Goal: Task Accomplishment & Management: Manage account settings

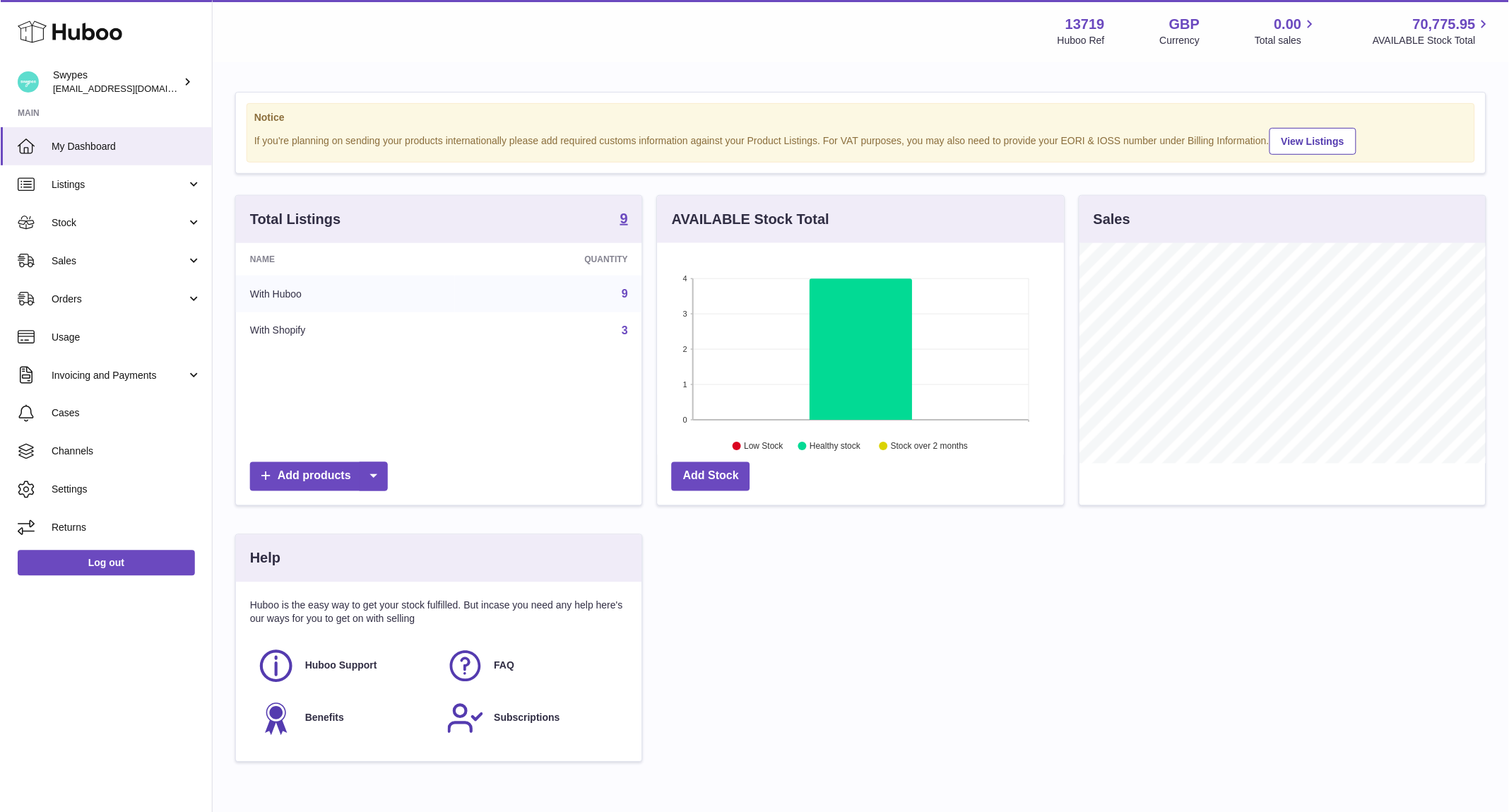
scroll to position [220, 407]
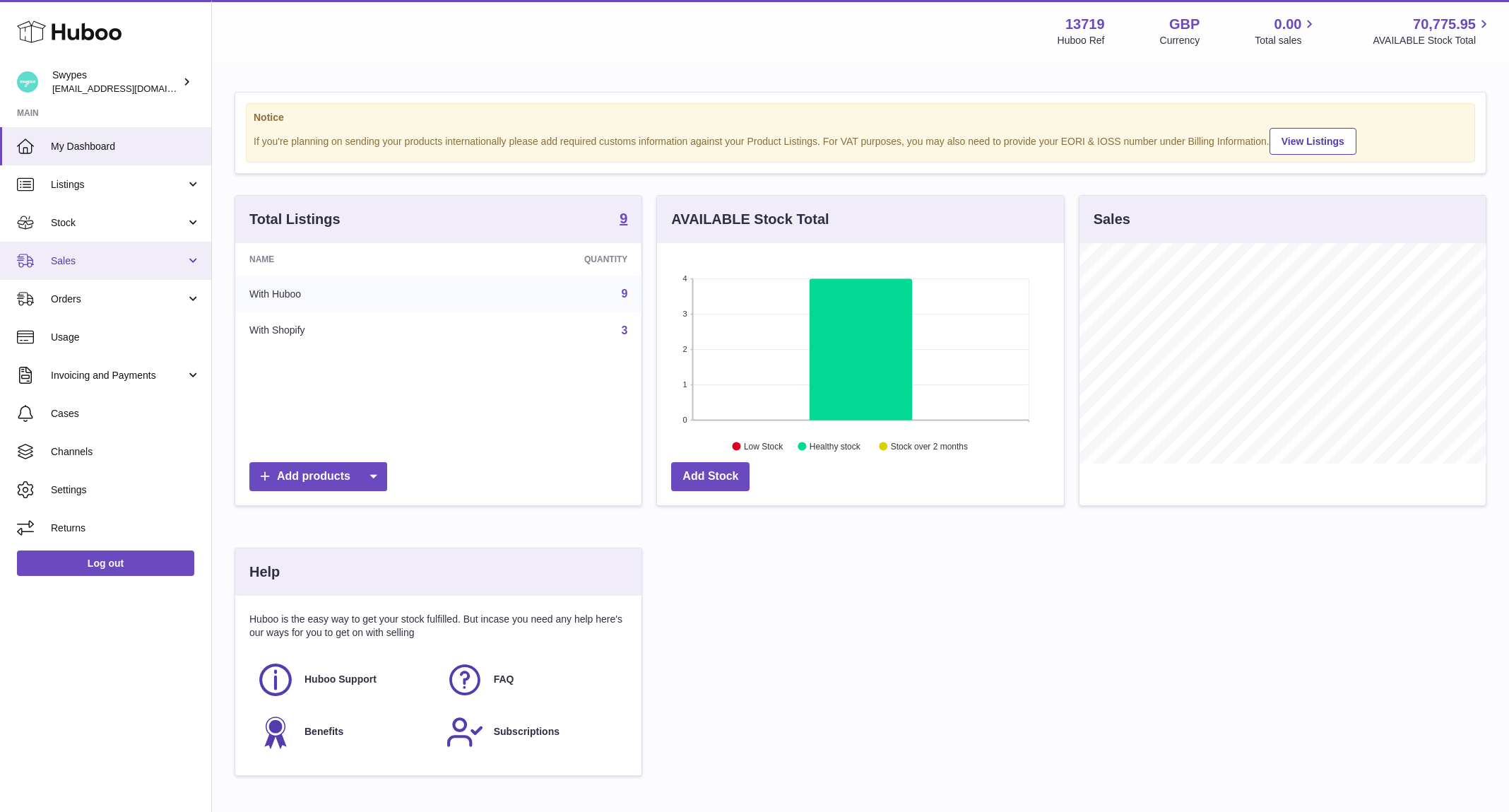
click at [158, 257] on span "Sales" at bounding box center [118, 261] width 135 height 14
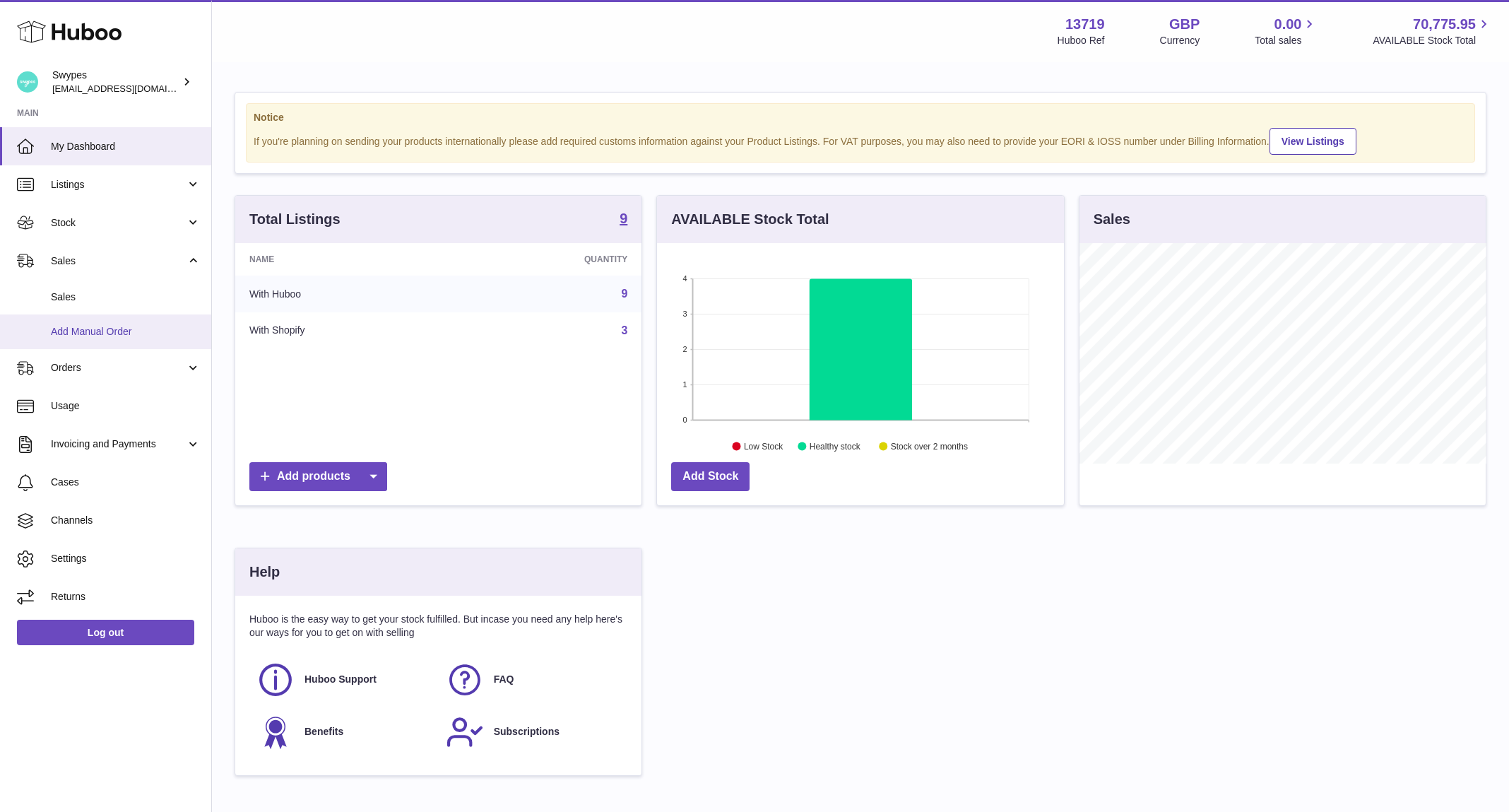
click at [158, 320] on link "Add Manual Order" at bounding box center [105, 332] width 211 height 35
click at [155, 313] on link "Sales" at bounding box center [105, 297] width 211 height 35
click at [152, 311] on link "Sales" at bounding box center [105, 297] width 211 height 35
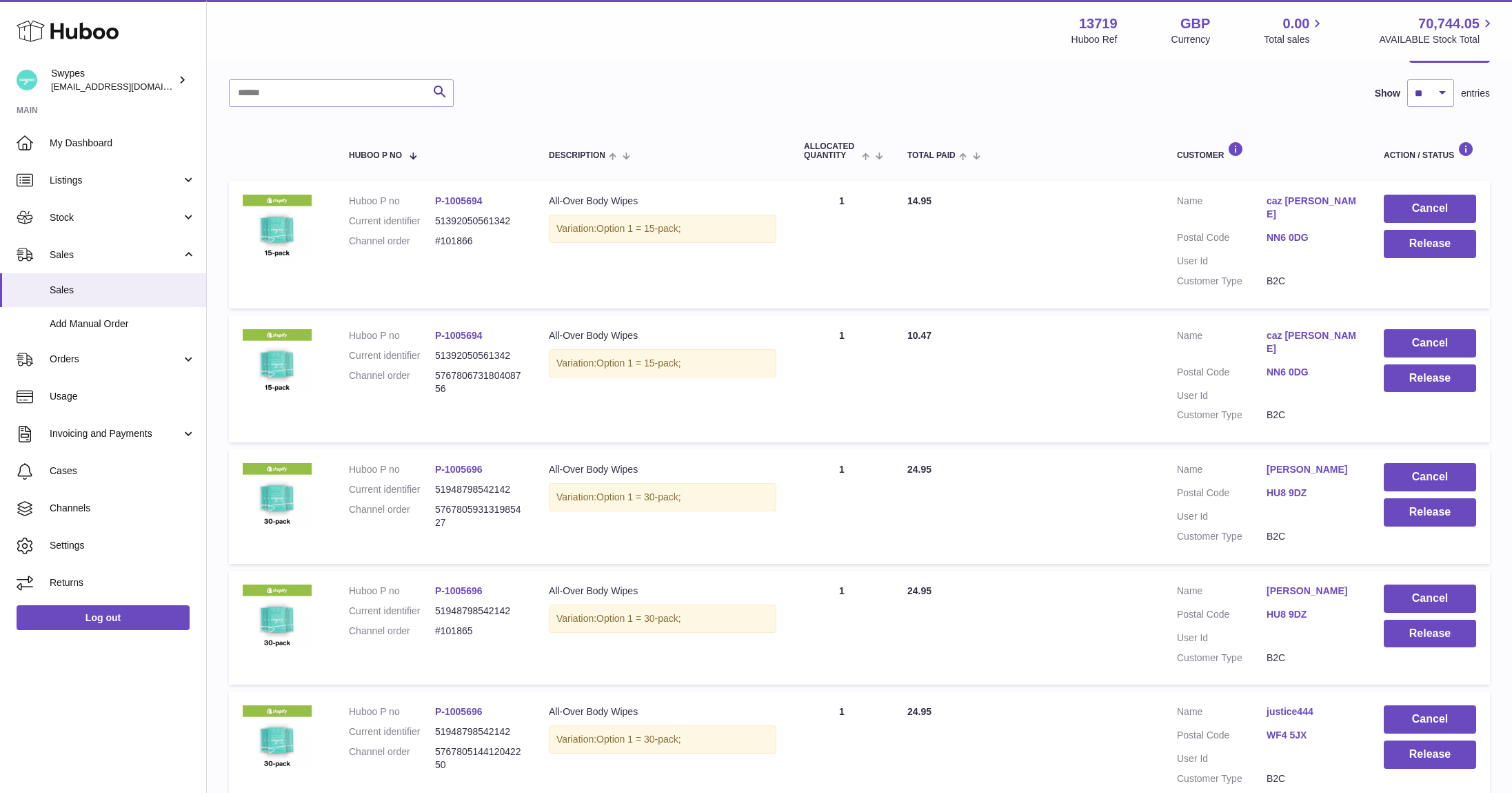
scroll to position [192, 0]
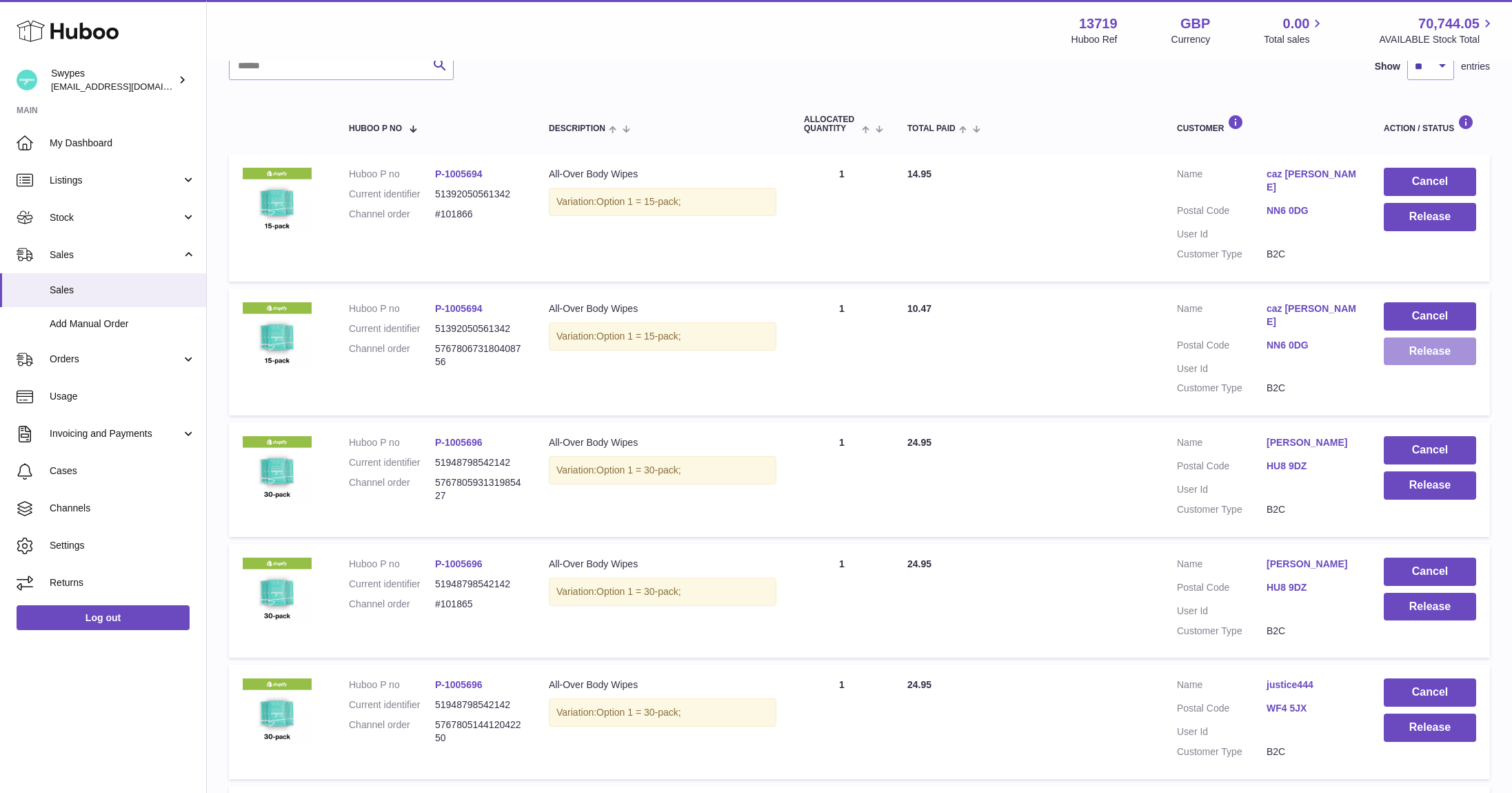
click at [1431, 337] on button "Release" at bounding box center [1430, 351] width 92 height 28
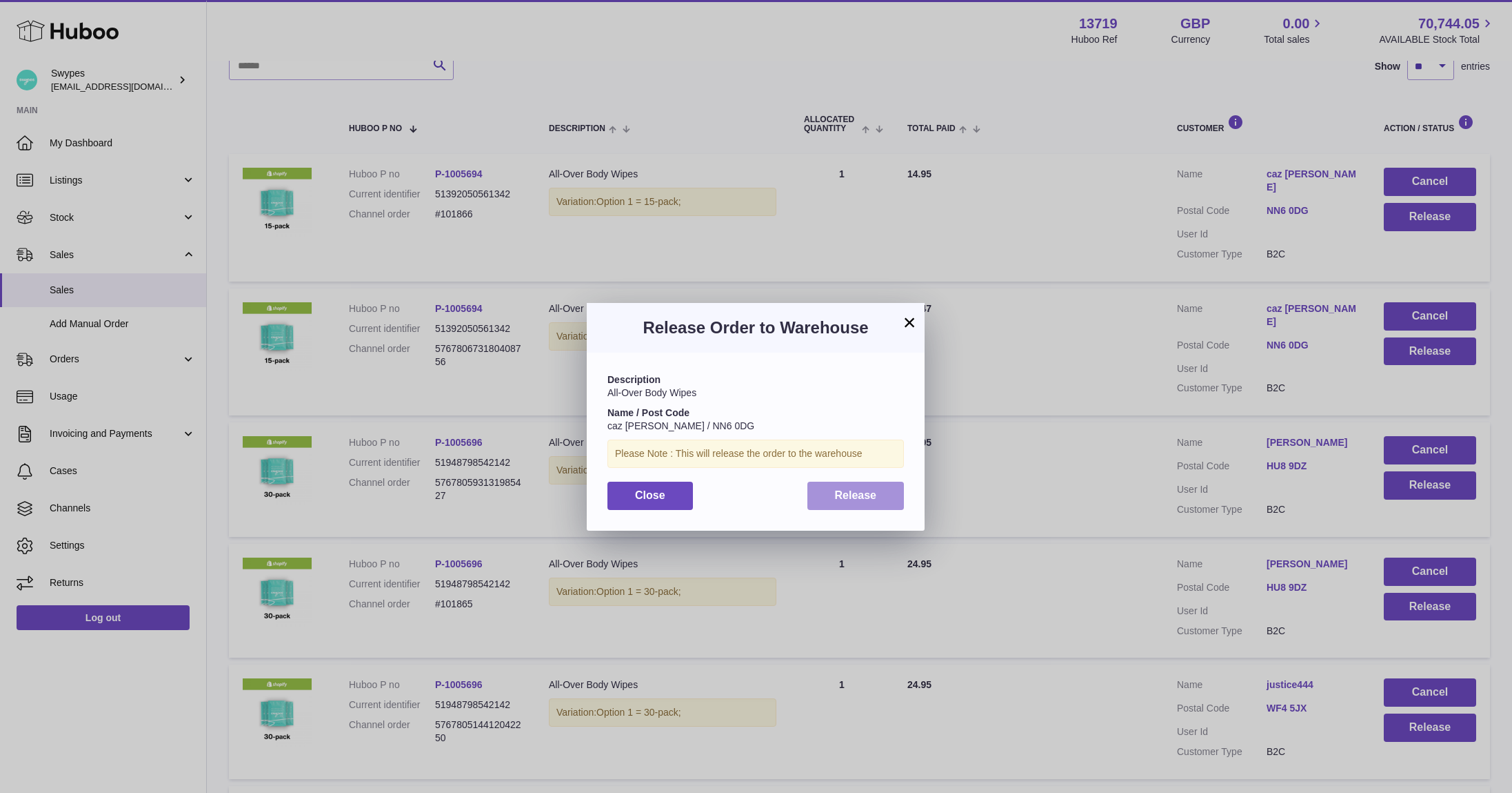
click at [855, 498] on span "Release" at bounding box center [855, 495] width 42 height 12
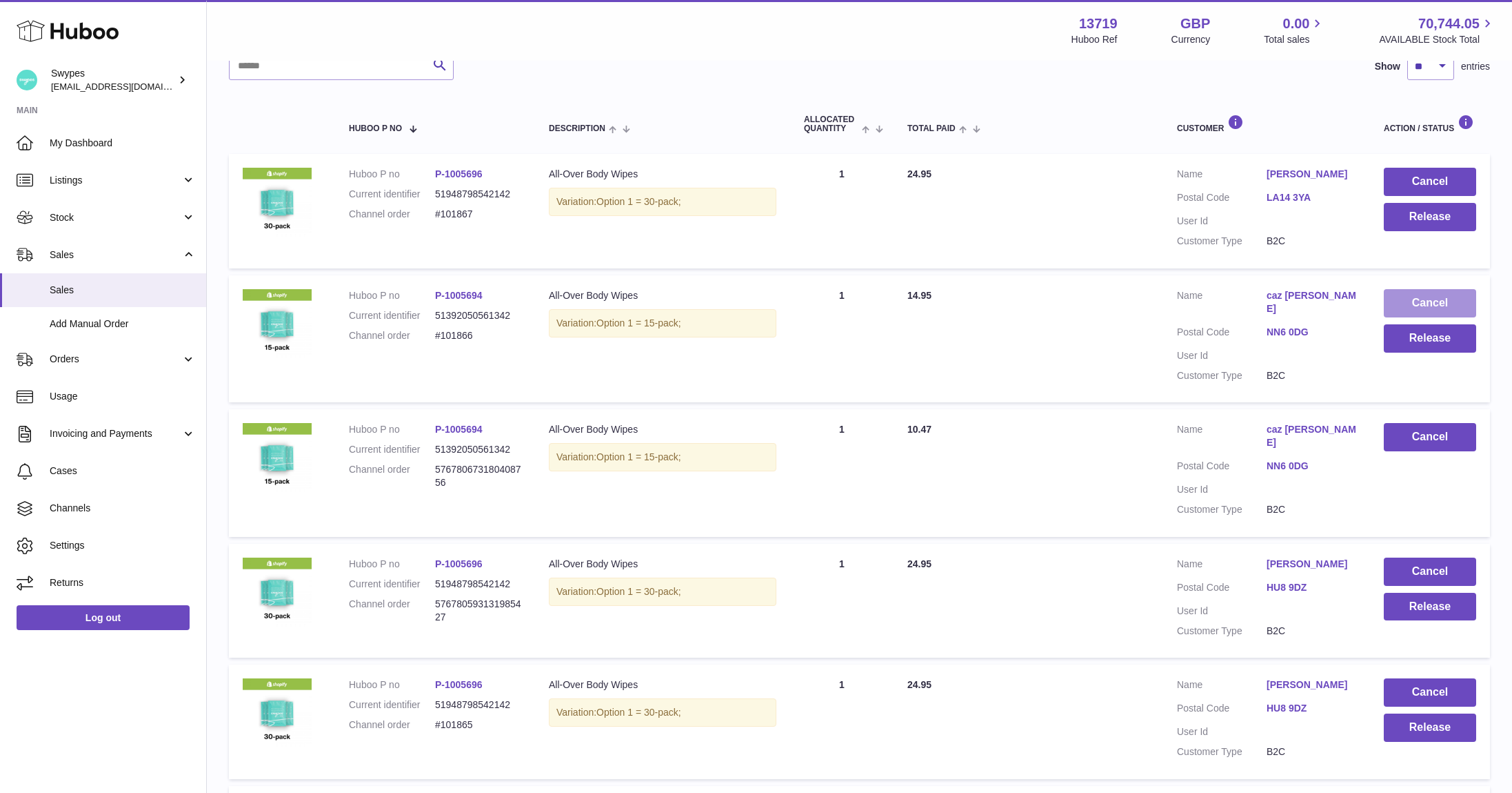
click at [1429, 308] on button "Cancel" at bounding box center [1430, 303] width 92 height 28
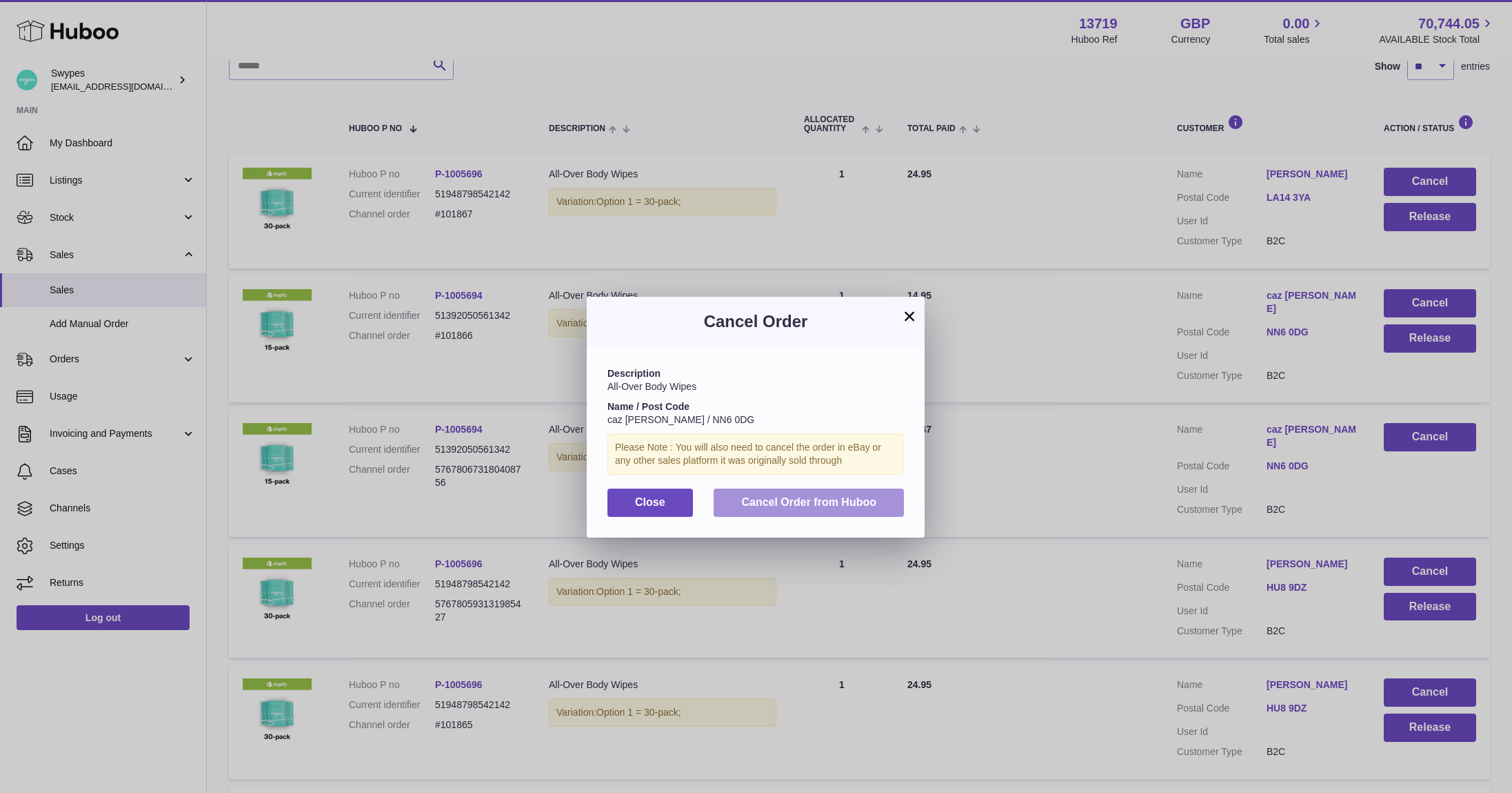
click at [872, 511] on button "Cancel Order from Huboo" at bounding box center [808, 502] width 190 height 28
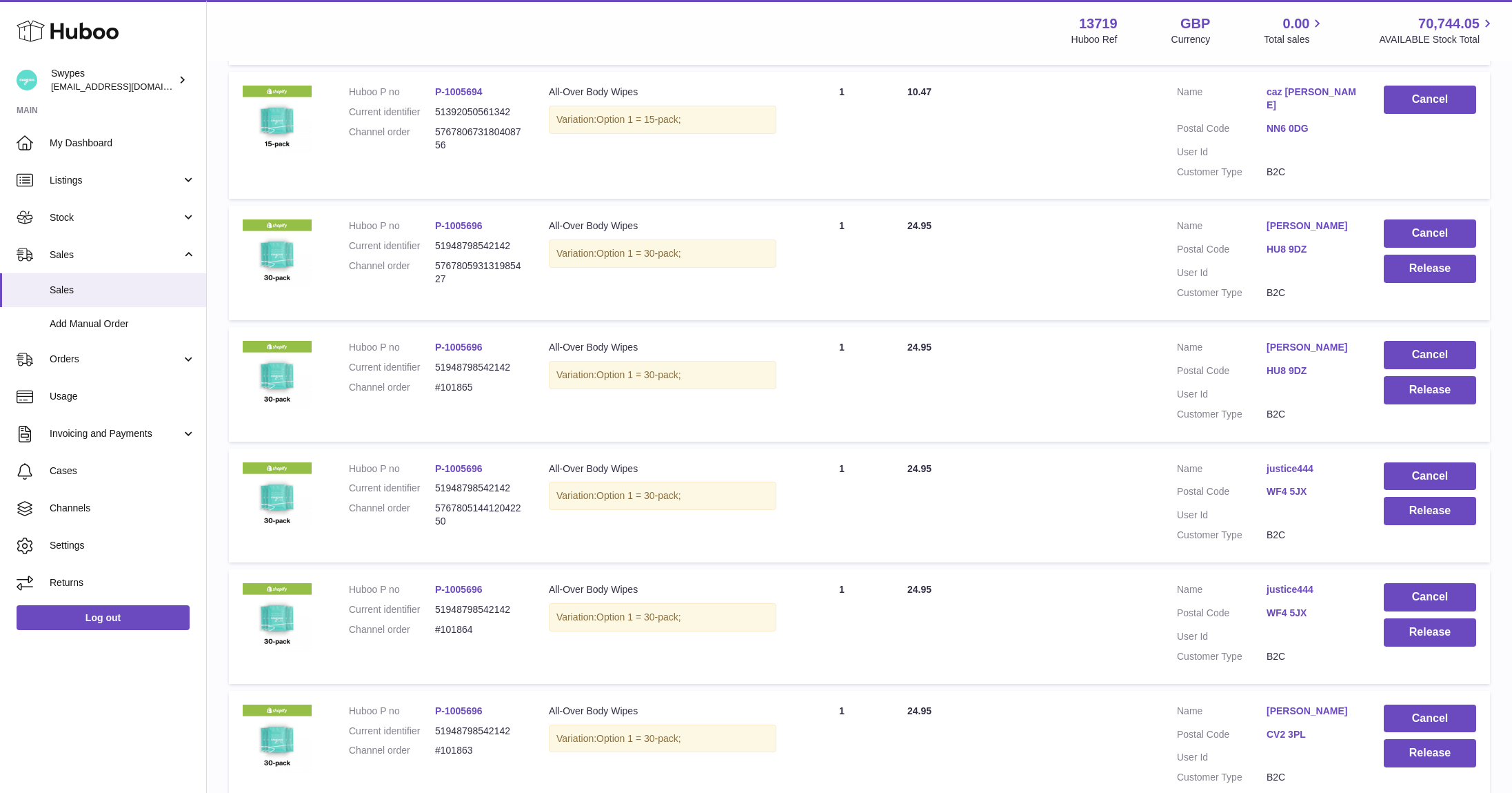
scroll to position [411, 0]
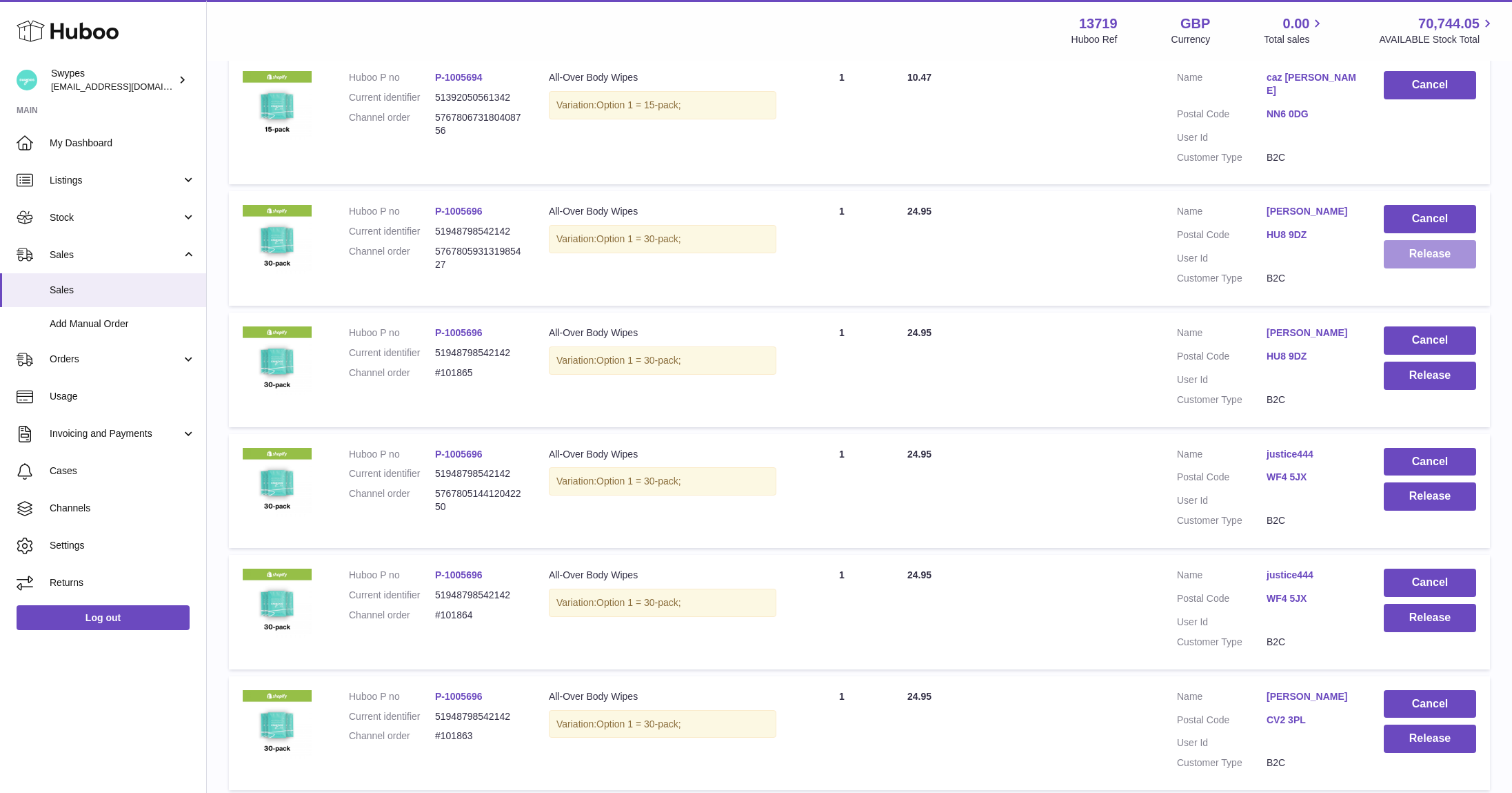
click at [1413, 240] on button "Release" at bounding box center [1430, 254] width 92 height 28
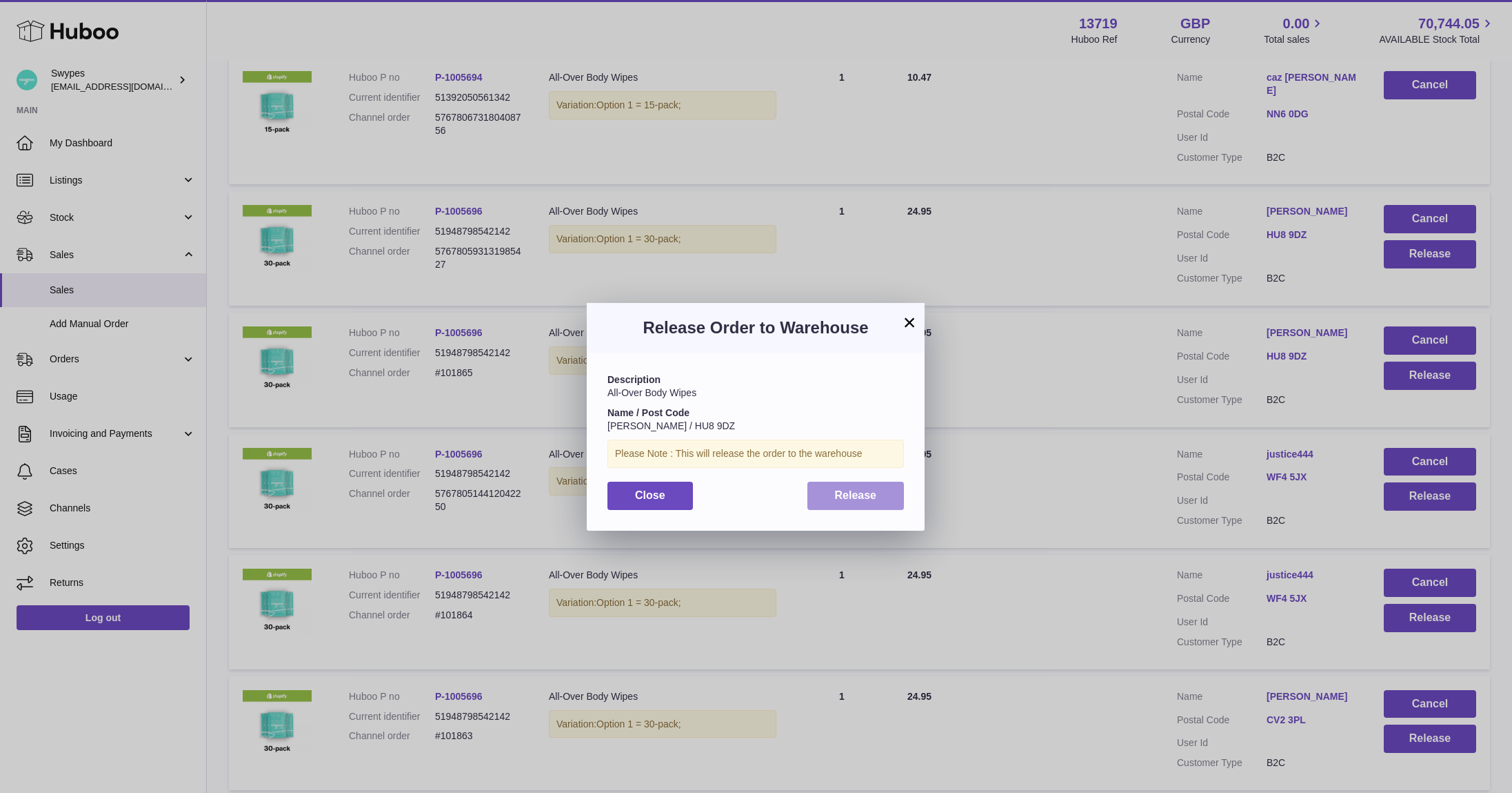
click at [870, 499] on span "Release" at bounding box center [855, 495] width 42 height 12
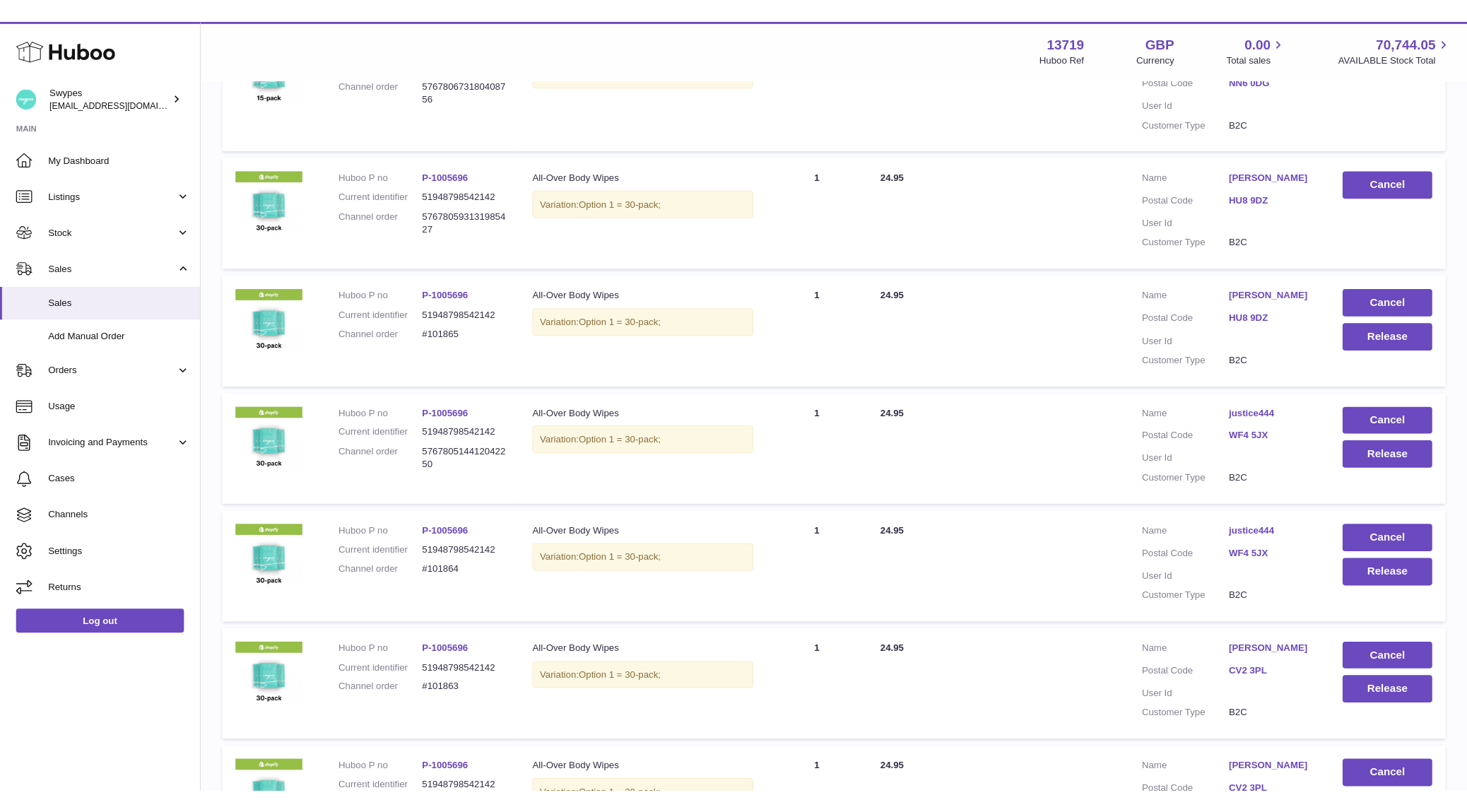
scroll to position [475, 0]
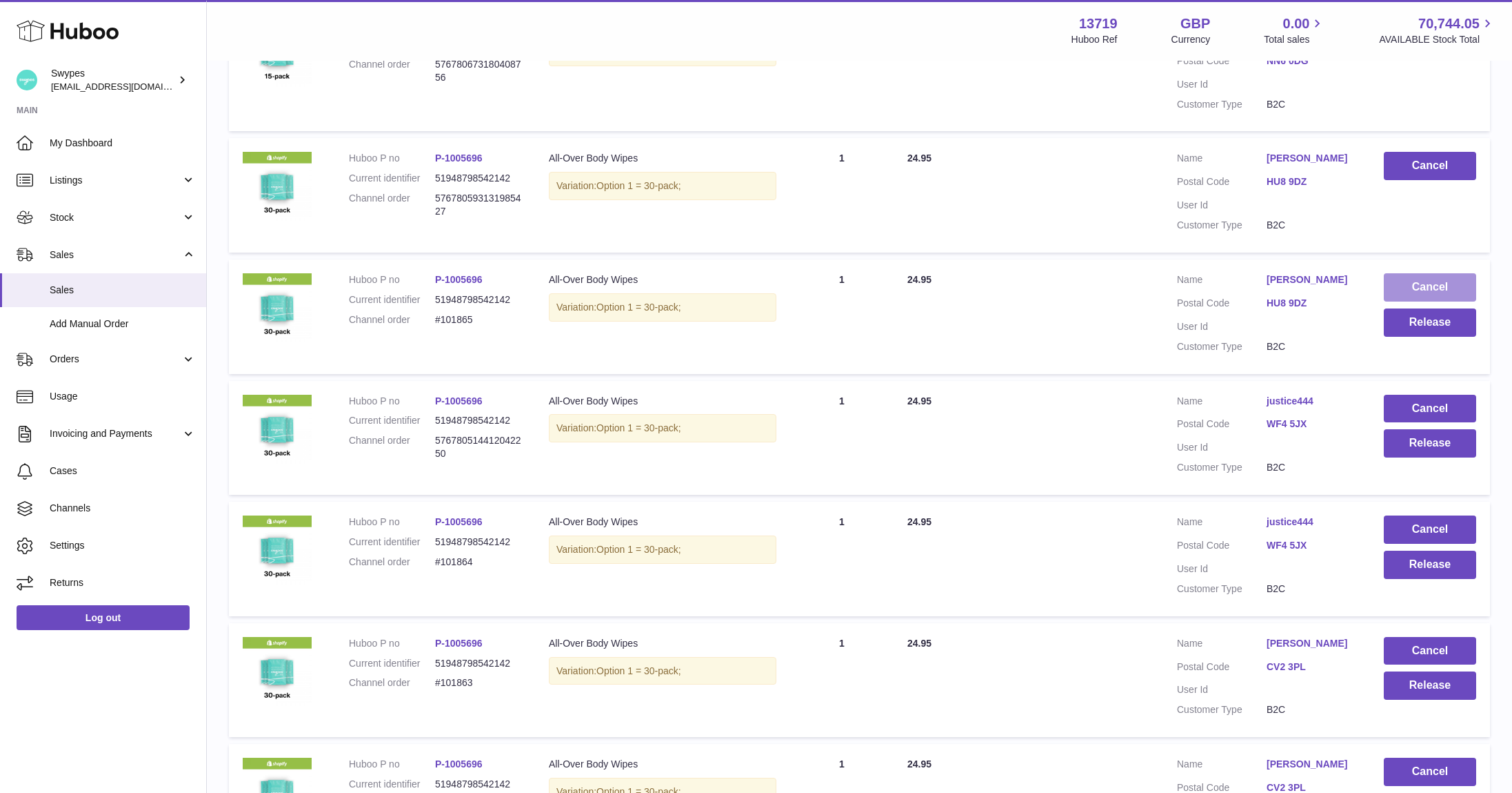
click at [1405, 273] on button "Cancel" at bounding box center [1430, 287] width 92 height 28
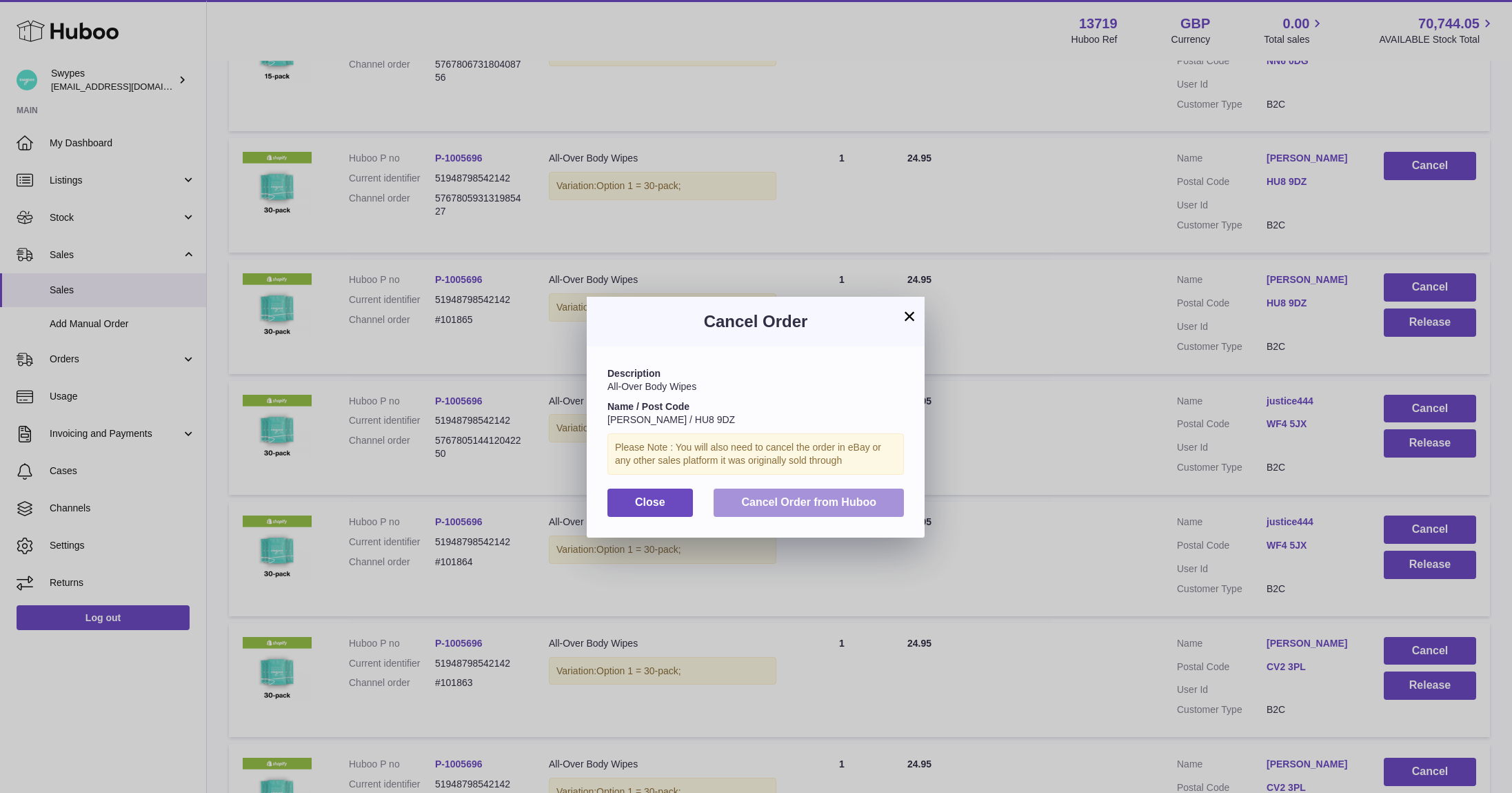
click at [861, 502] on span "Cancel Order from Huboo" at bounding box center [809, 502] width 135 height 12
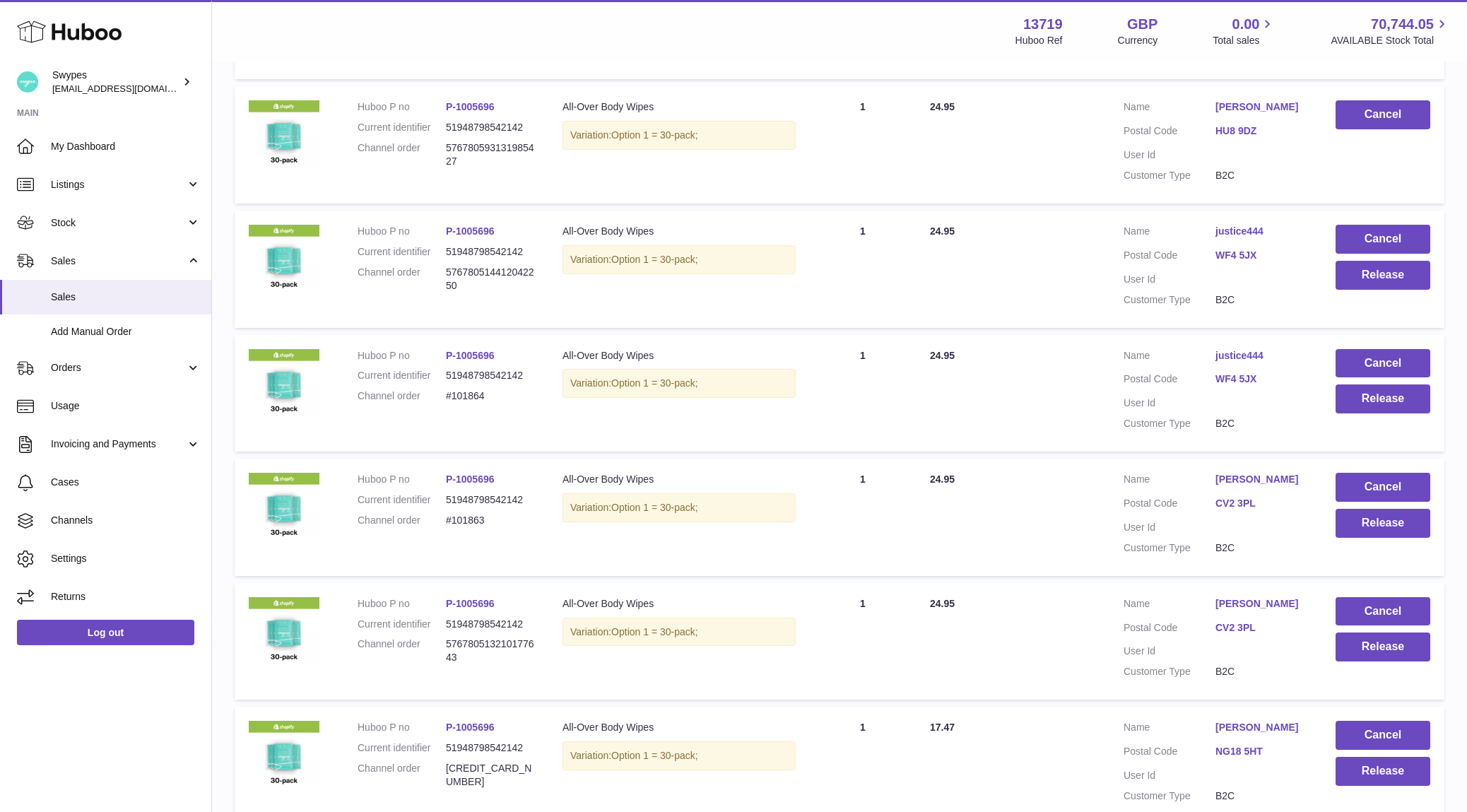
scroll to position [542, 0]
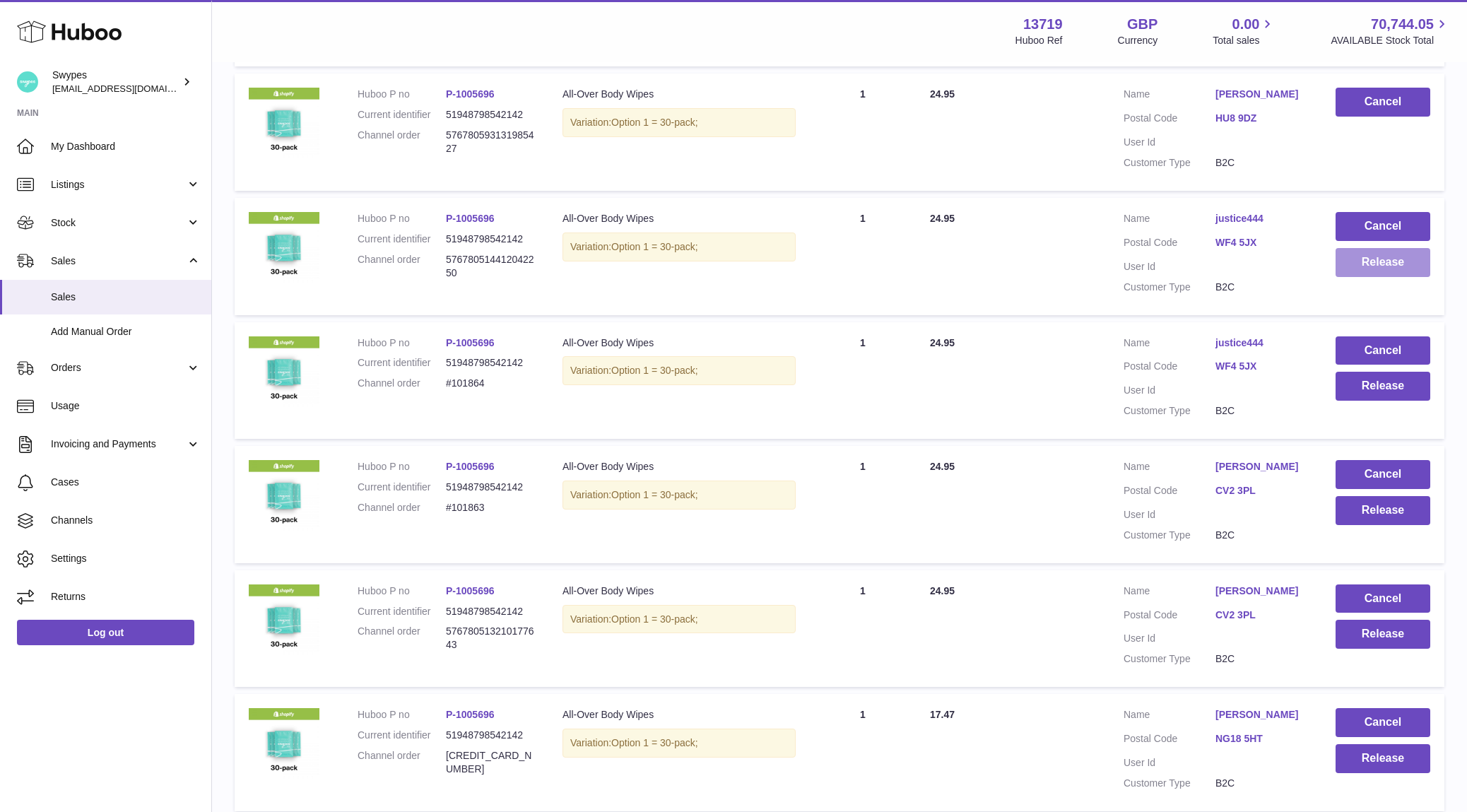
click at [1397, 258] on button "Release" at bounding box center [1383, 262] width 95 height 29
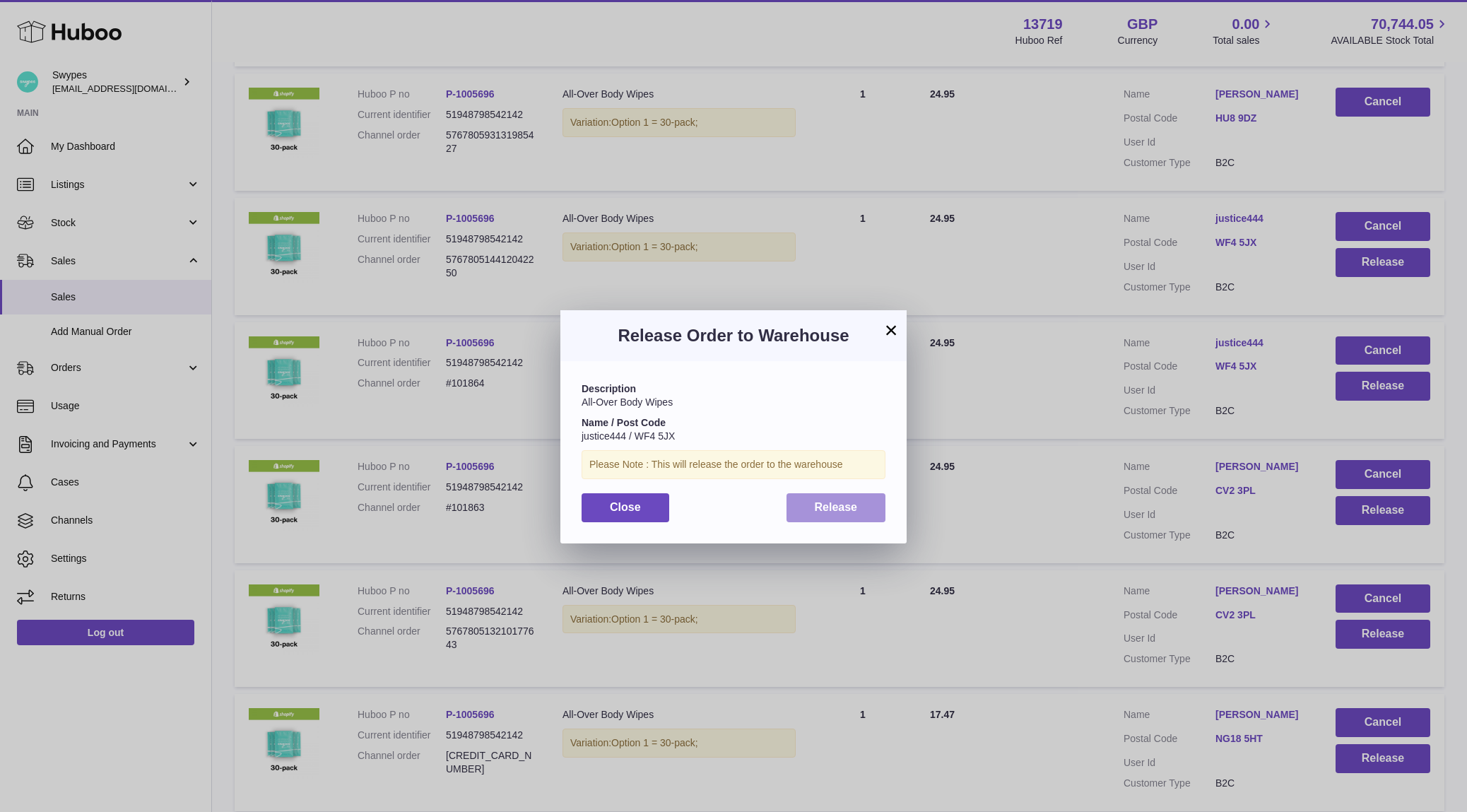
click at [865, 510] on button "Release" at bounding box center [837, 508] width 100 height 29
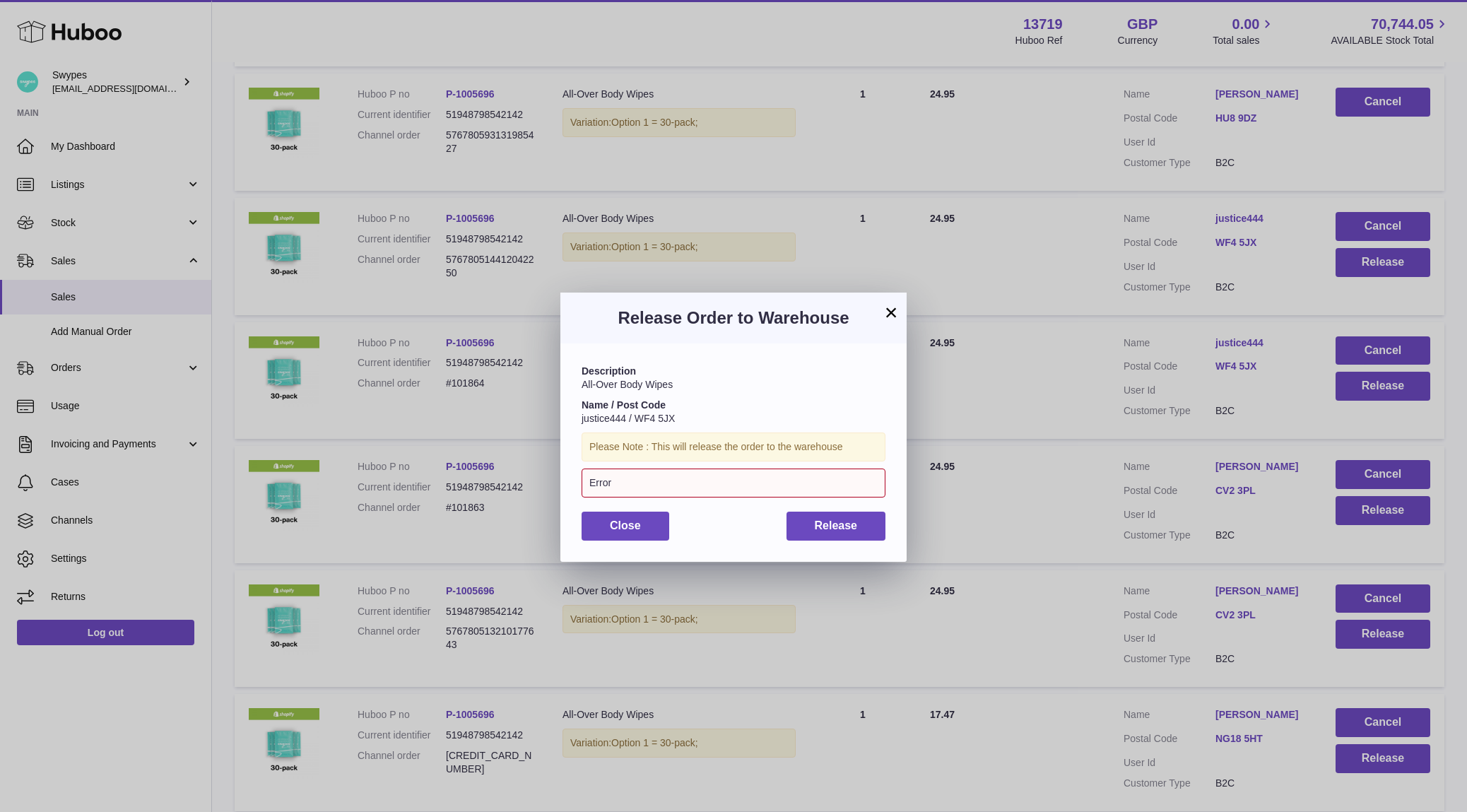
click at [887, 311] on button "×" at bounding box center [891, 312] width 17 height 17
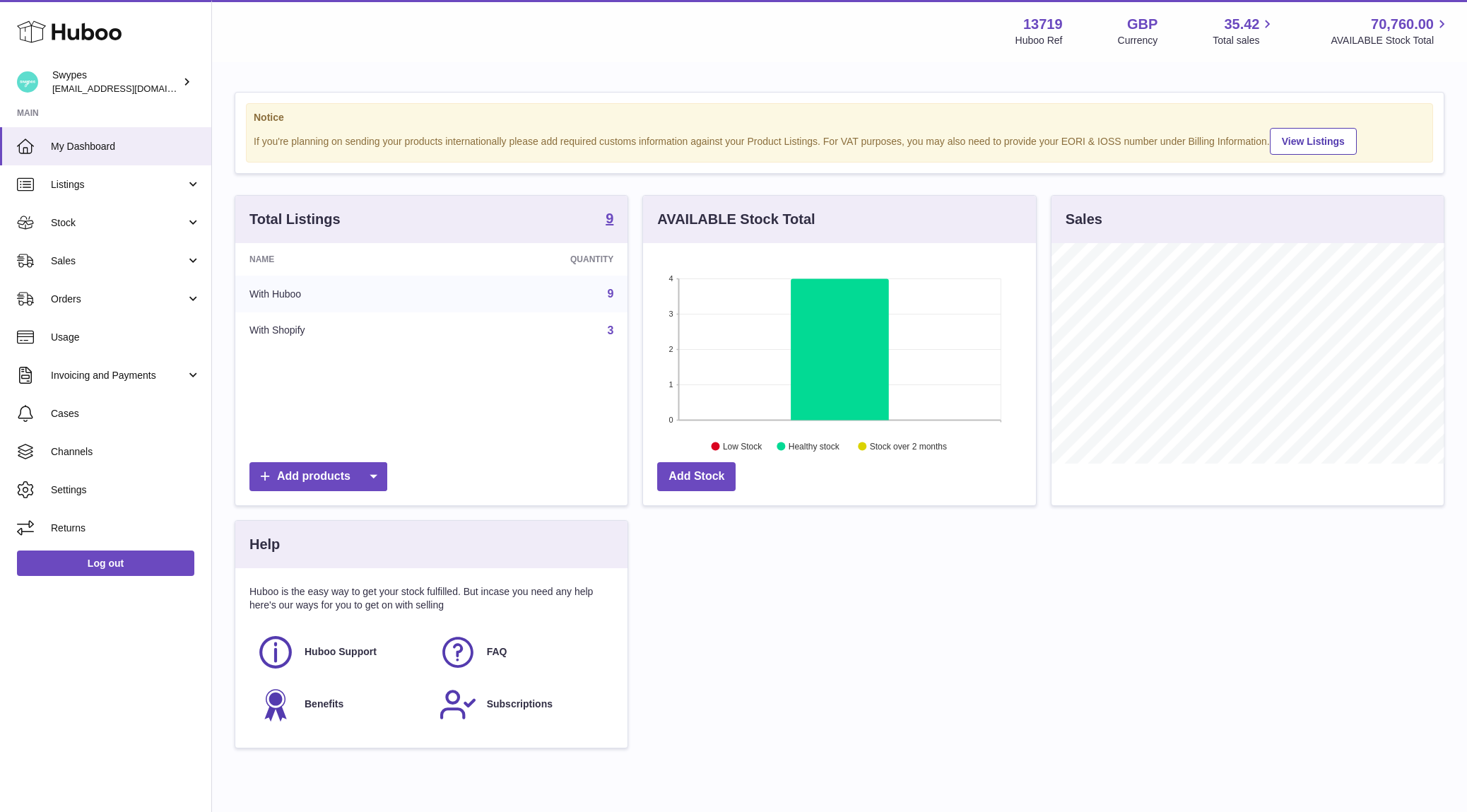
scroll to position [220, 393]
click at [183, 245] on link "Sales" at bounding box center [105, 261] width 211 height 38
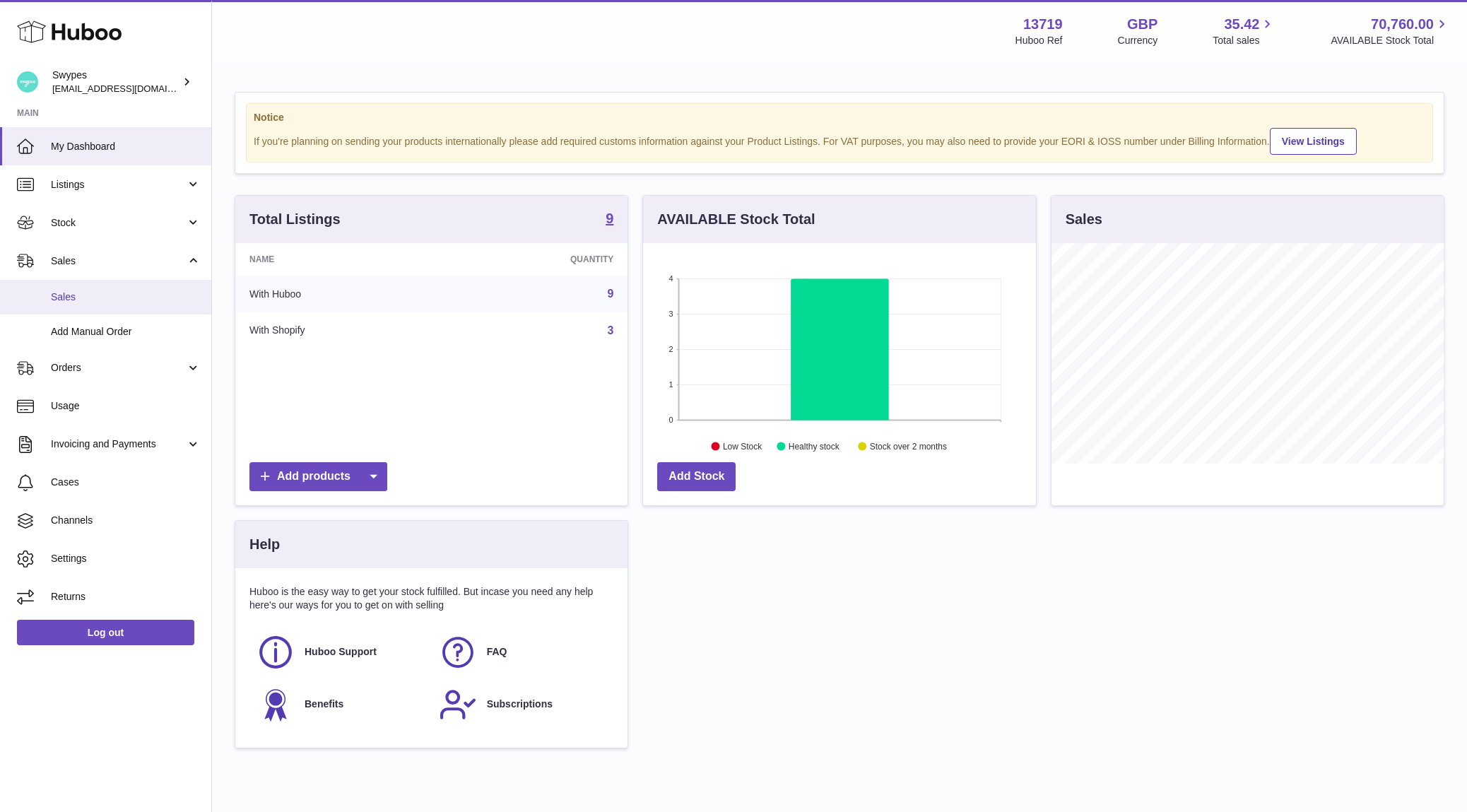
click at [171, 287] on link "Sales" at bounding box center [105, 297] width 211 height 35
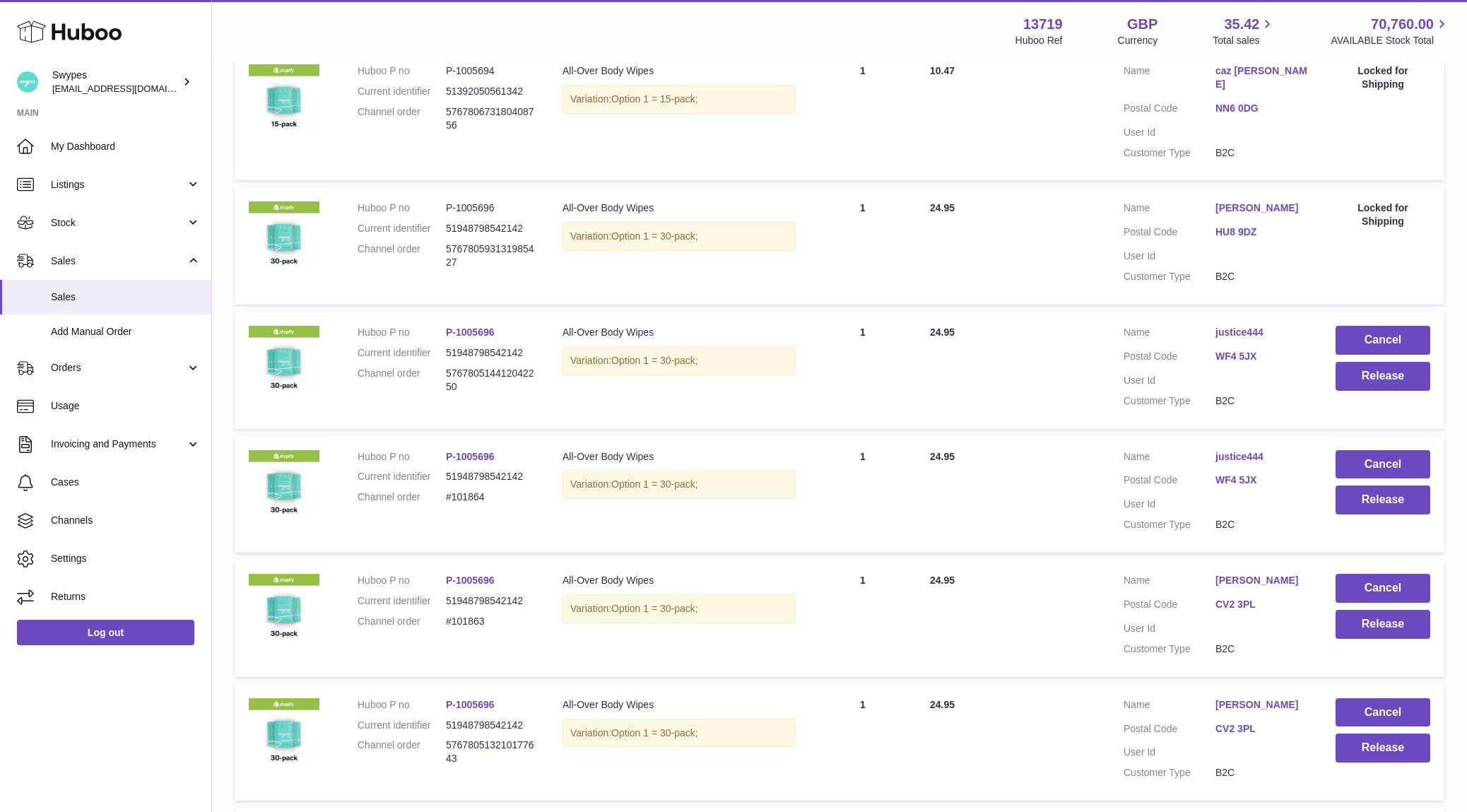
scroll to position [436, 0]
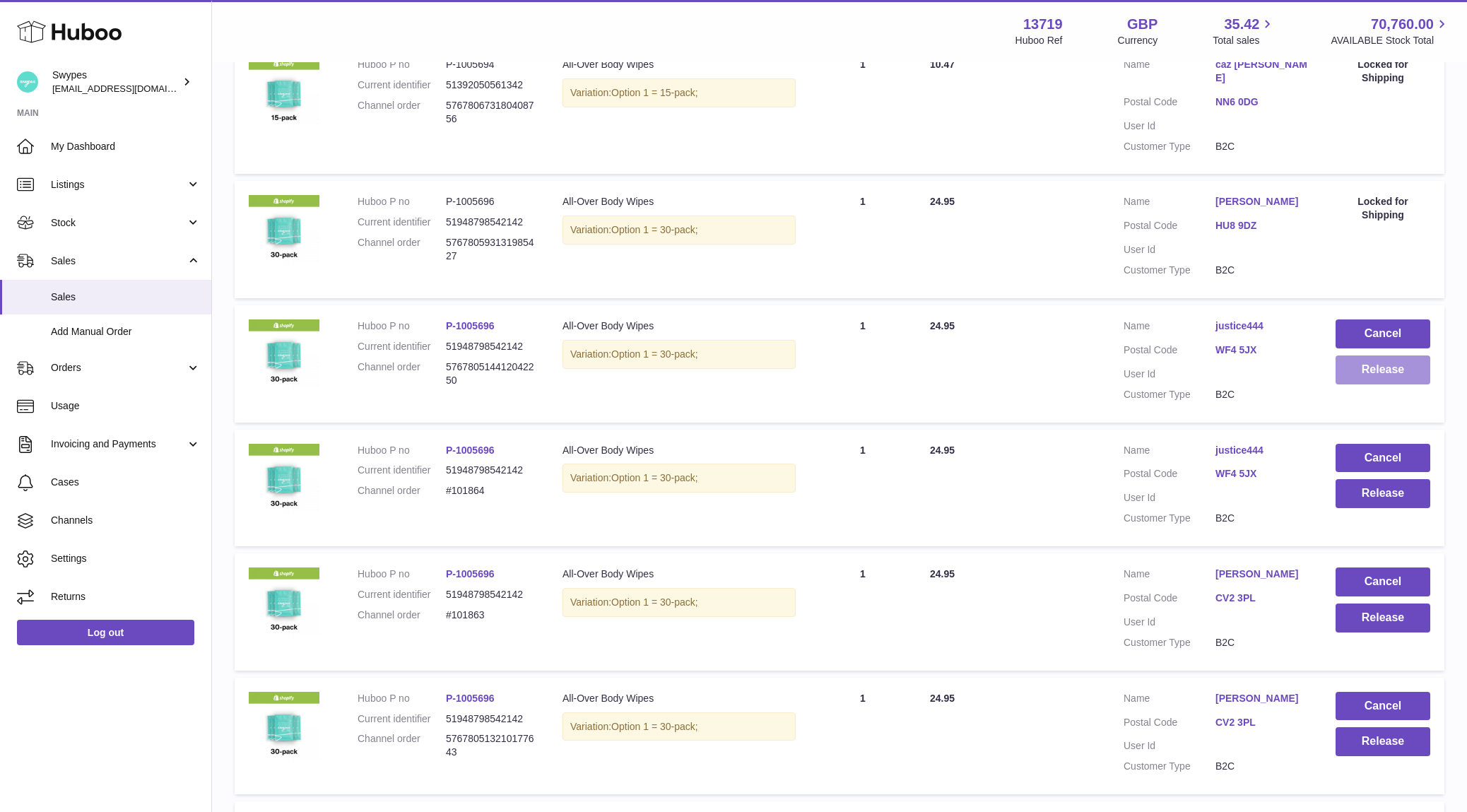
click at [1356, 365] on button "Release" at bounding box center [1383, 370] width 95 height 29
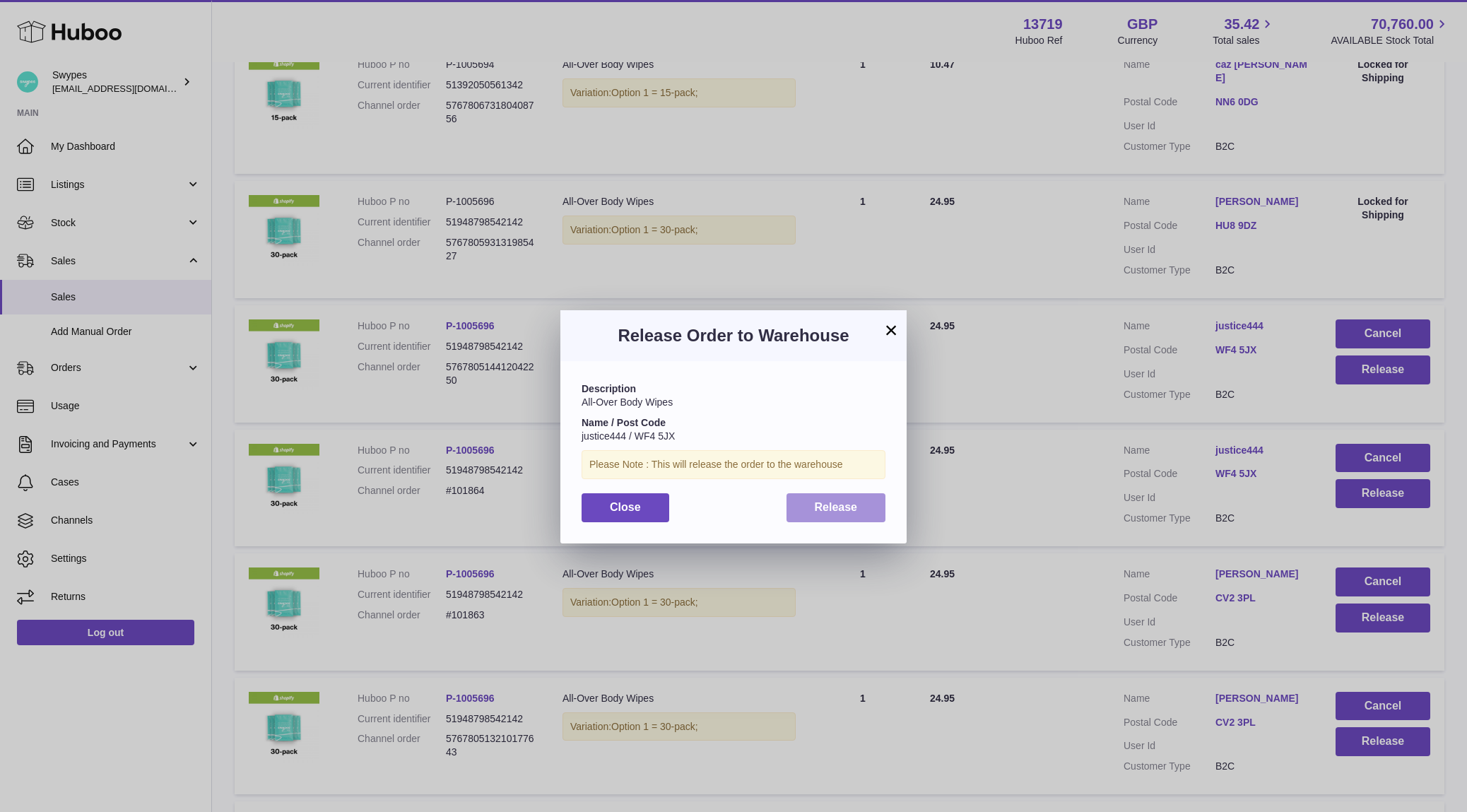
click at [876, 493] on button "Release" at bounding box center [837, 508] width 100 height 29
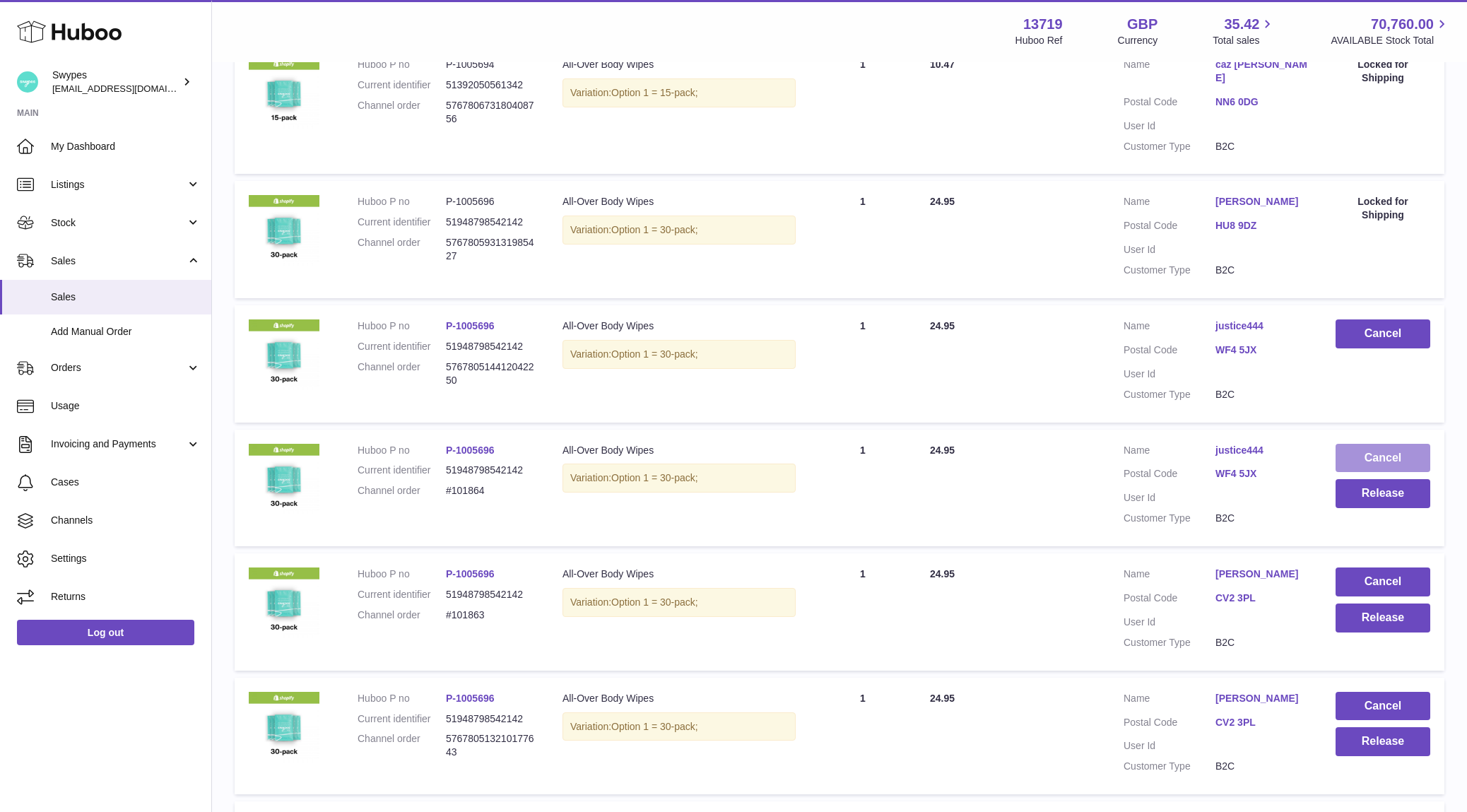
click at [1350, 444] on button "Cancel" at bounding box center [1383, 458] width 95 height 29
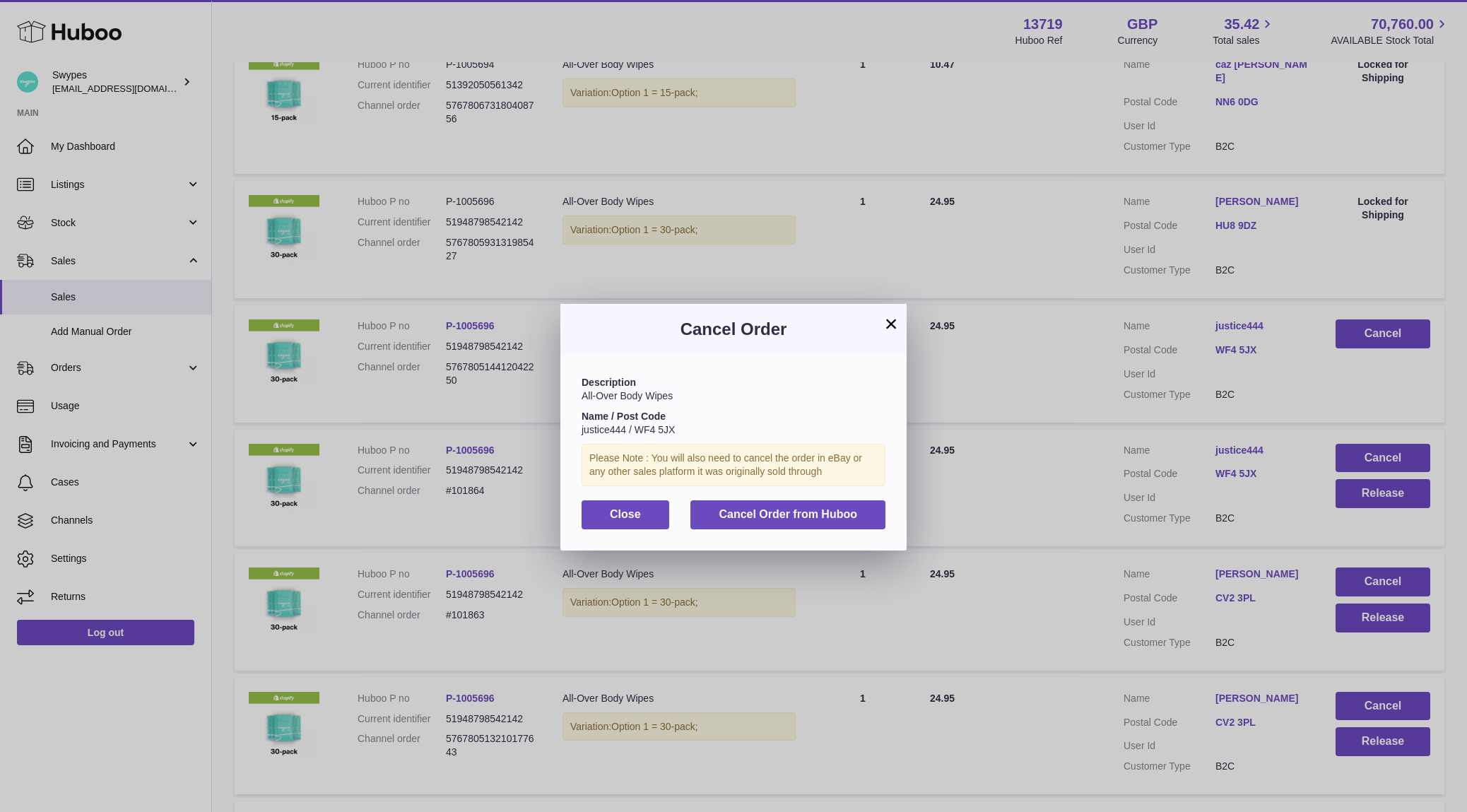
click at [755, 537] on div "Description All-Over Body Wipes Name / Post Code justice444 / WF4 5JX Please No…" at bounding box center [734, 451] width 346 height 195
click at [755, 519] on span "Cancel Order from Huboo" at bounding box center [788, 514] width 139 height 12
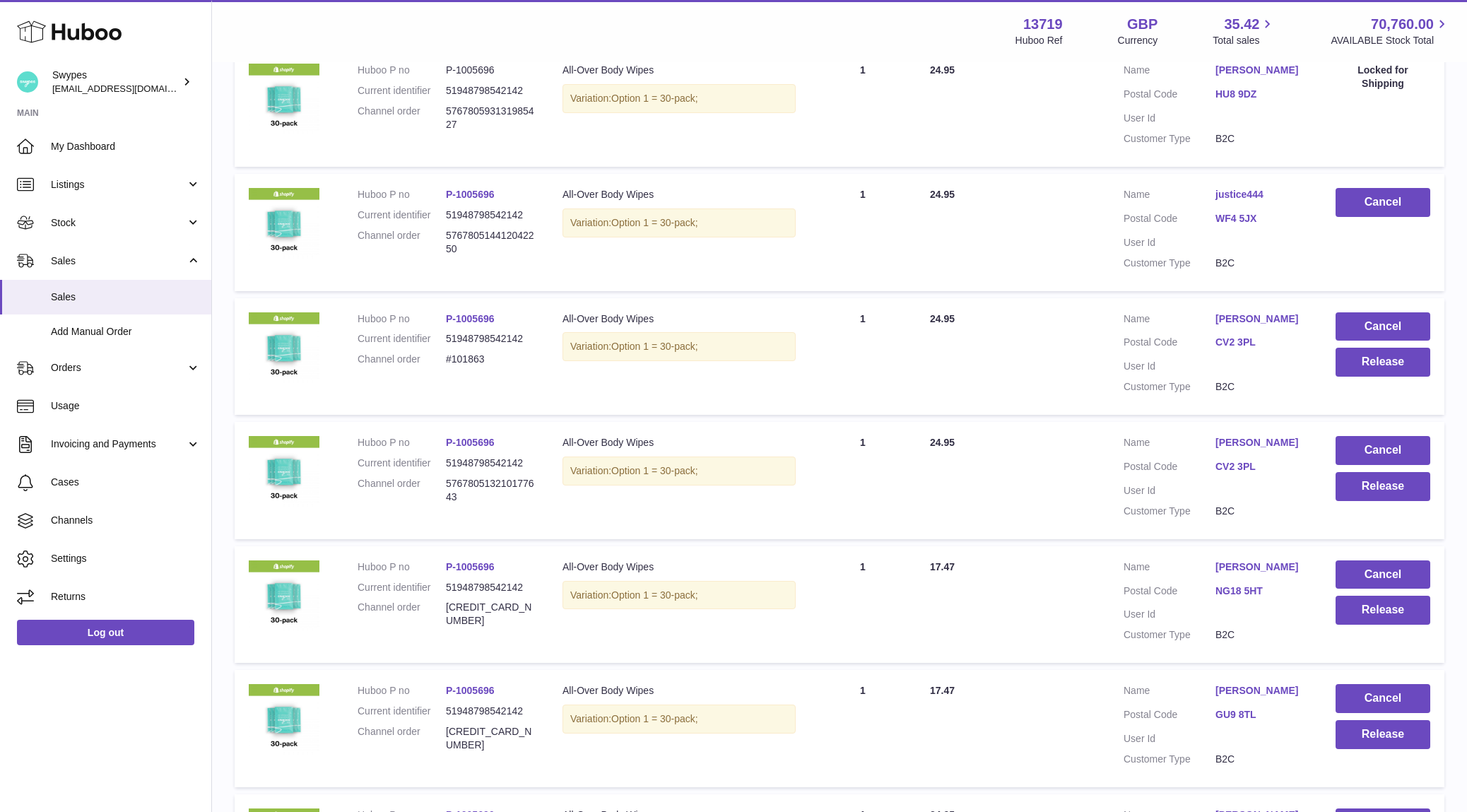
scroll to position [675, 0]
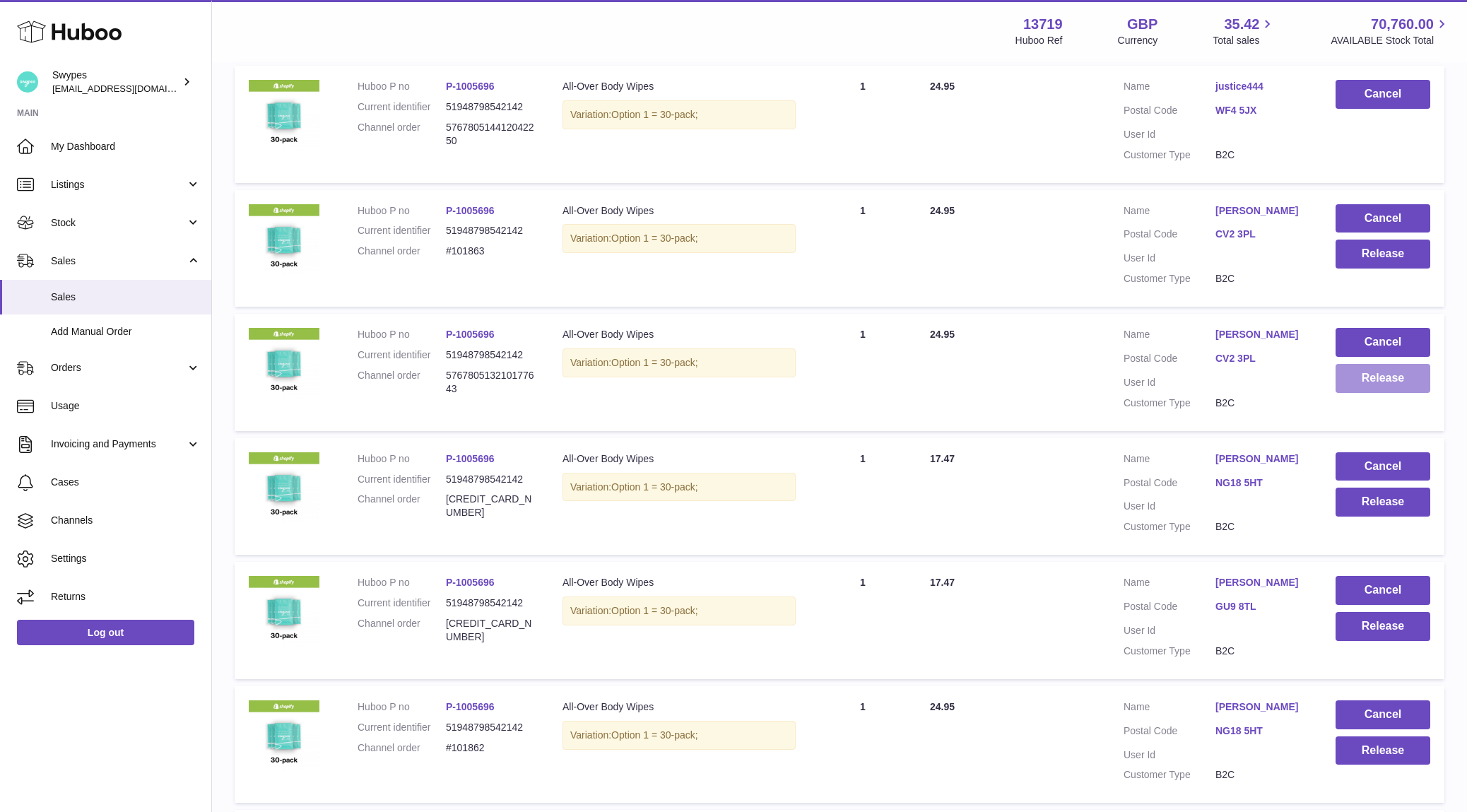
click at [1369, 364] on button "Release" at bounding box center [1383, 378] width 95 height 29
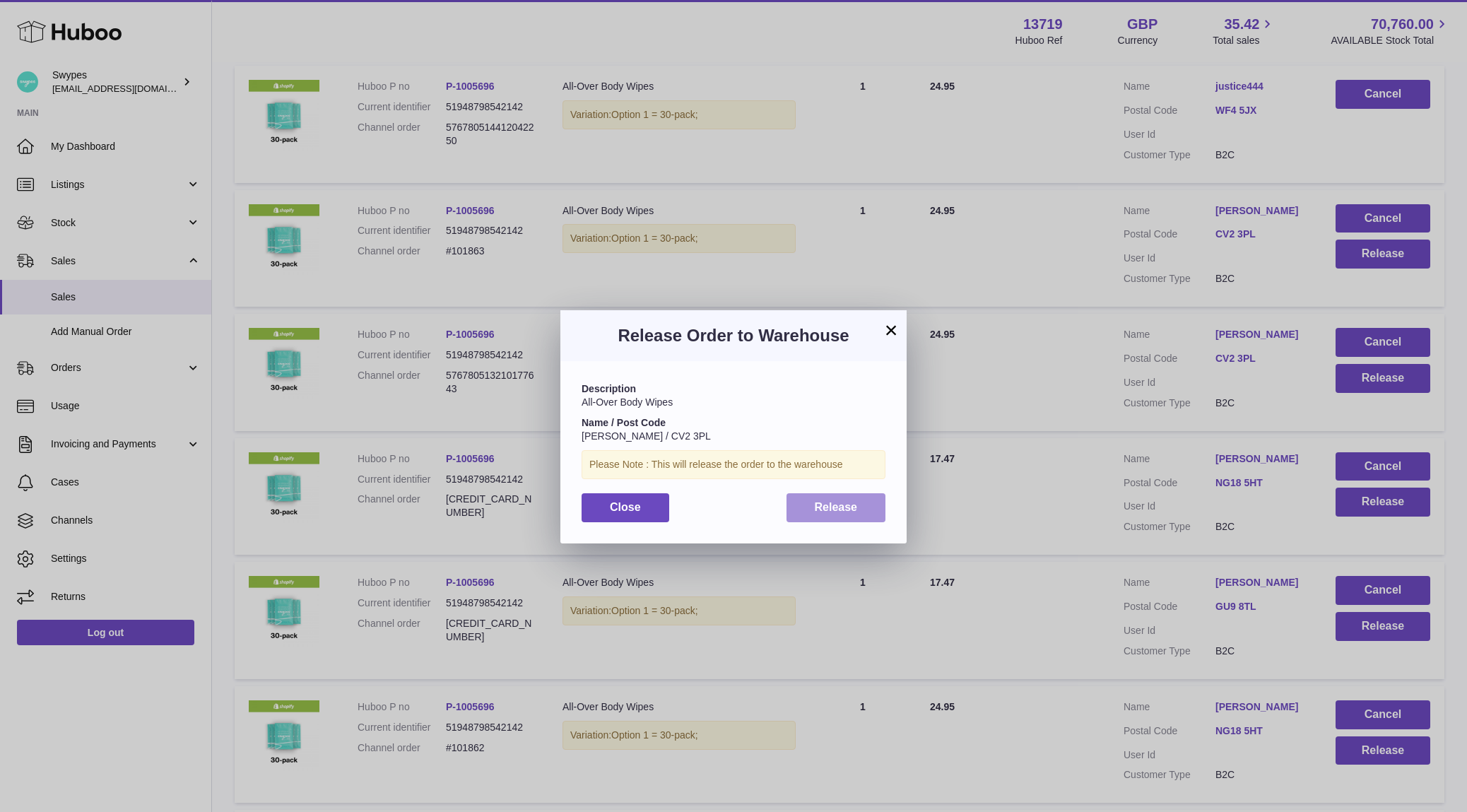
click at [828, 513] on span "Release" at bounding box center [836, 507] width 43 height 12
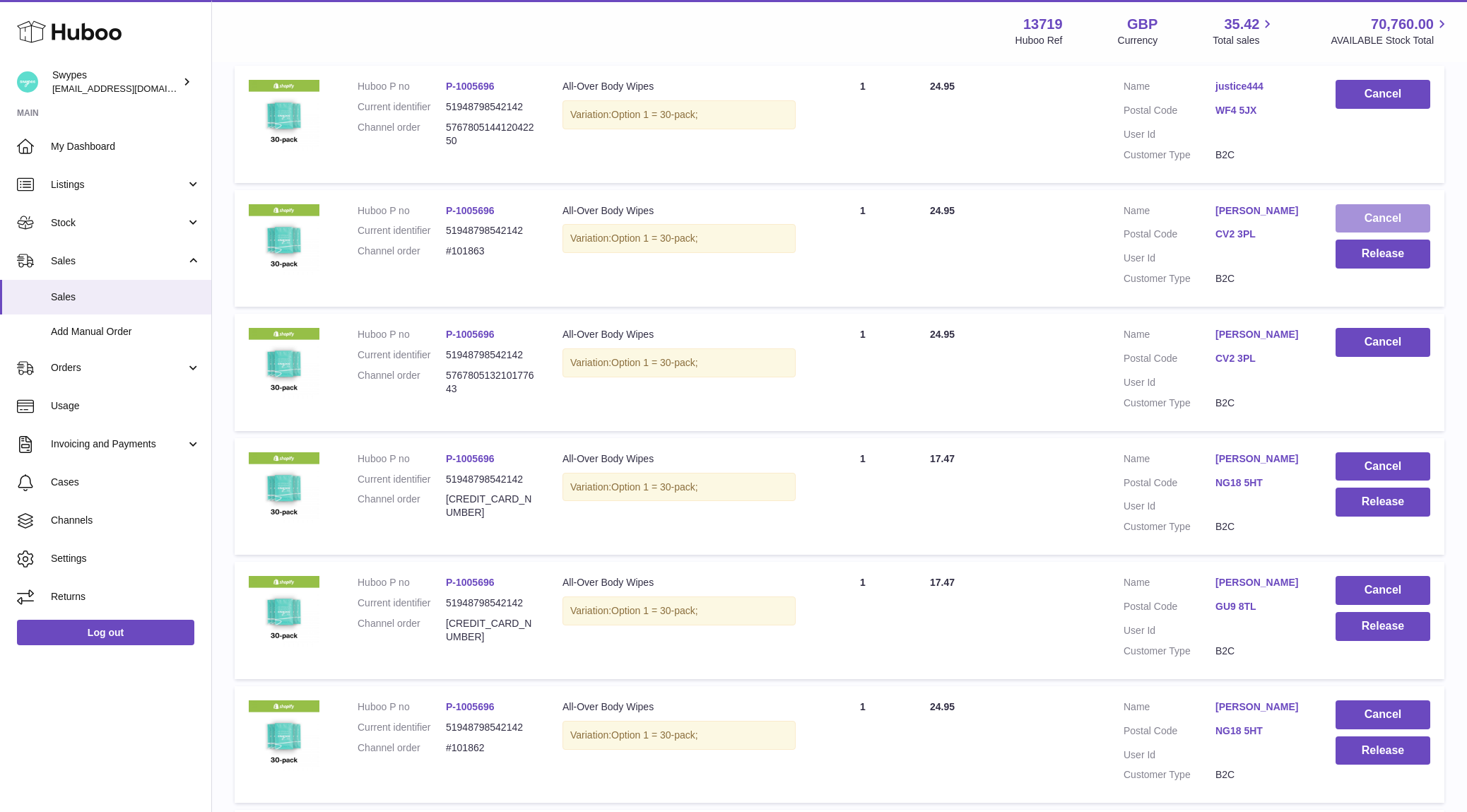
click at [1372, 205] on button "Cancel" at bounding box center [1383, 219] width 95 height 29
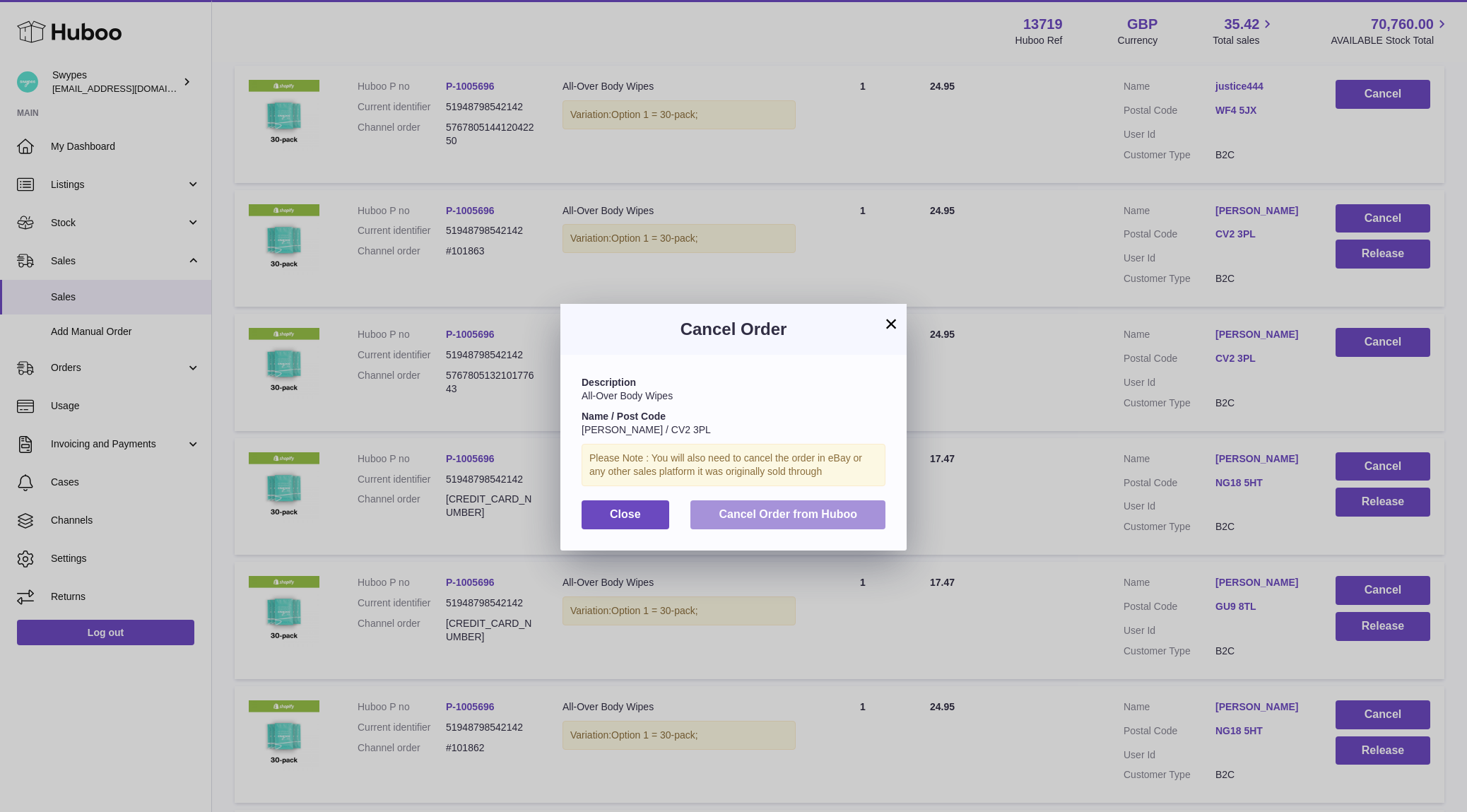
click at [840, 509] on span "Cancel Order from Huboo" at bounding box center [788, 514] width 139 height 12
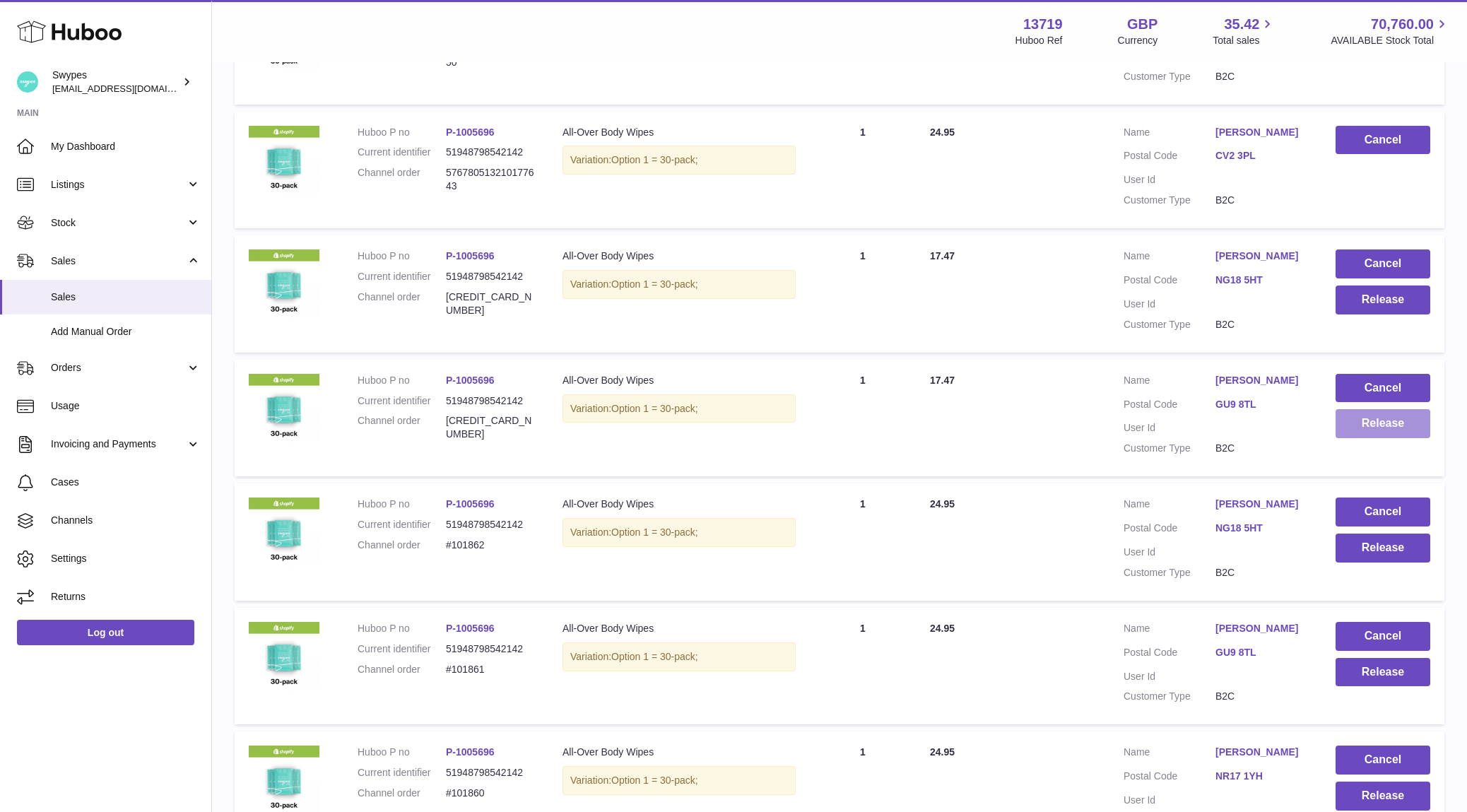
scroll to position [770, 0]
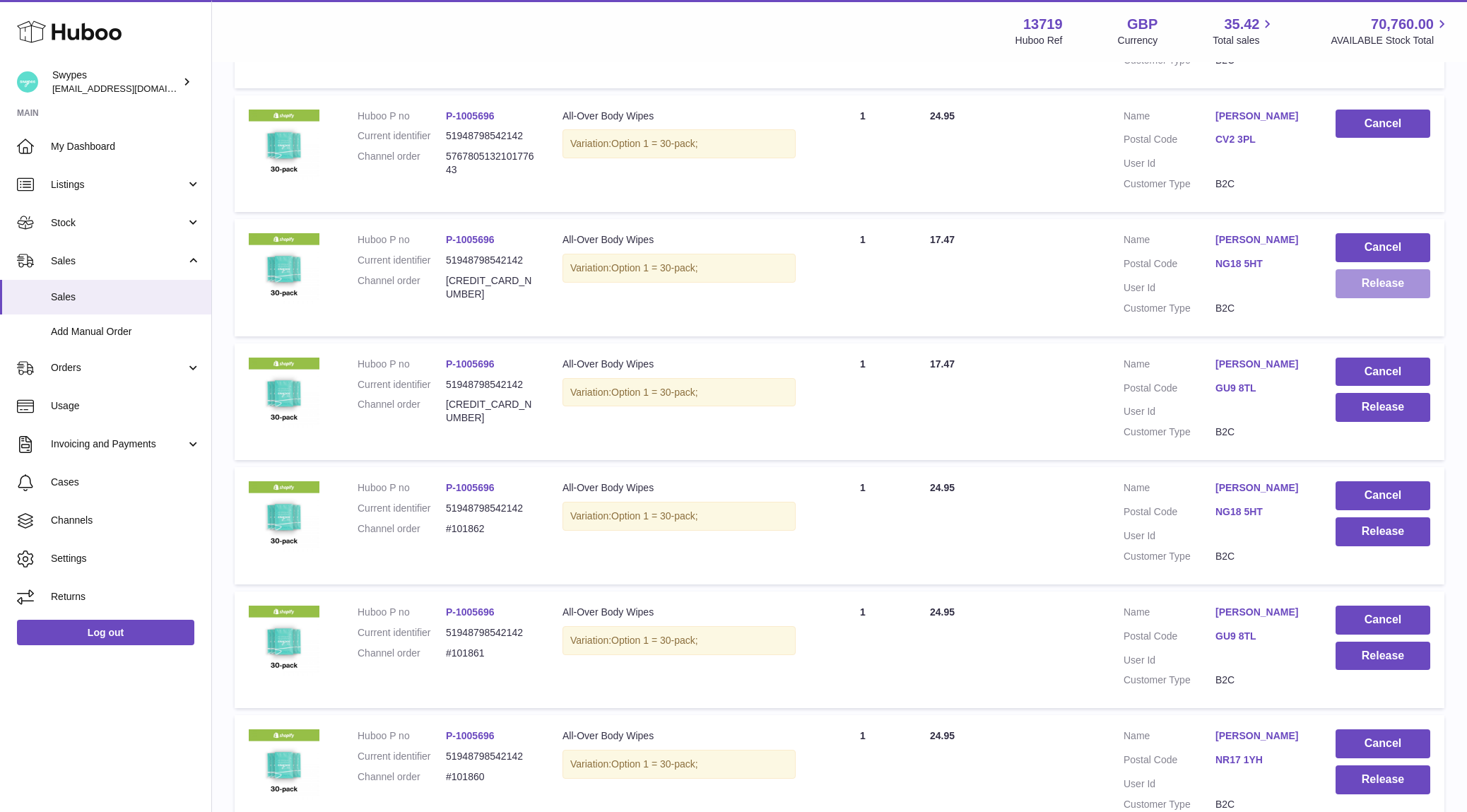
click at [1358, 270] on button "Release" at bounding box center [1383, 283] width 95 height 29
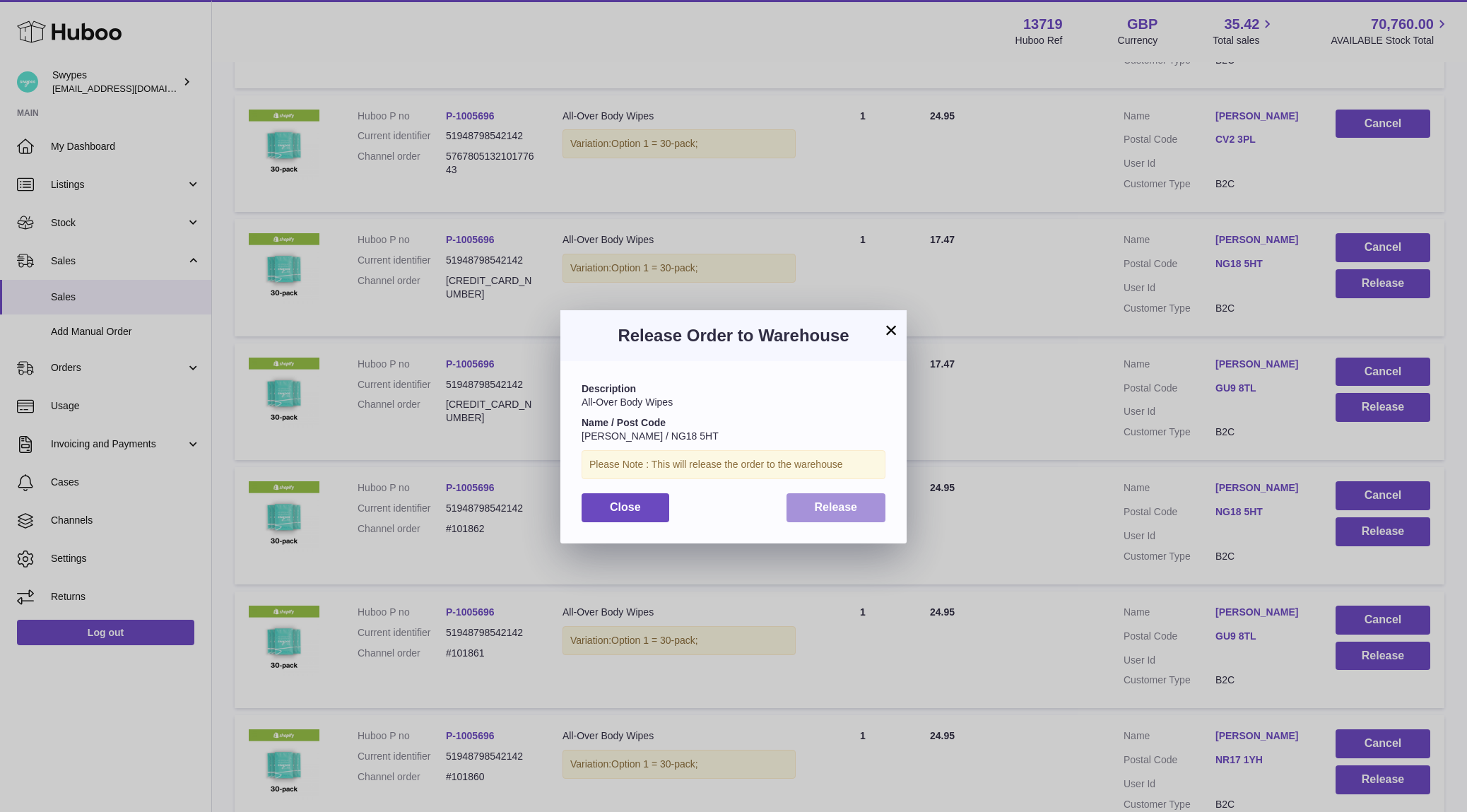
click at [827, 504] on span "Release" at bounding box center [836, 507] width 43 height 12
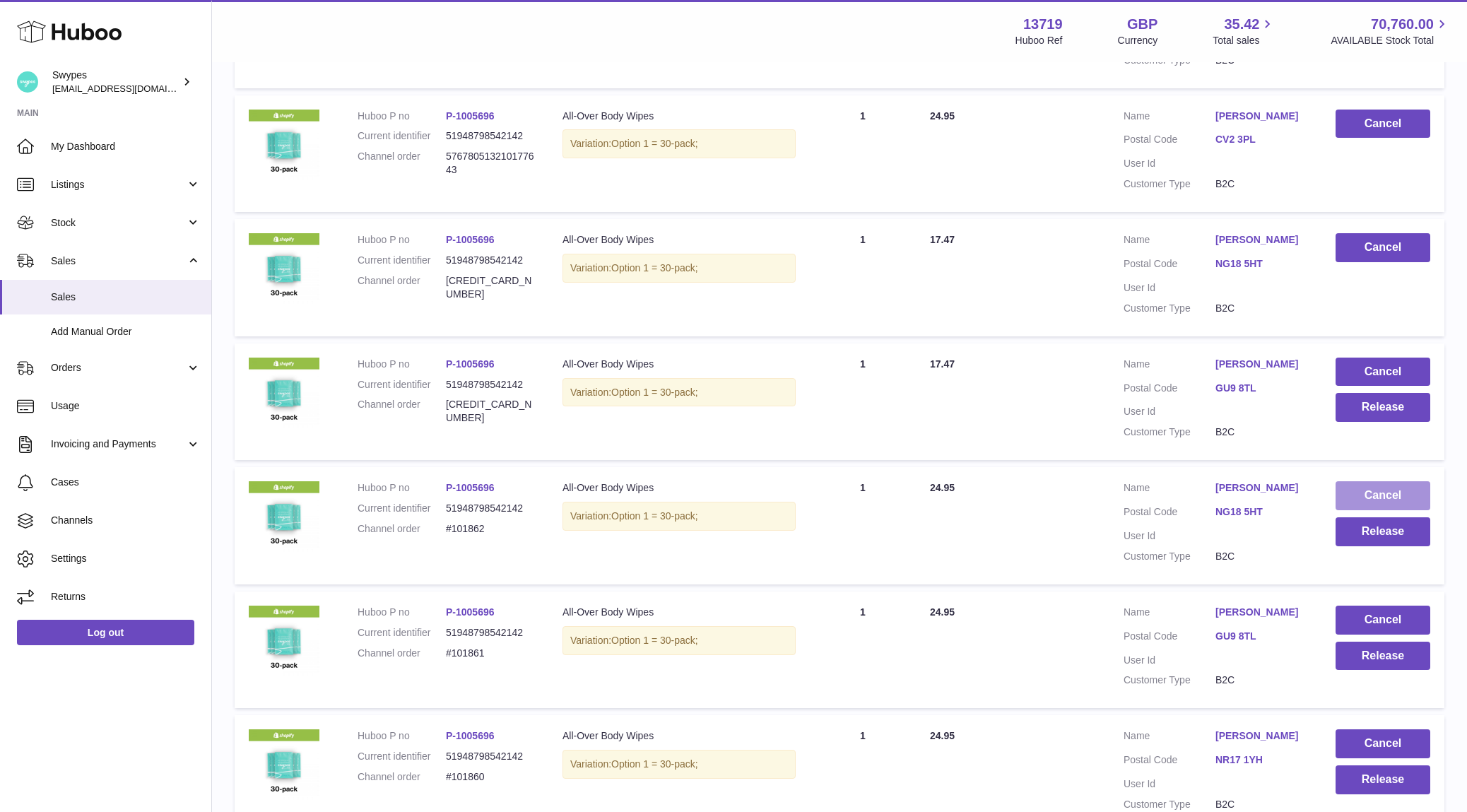
click at [1364, 484] on button "Cancel" at bounding box center [1383, 495] width 95 height 29
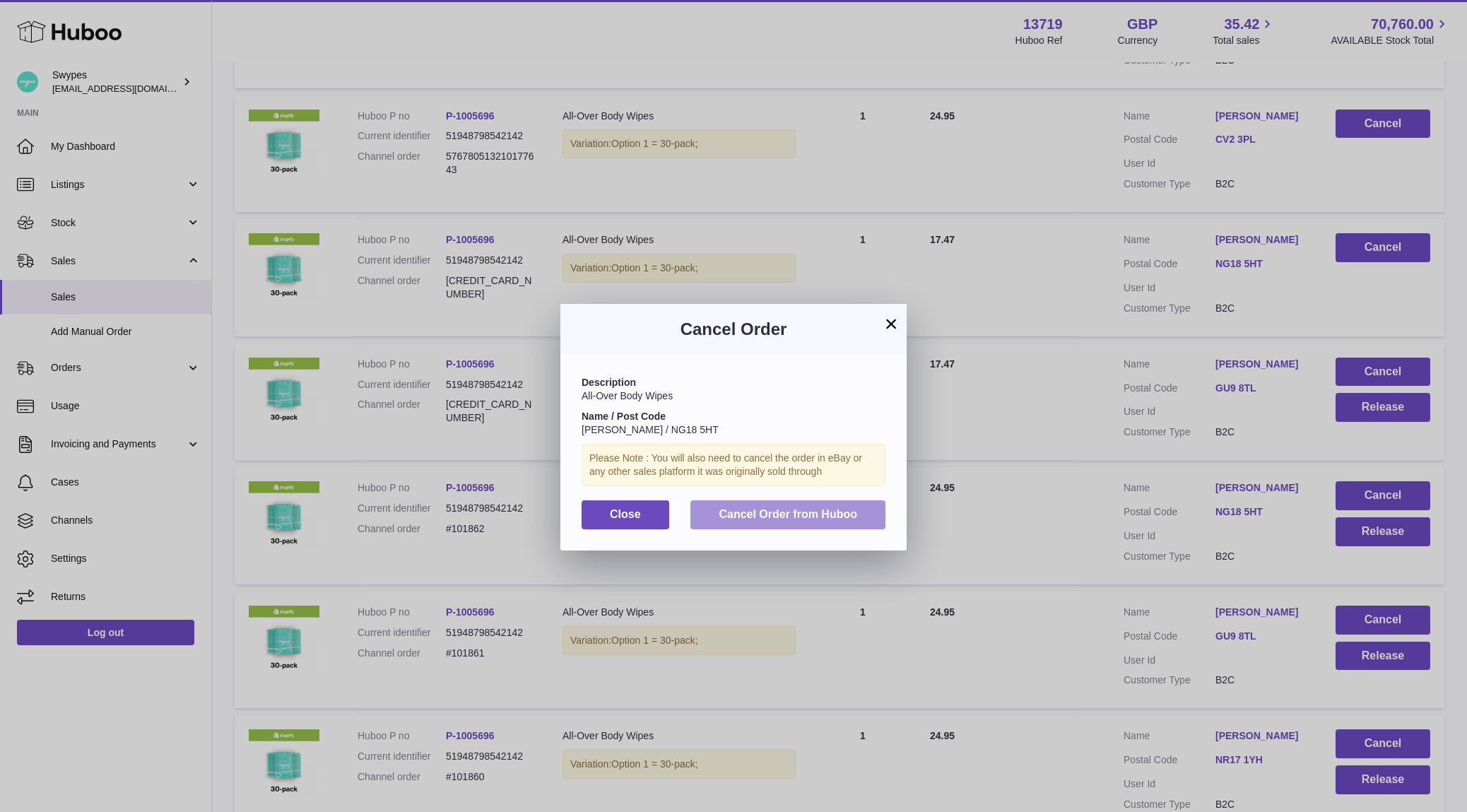
click at [858, 504] on button "Cancel Order from Huboo" at bounding box center [787, 514] width 195 height 29
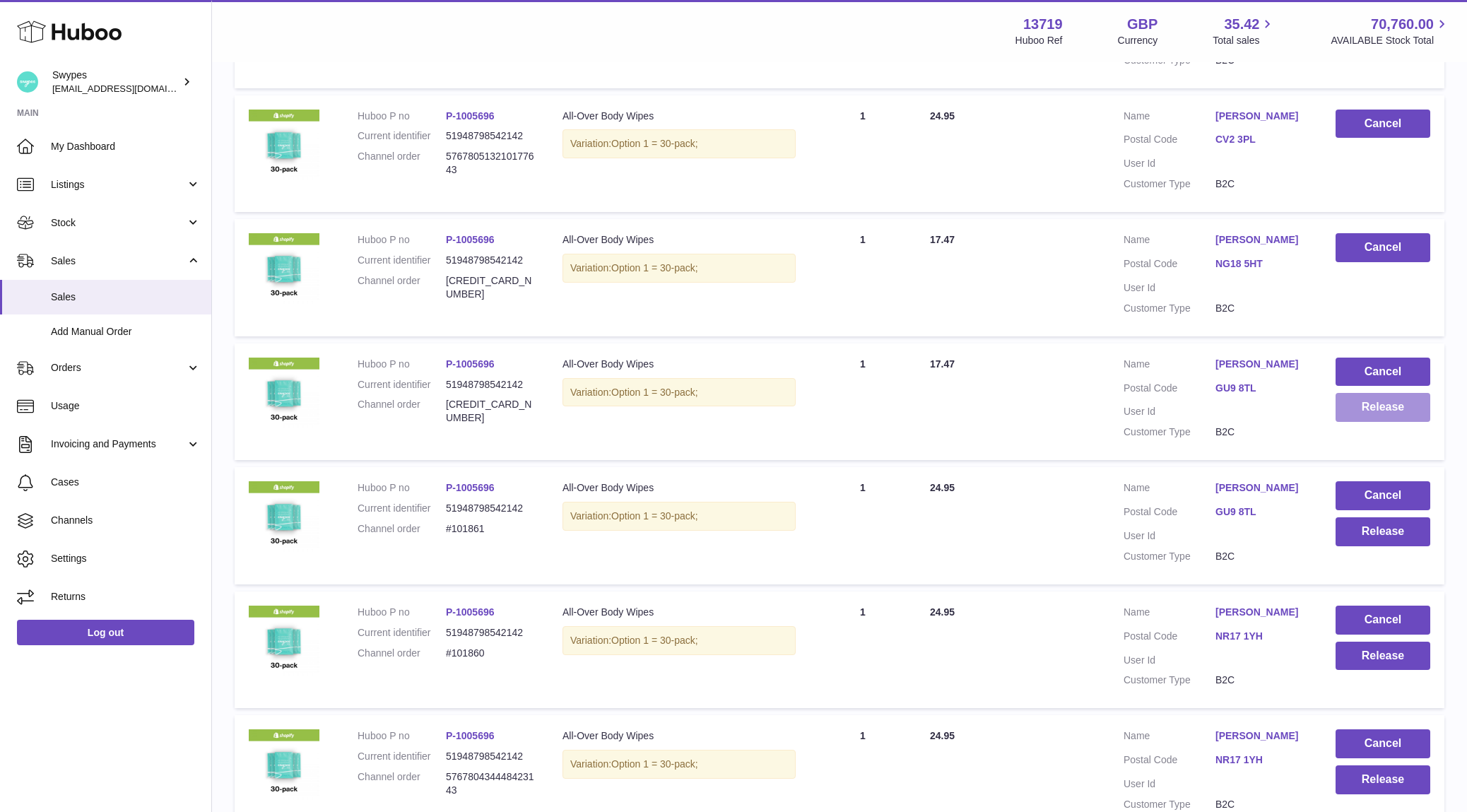
click at [1381, 408] on button "Release" at bounding box center [1383, 408] width 95 height 29
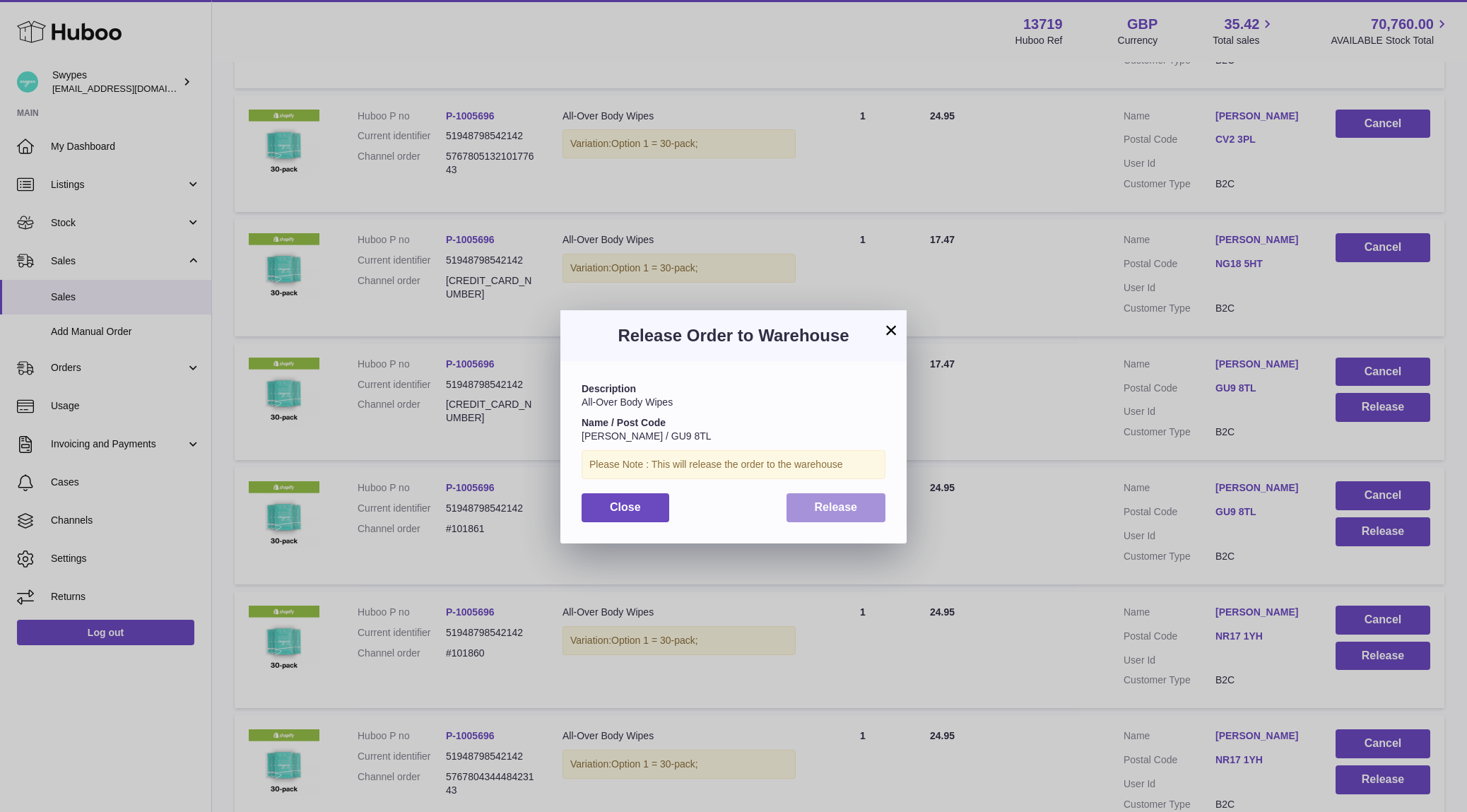
click at [873, 514] on button "Release" at bounding box center [837, 508] width 100 height 29
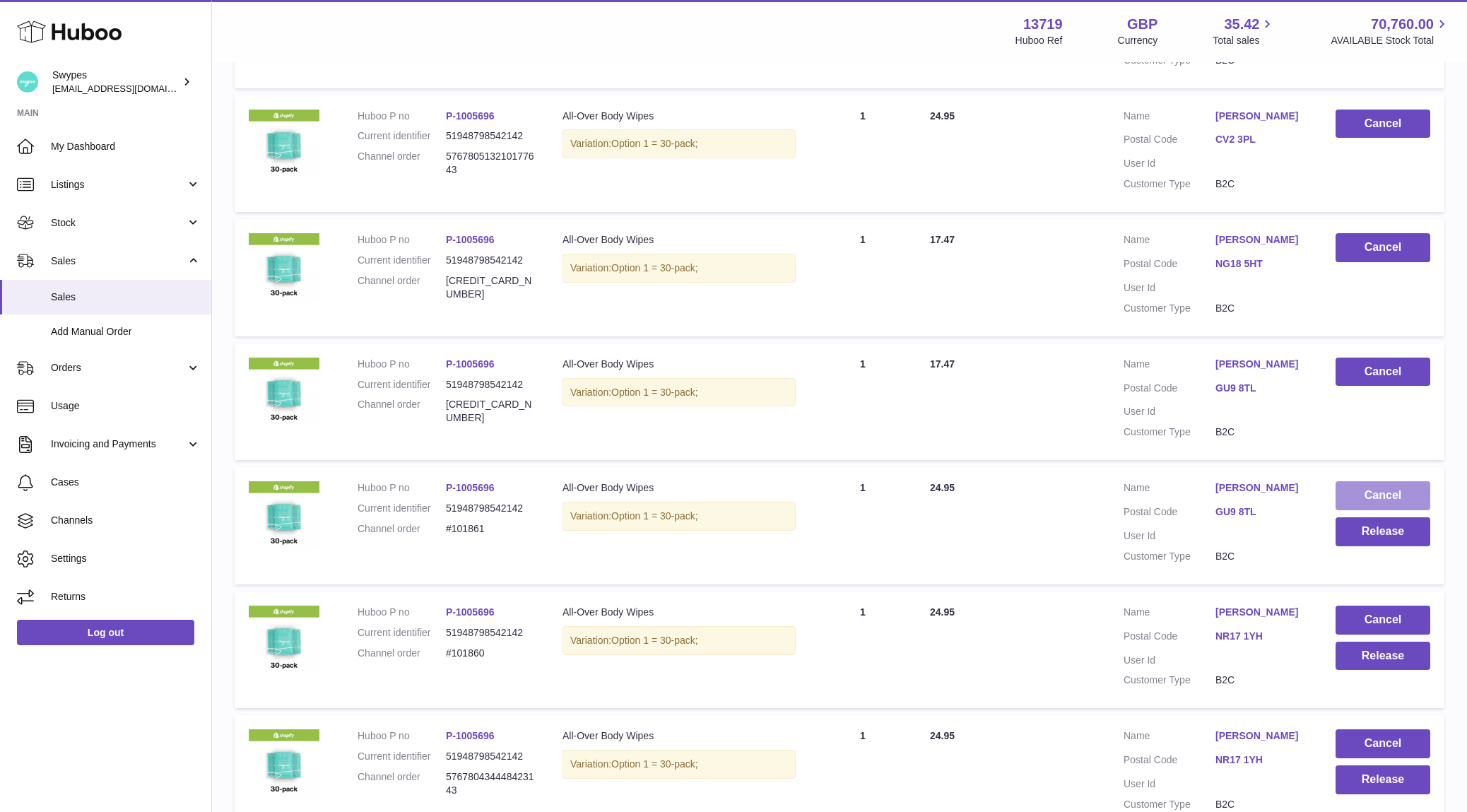
click at [1365, 498] on button "Cancel" at bounding box center [1383, 495] width 95 height 29
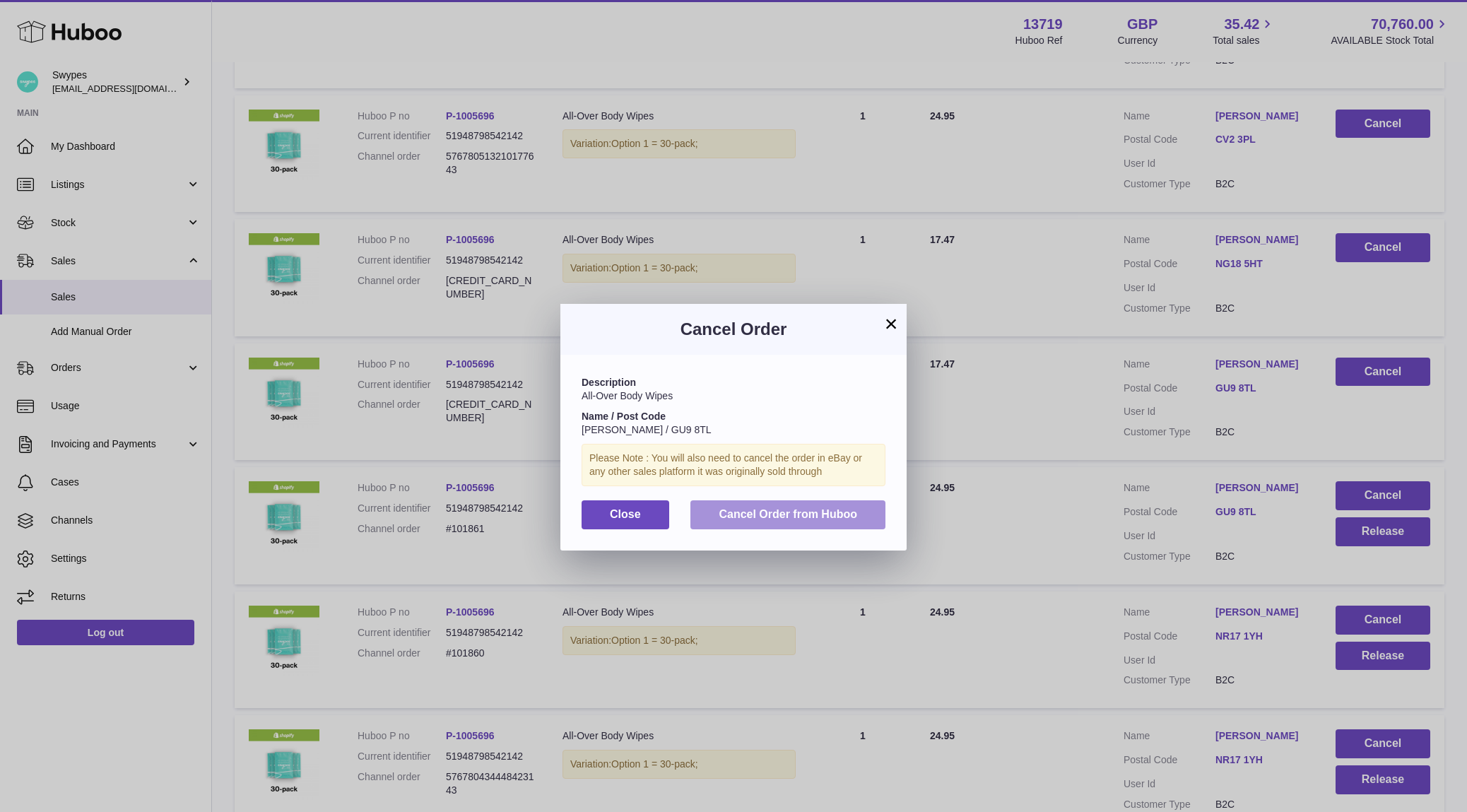
click at [752, 525] on button "Cancel Order from Huboo" at bounding box center [787, 514] width 195 height 29
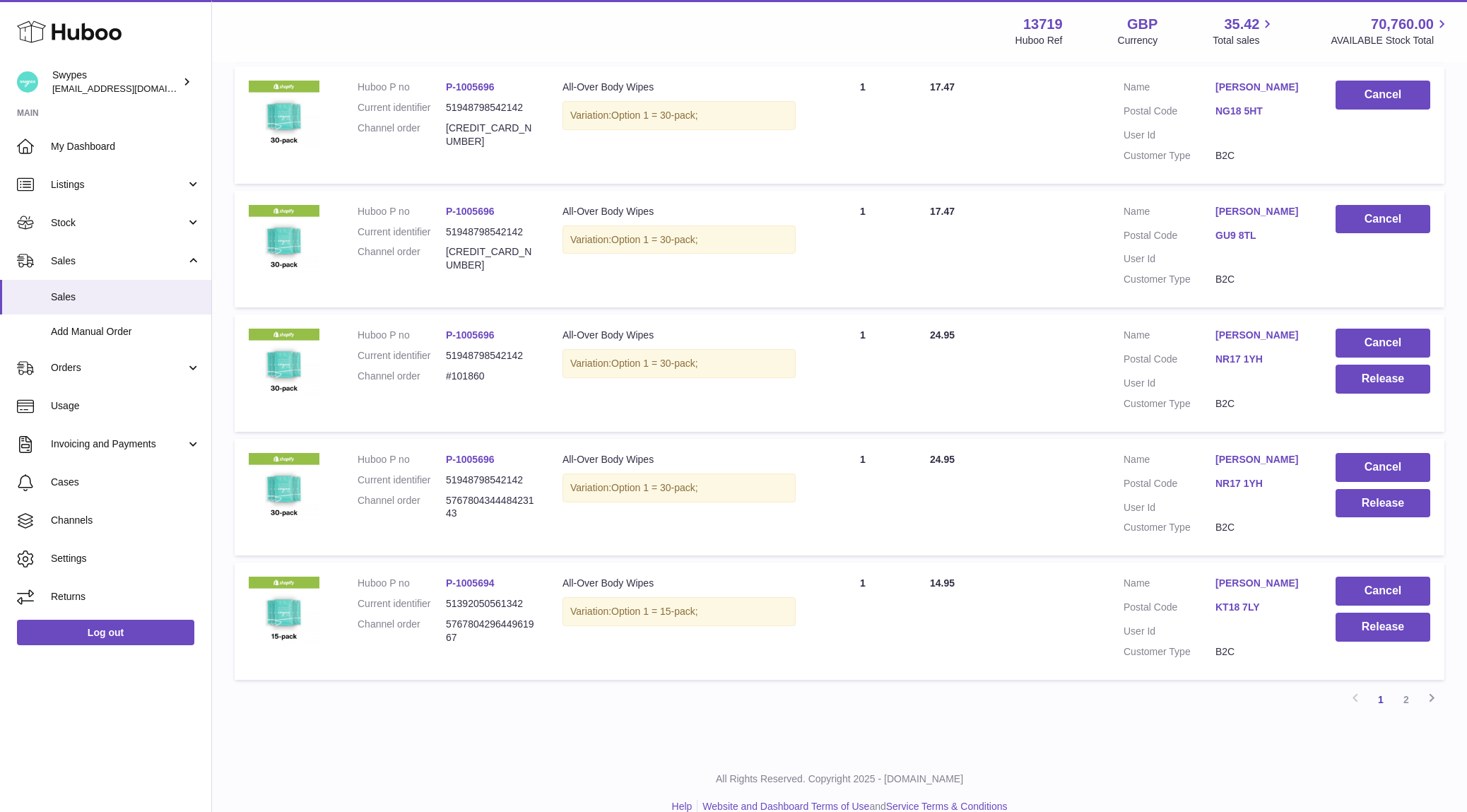
scroll to position [941, 0]
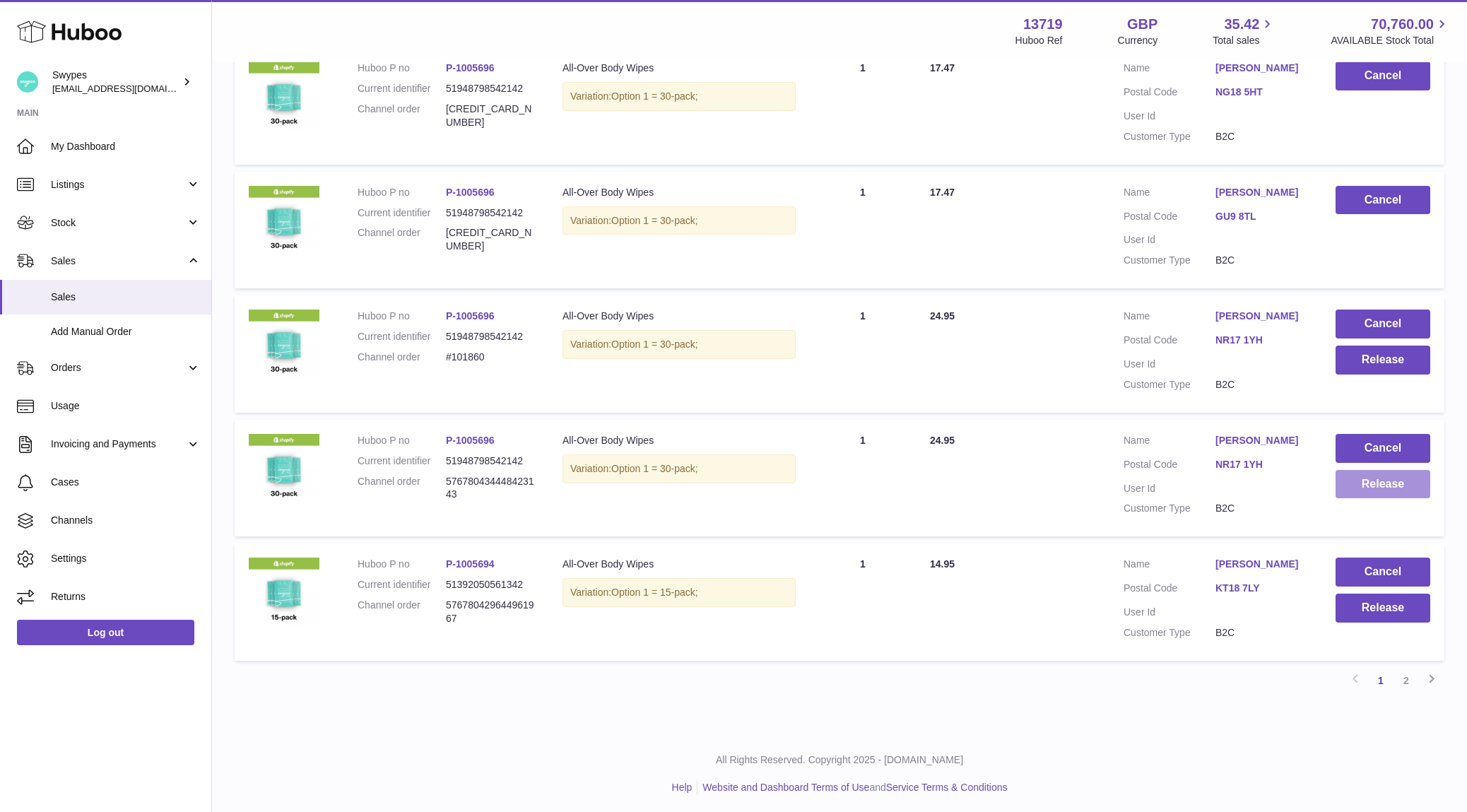
click at [1357, 483] on button "Release" at bounding box center [1383, 484] width 95 height 29
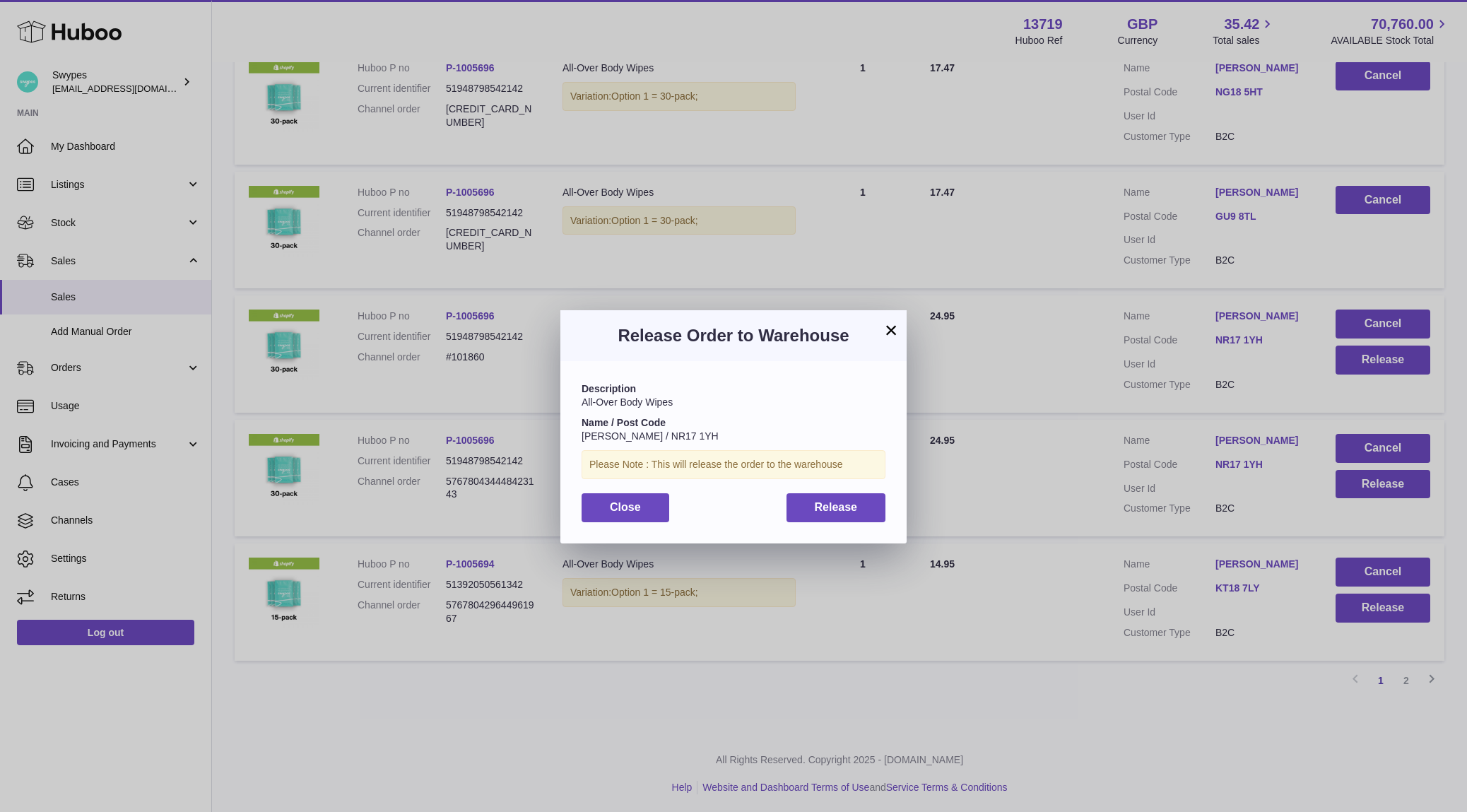
click at [823, 523] on div "Description All-Over Body Wipes Name / Post Code babs quadling / NR17 1YH Pleas…" at bounding box center [734, 452] width 346 height 182
click at [829, 501] on span "Release" at bounding box center [836, 507] width 43 height 12
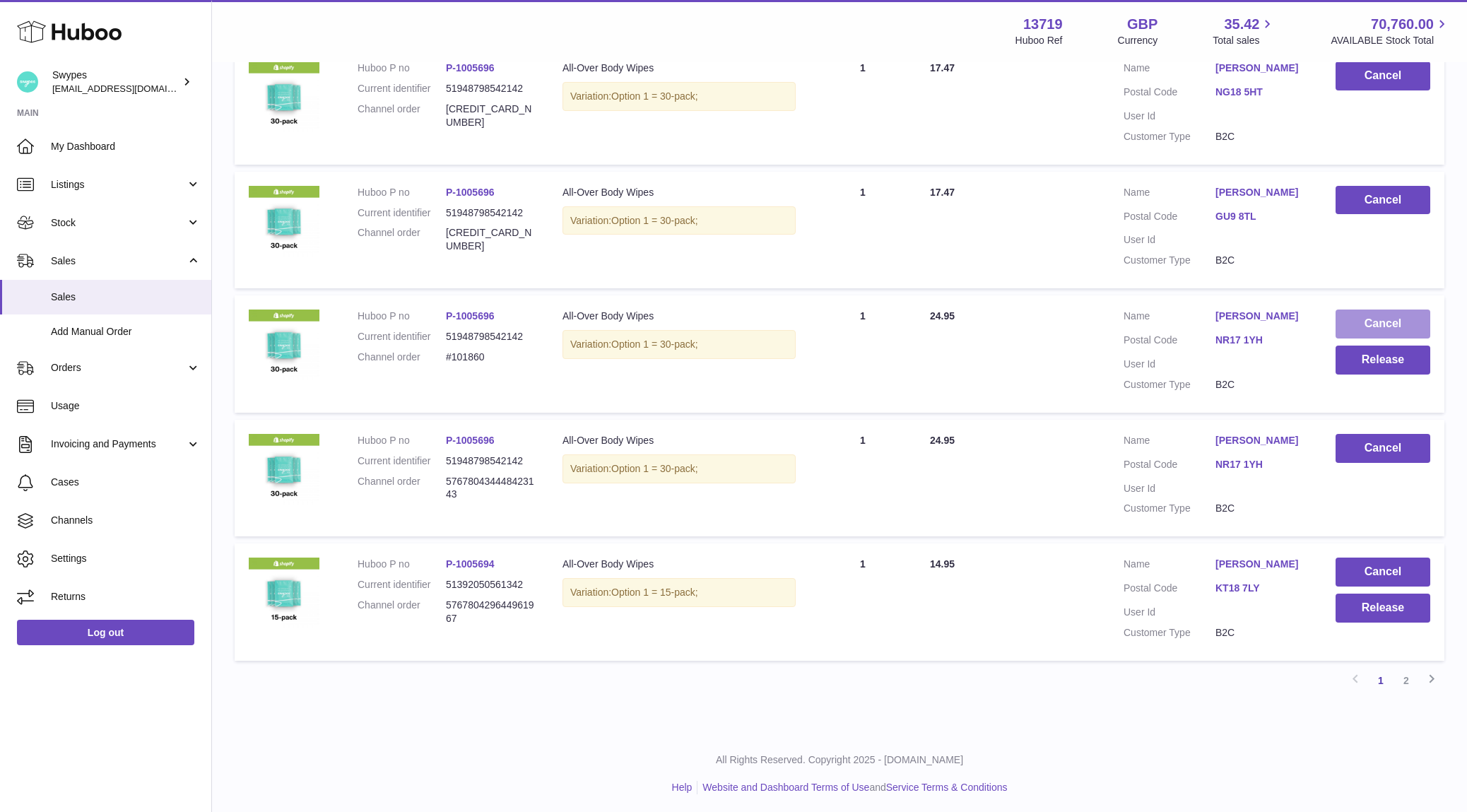
click at [1351, 321] on button "Cancel" at bounding box center [1383, 324] width 95 height 29
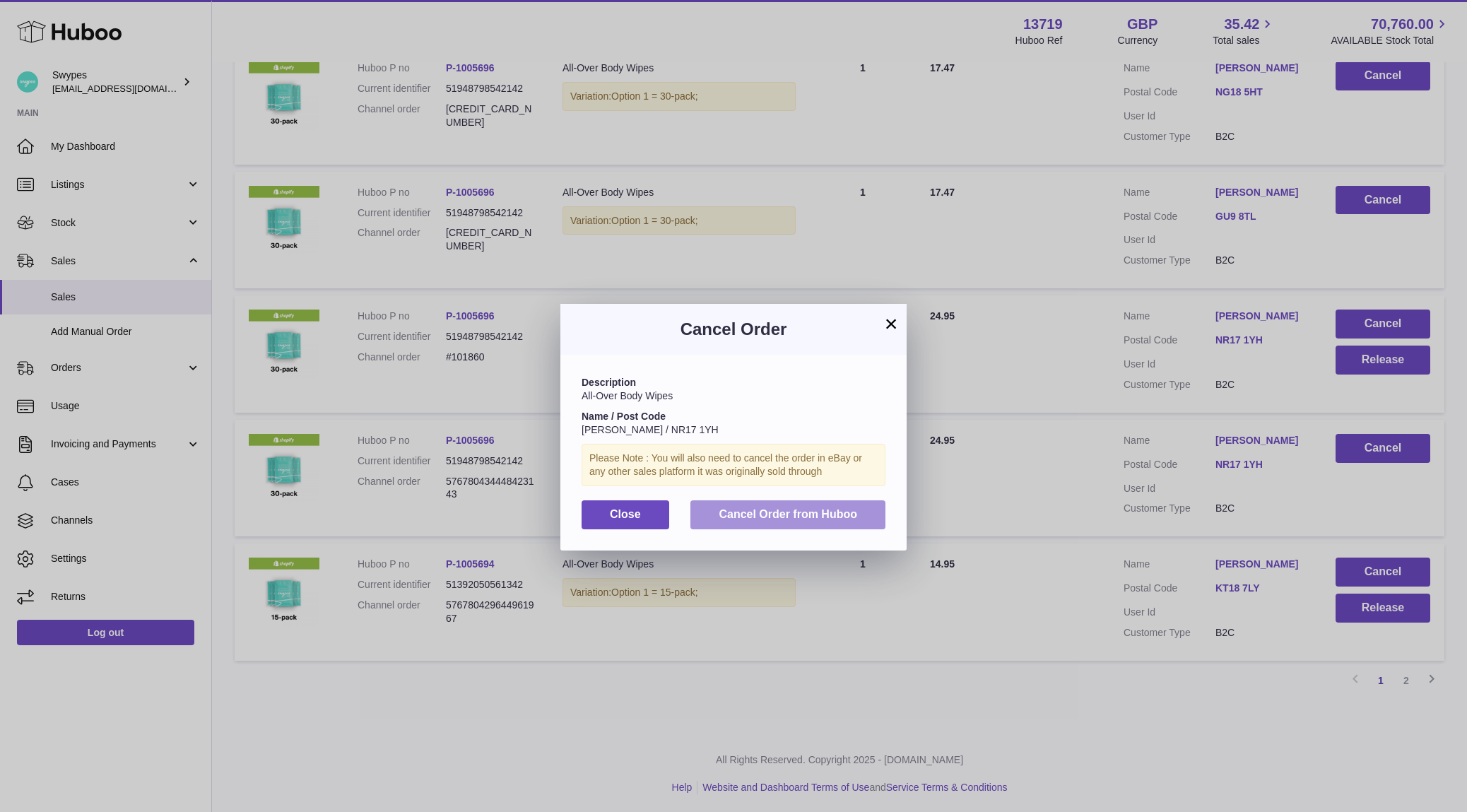
click at [823, 509] on span "Cancel Order from Huboo" at bounding box center [788, 514] width 139 height 12
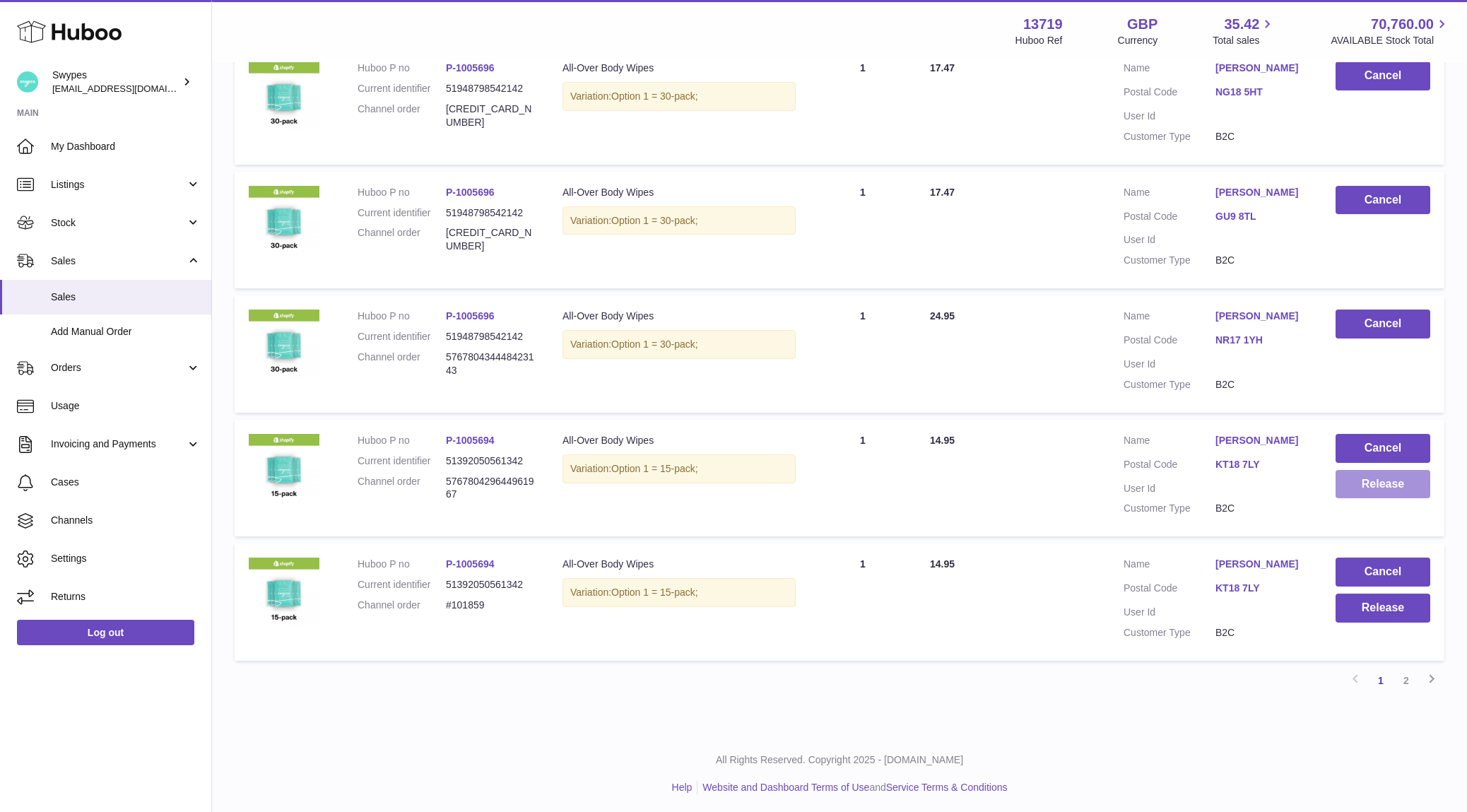
click at [1373, 481] on button "Release" at bounding box center [1383, 484] width 95 height 29
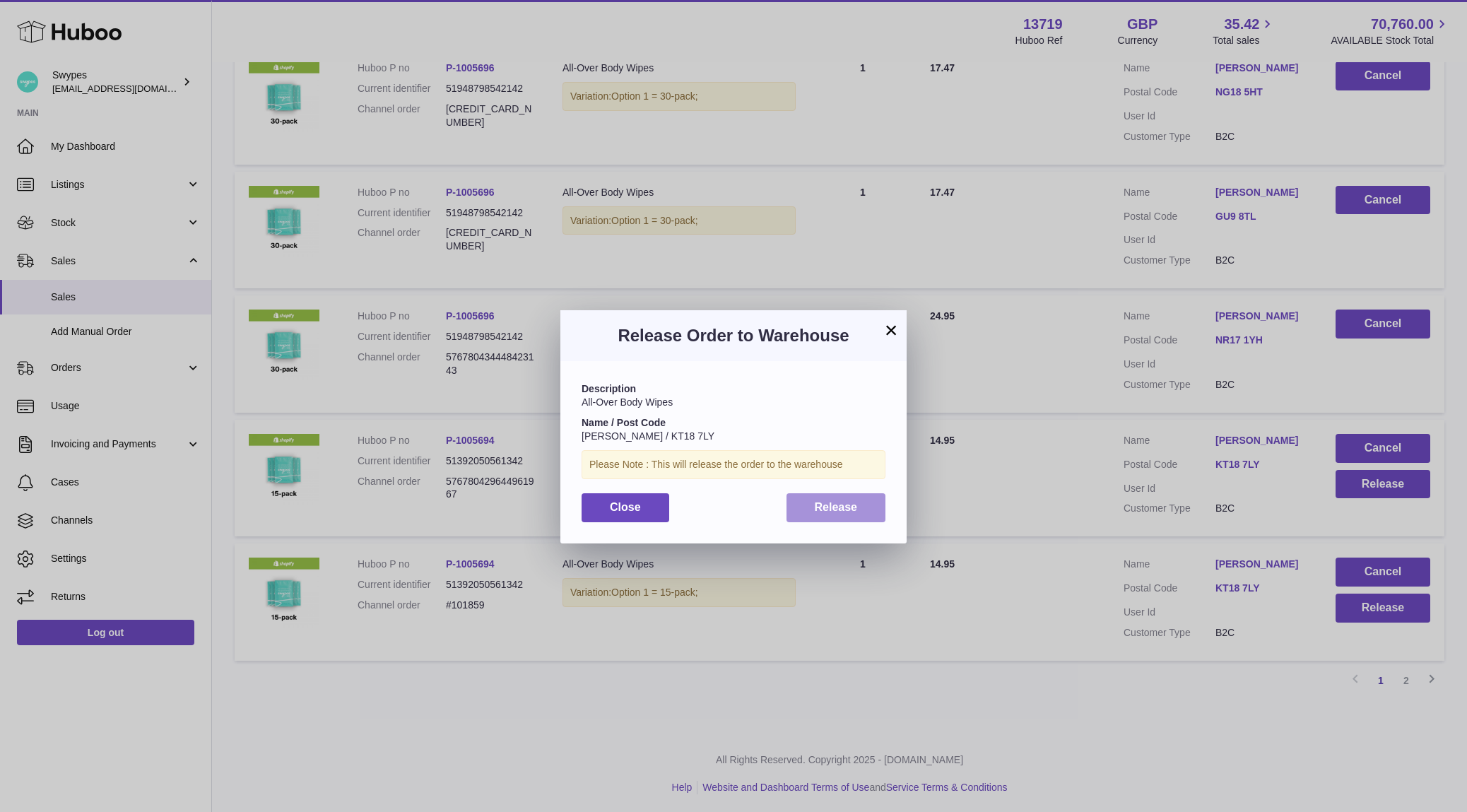
click at [859, 498] on button "Release" at bounding box center [837, 508] width 100 height 29
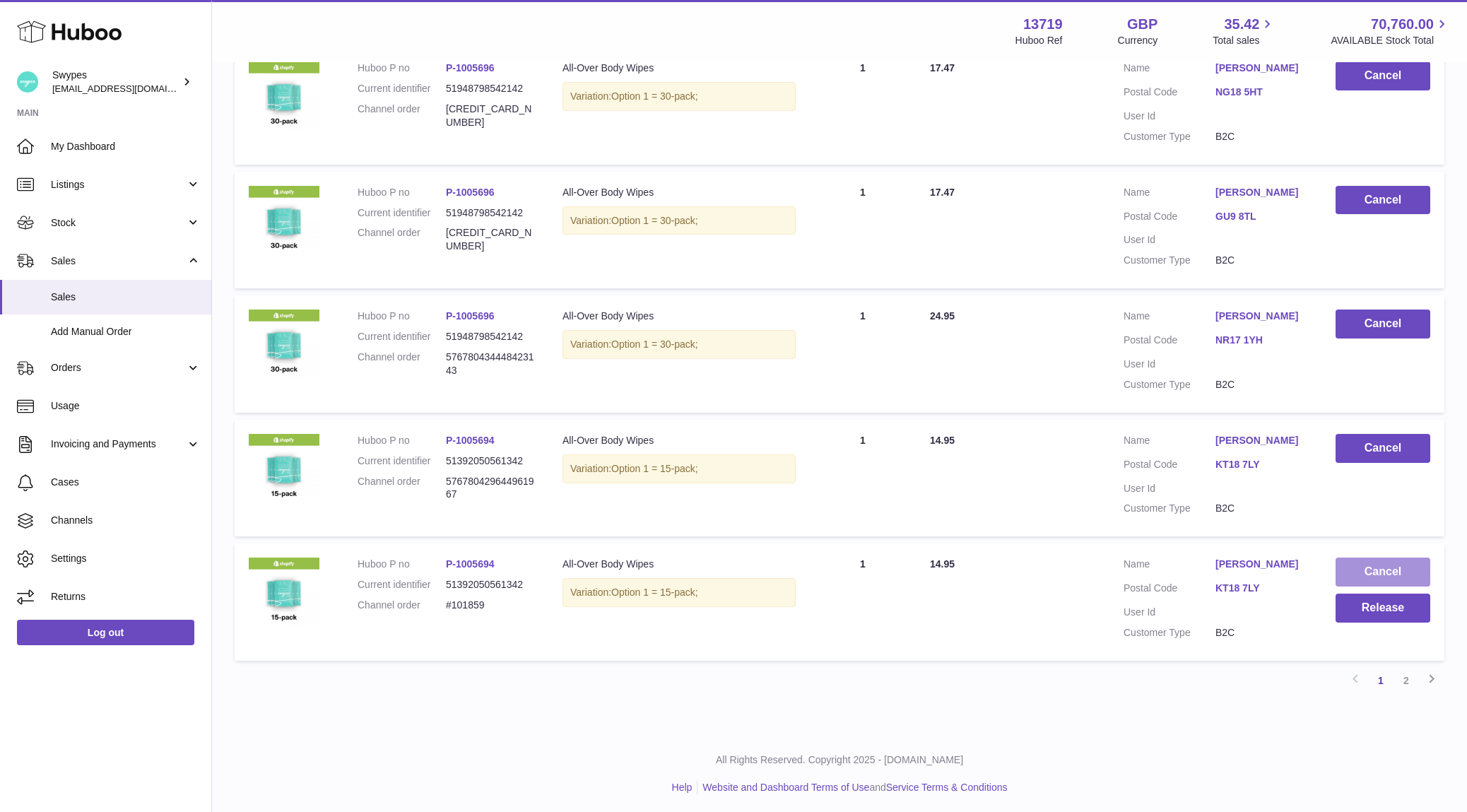
click at [1365, 564] on button "Cancel" at bounding box center [1383, 572] width 95 height 29
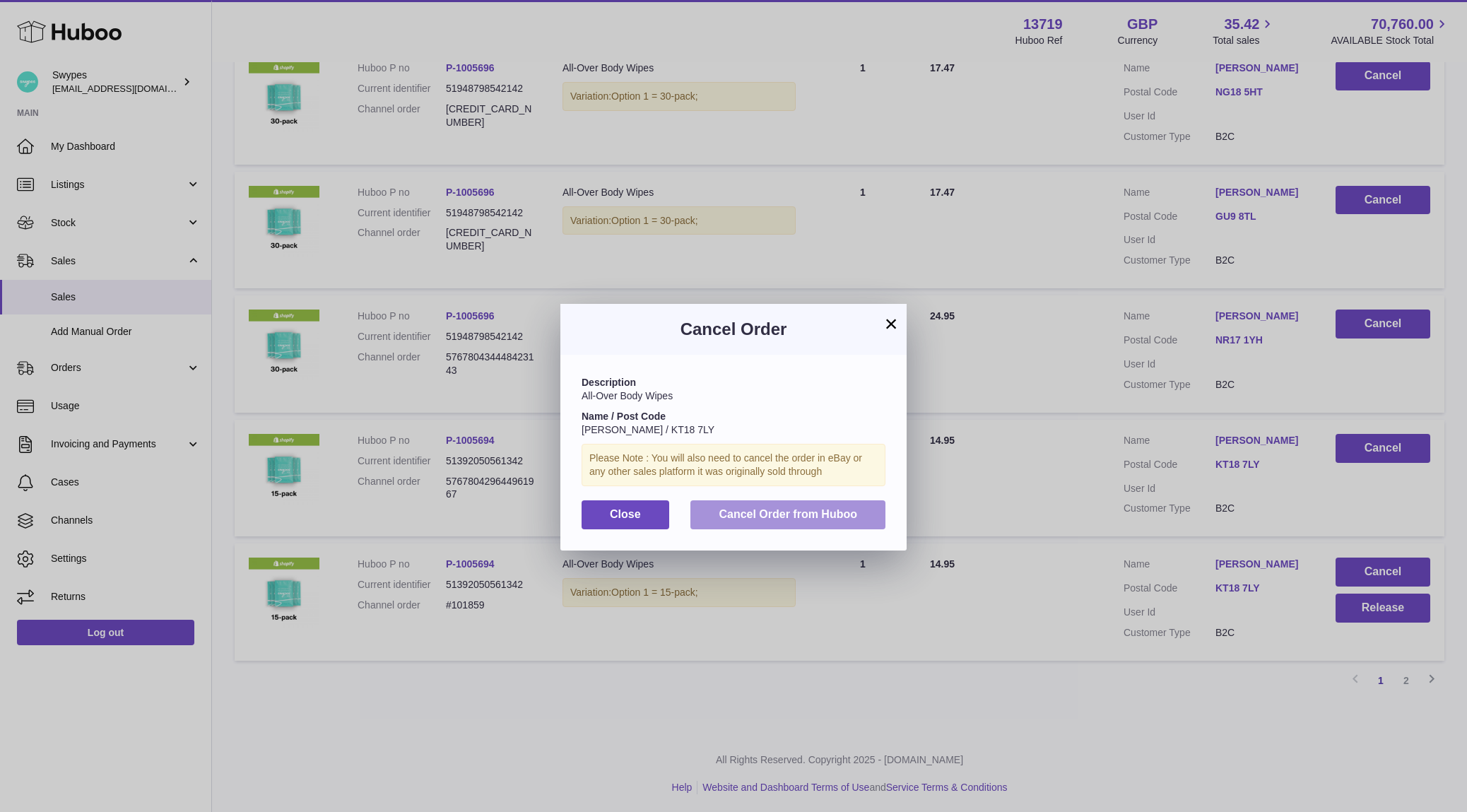
click at [857, 509] on button "Cancel Order from Huboo" at bounding box center [787, 514] width 195 height 29
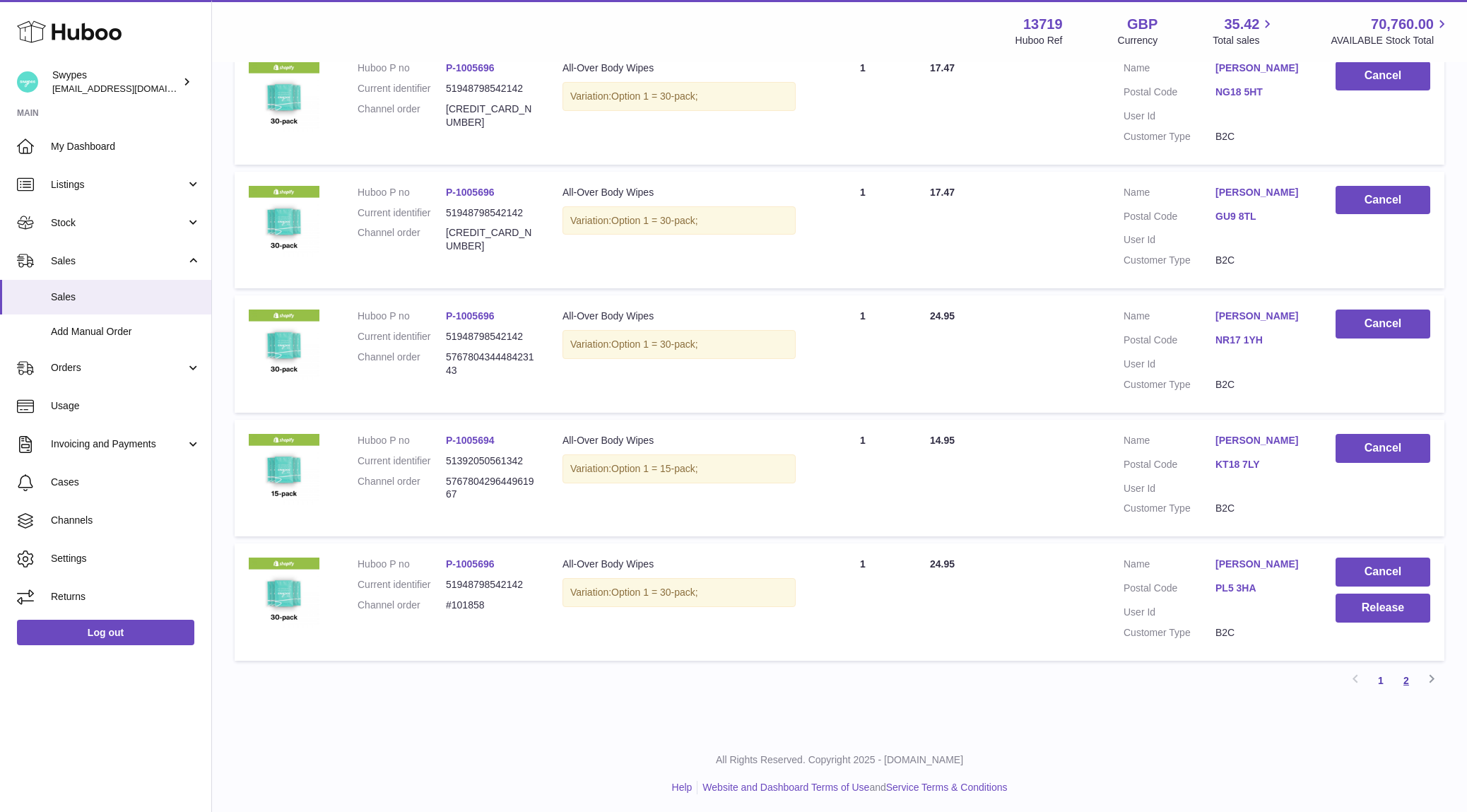
click at [1406, 676] on link "2" at bounding box center [1406, 680] width 26 height 26
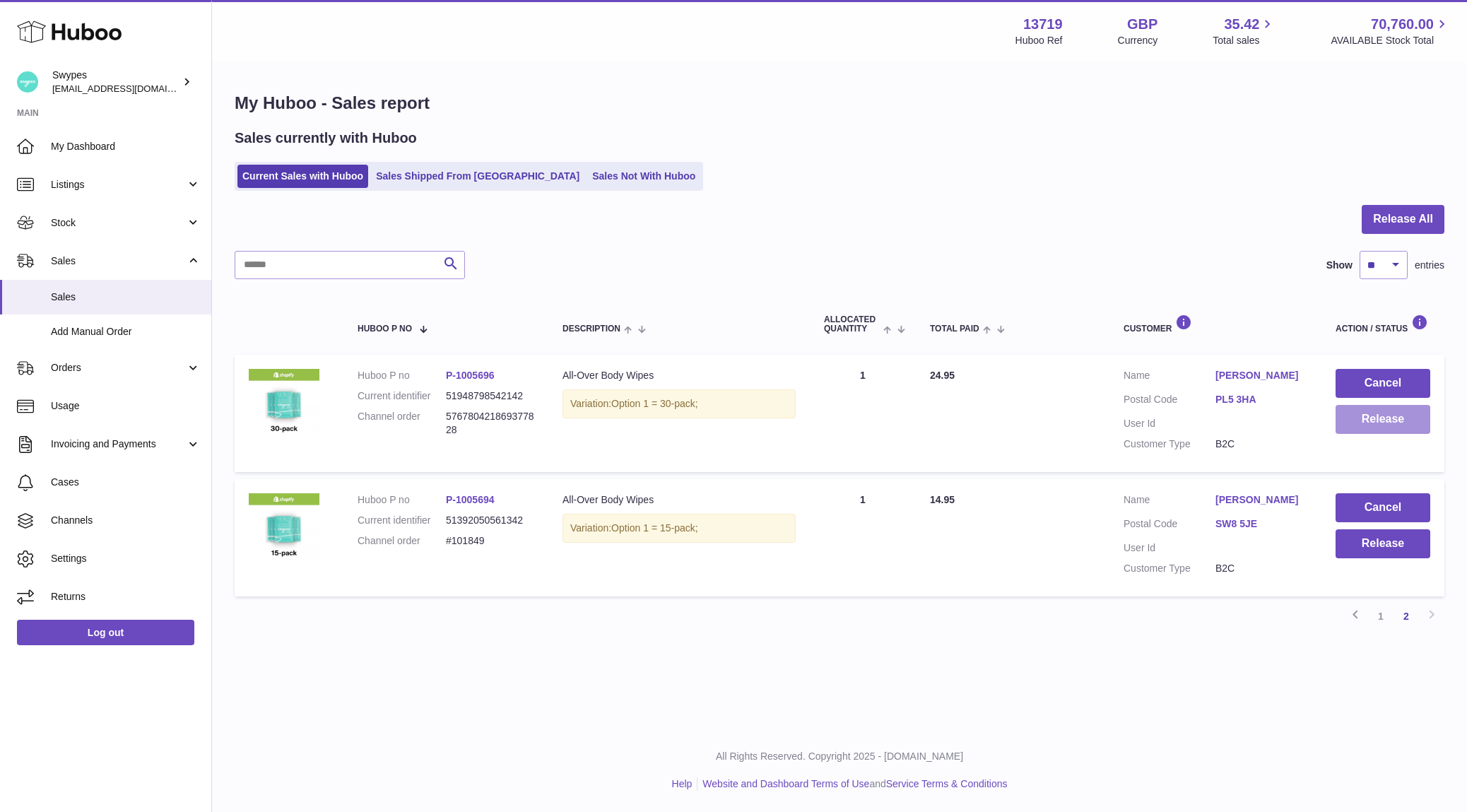
click at [1350, 426] on button "Release" at bounding box center [1383, 419] width 95 height 29
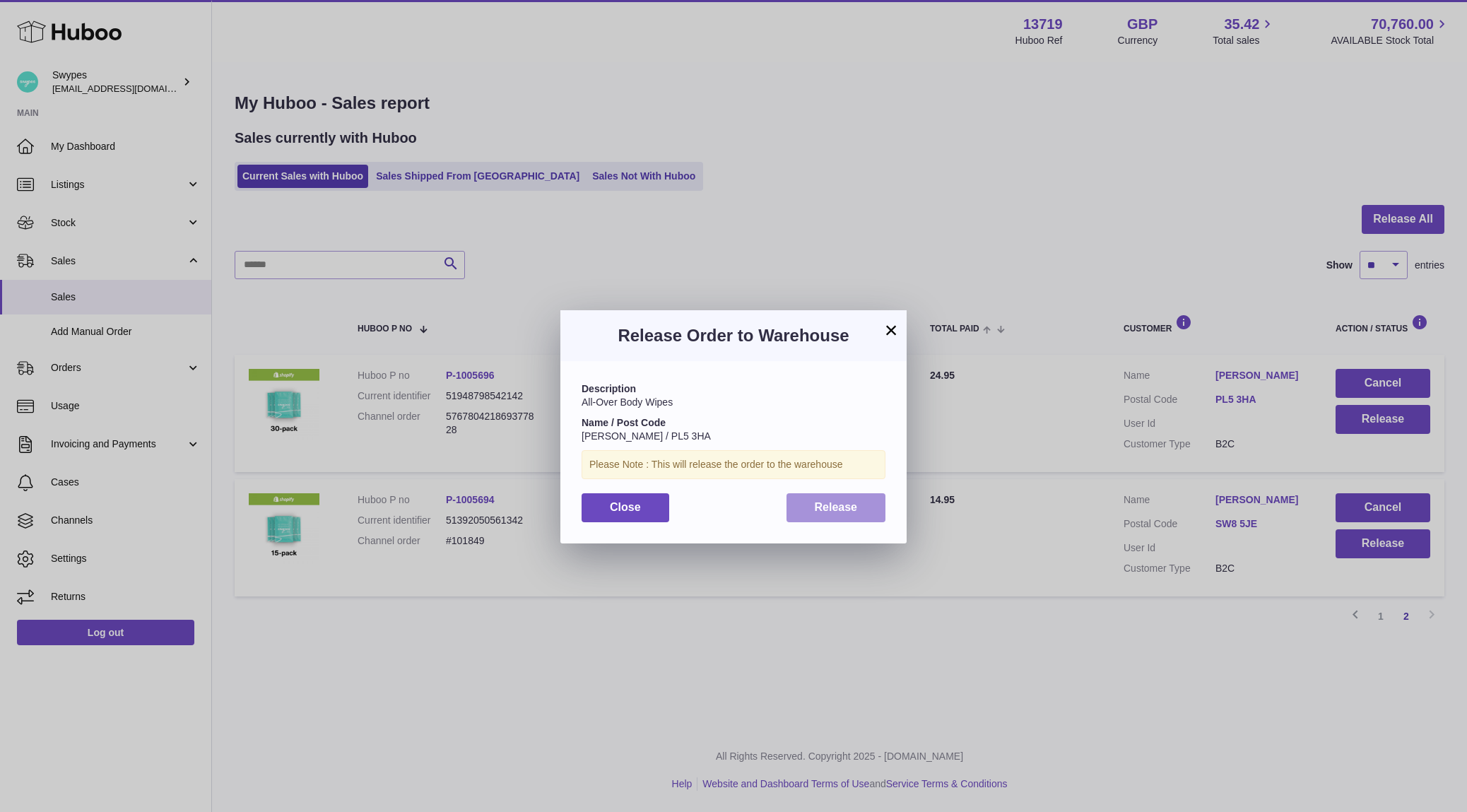
click at [862, 511] on button "Release" at bounding box center [837, 508] width 100 height 29
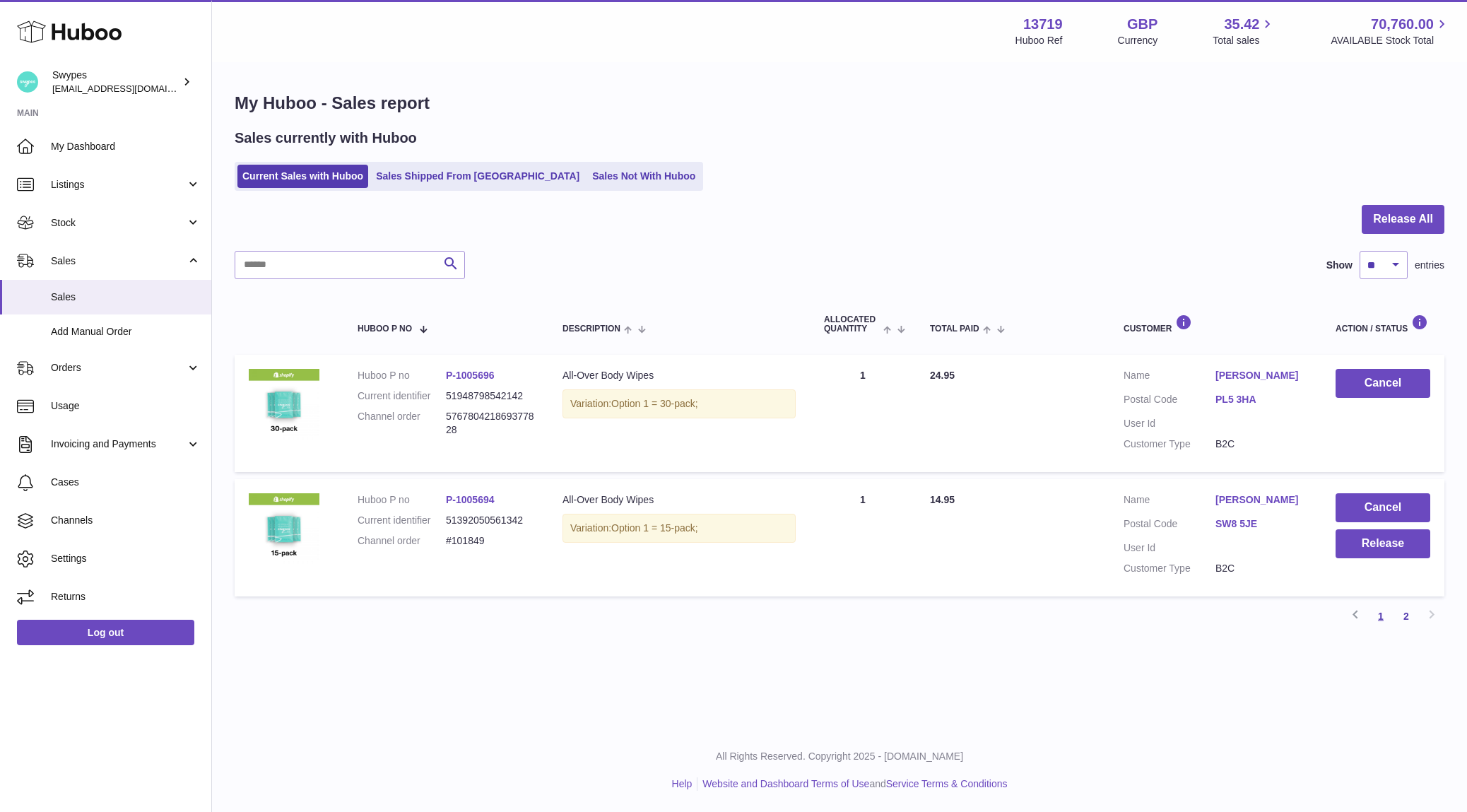
click at [1381, 619] on link "1" at bounding box center [1381, 617] width 26 height 26
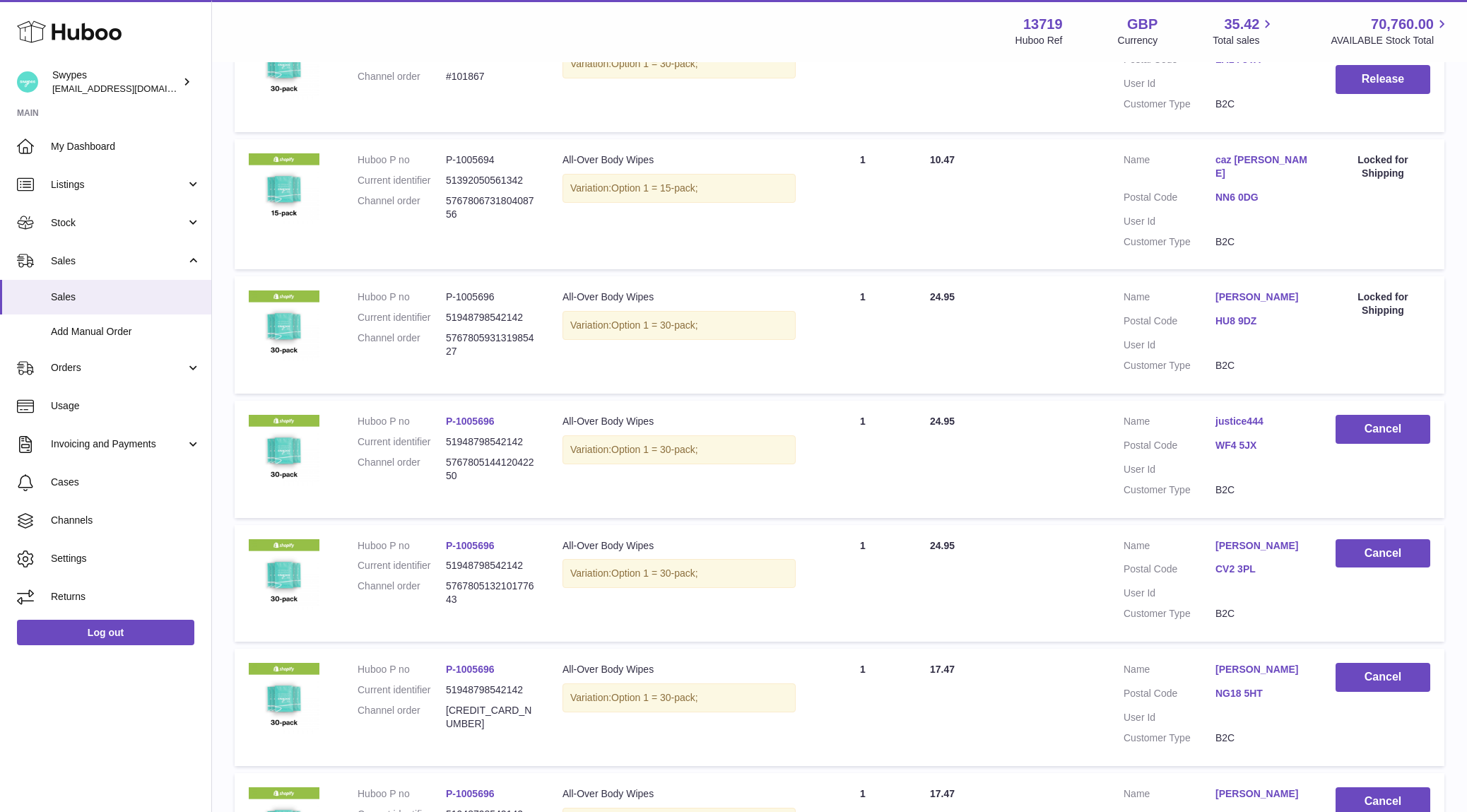
scroll to position [942, 0]
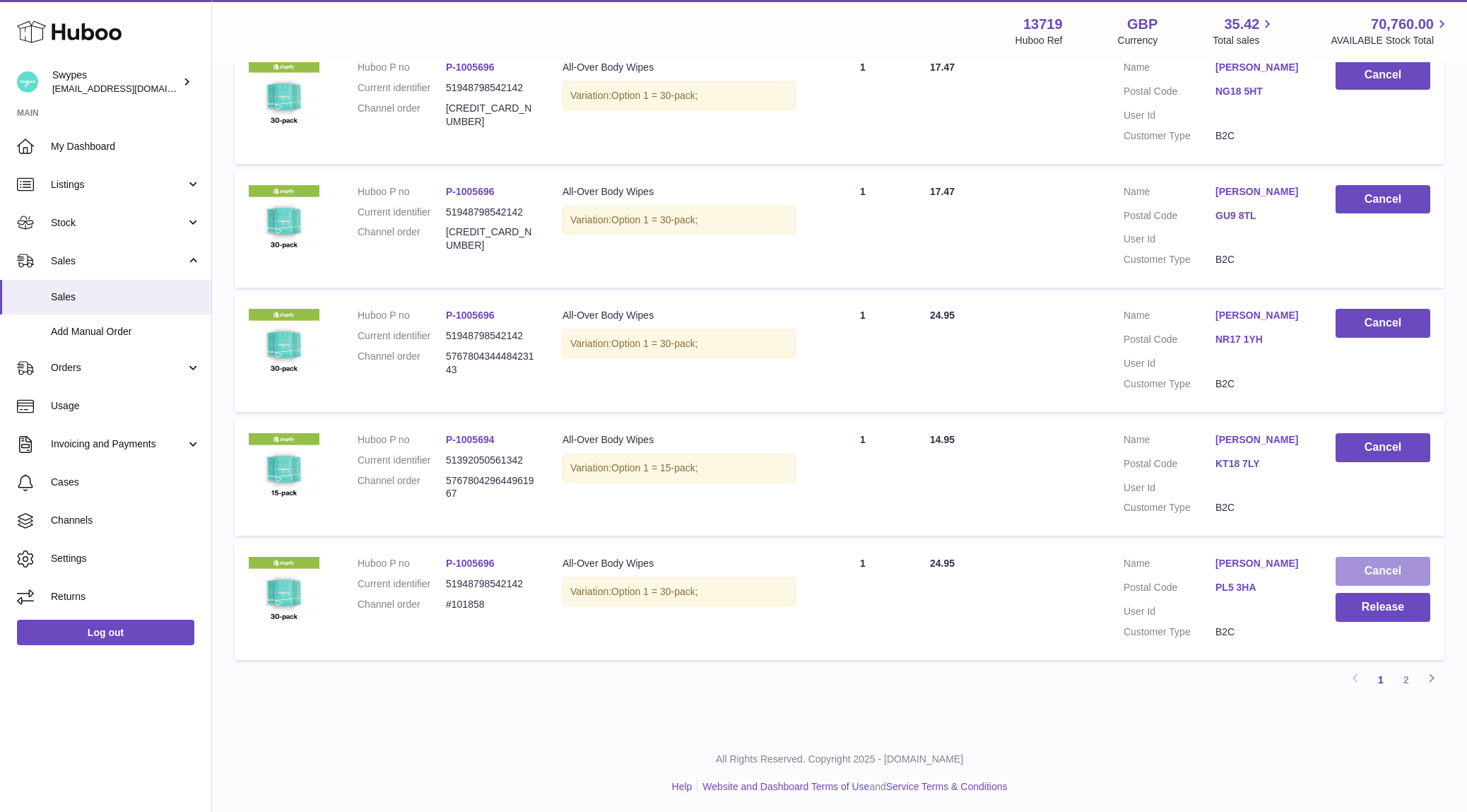
click at [1381, 561] on button "Cancel" at bounding box center [1383, 571] width 95 height 29
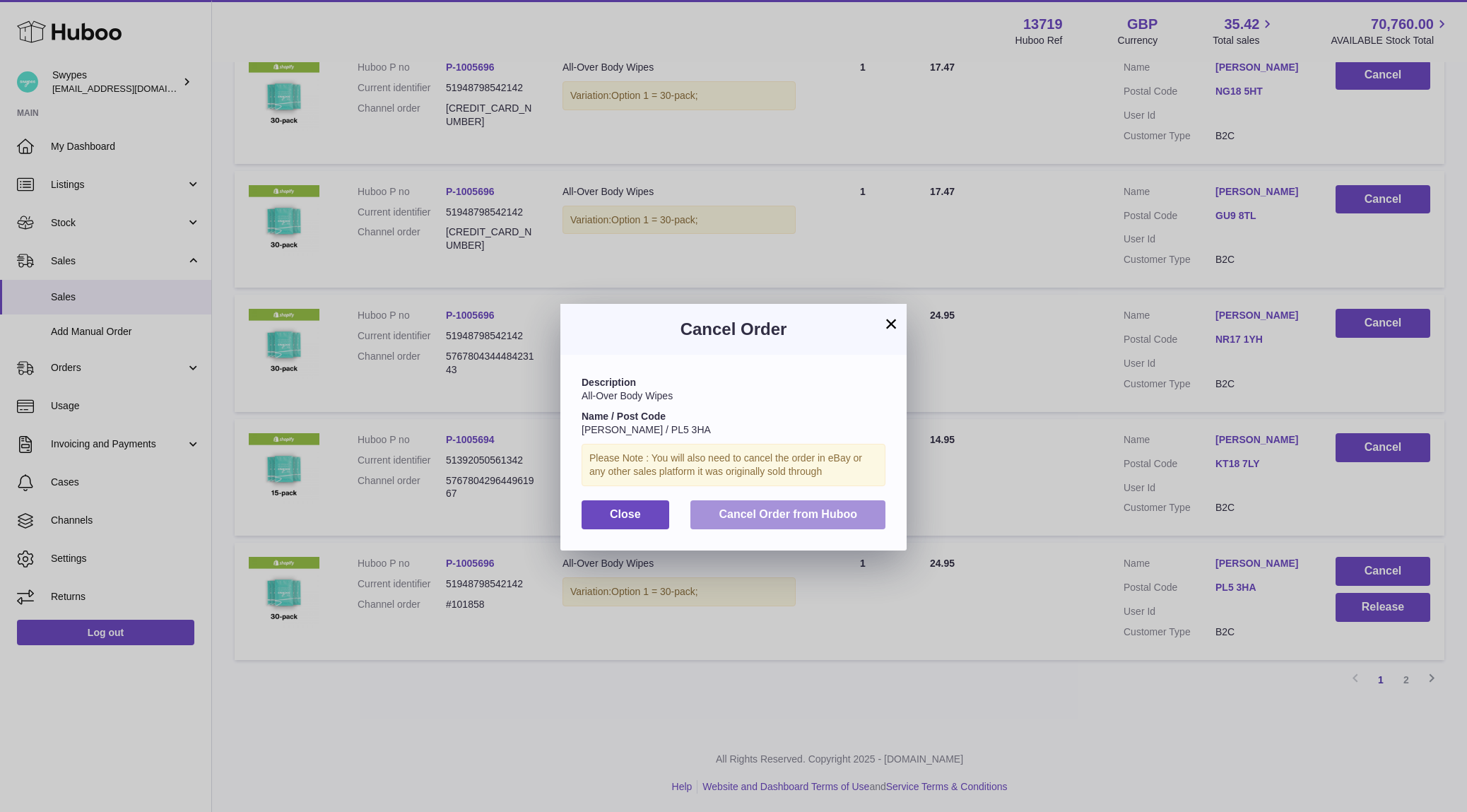
click at [844, 517] on span "Cancel Order from Huboo" at bounding box center [788, 514] width 139 height 12
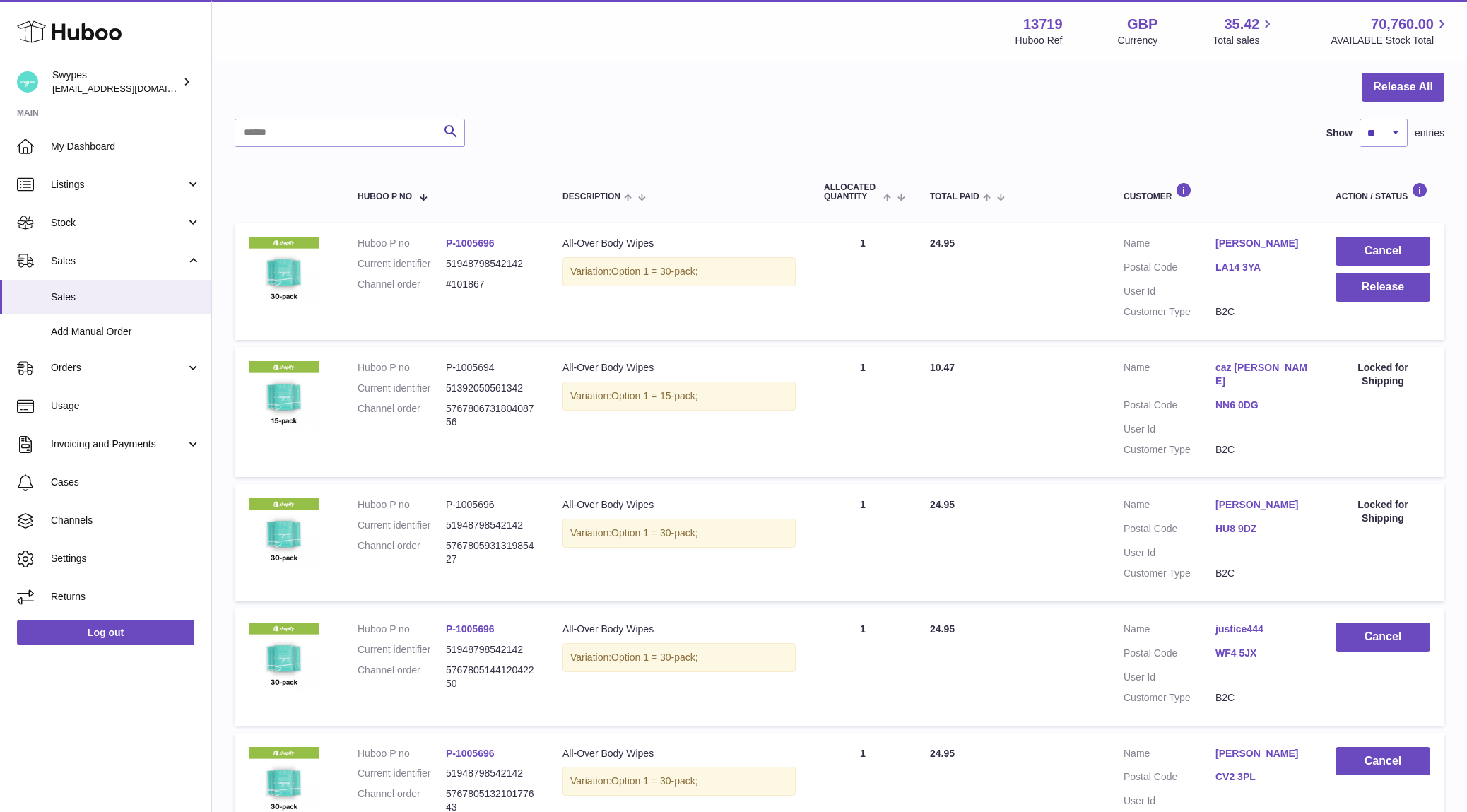
scroll to position [107, 0]
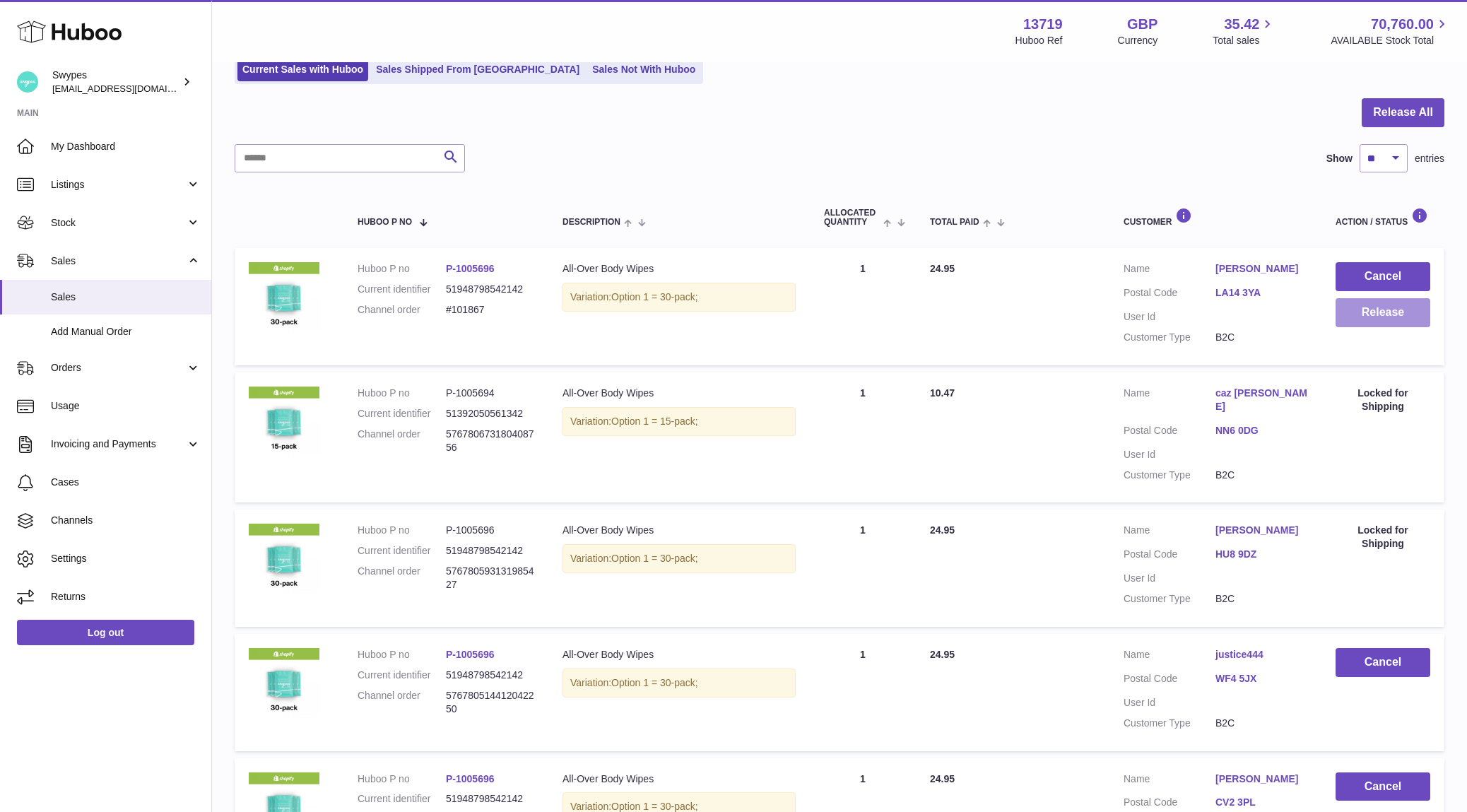
click at [1352, 311] on button "Release" at bounding box center [1383, 313] width 95 height 29
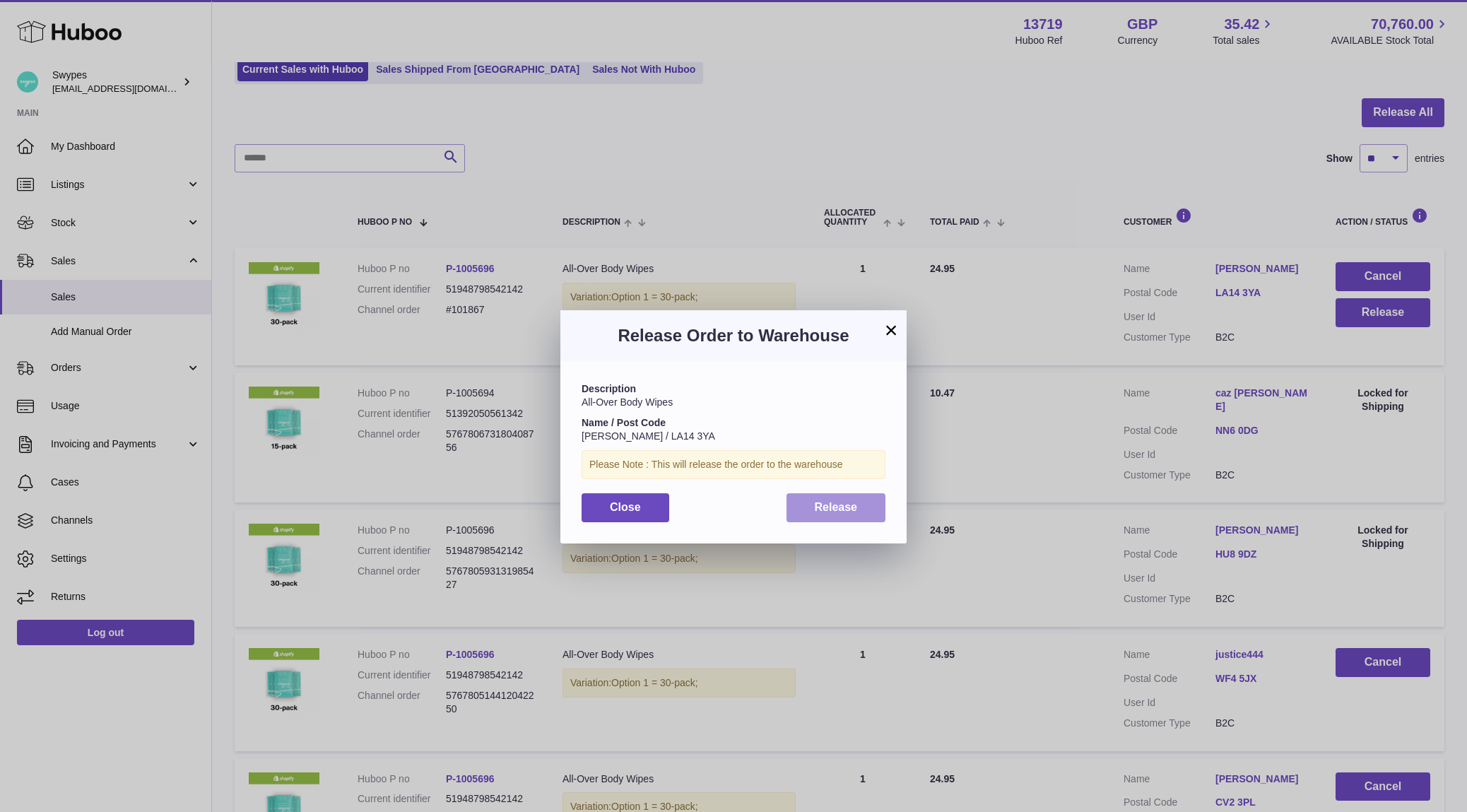
click at [855, 516] on button "Release" at bounding box center [837, 508] width 100 height 29
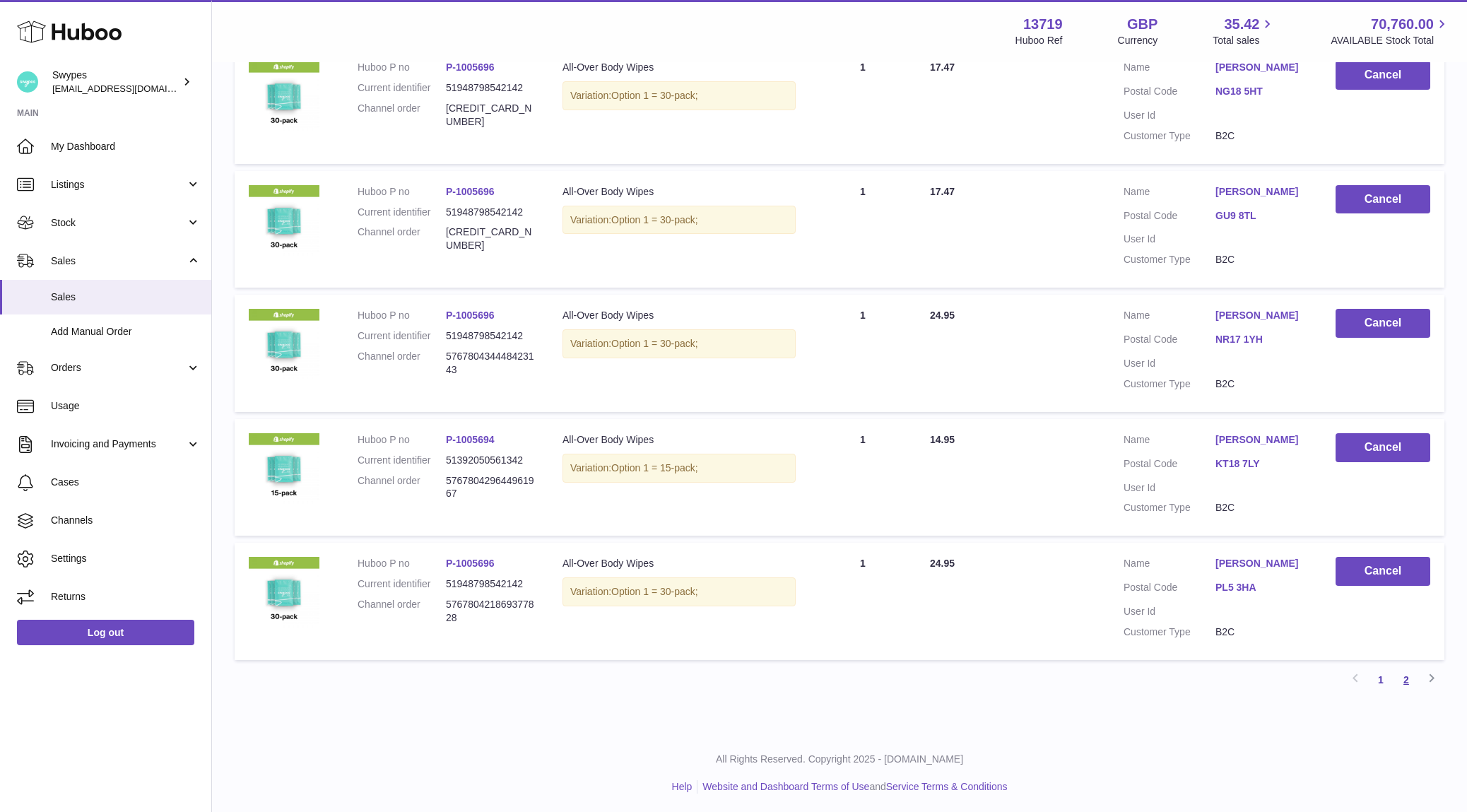
click at [1412, 680] on link "2" at bounding box center [1406, 679] width 26 height 26
